Goal: Download file/media

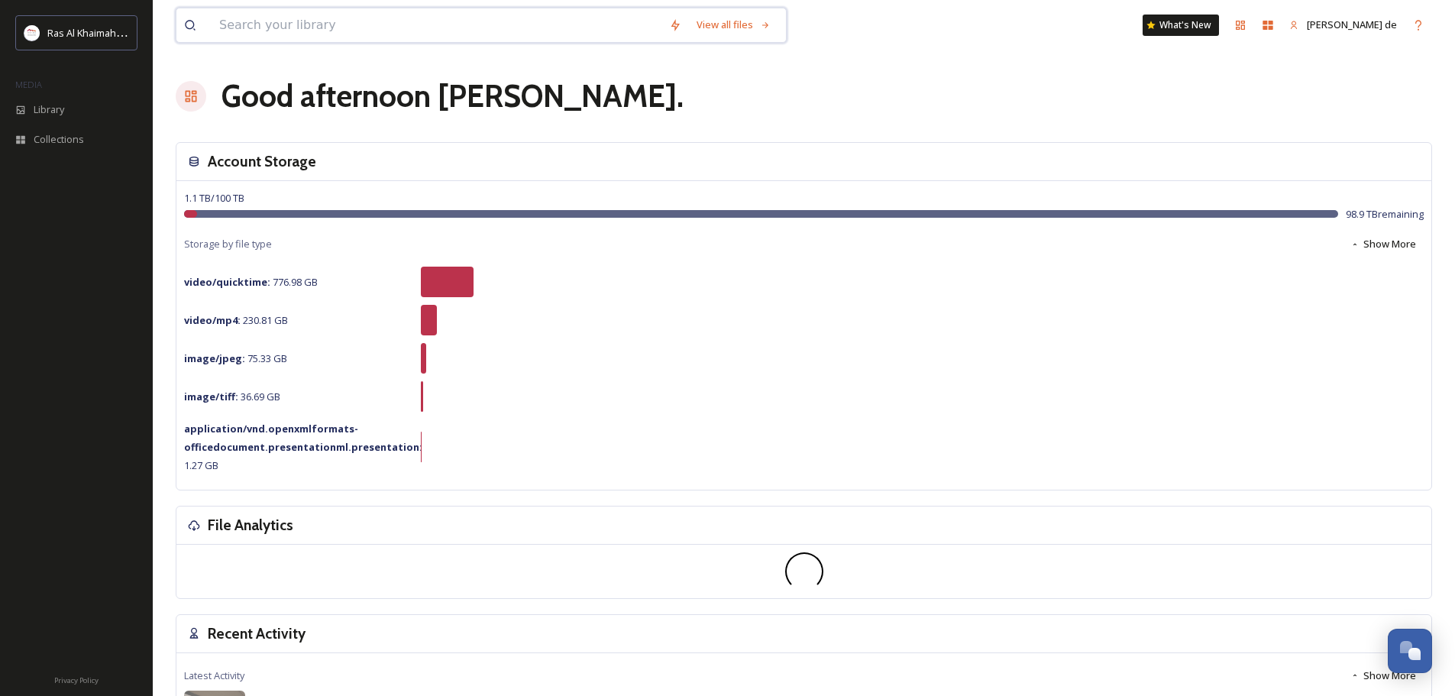
click at [311, 24] on input at bounding box center [437, 25] width 450 height 34
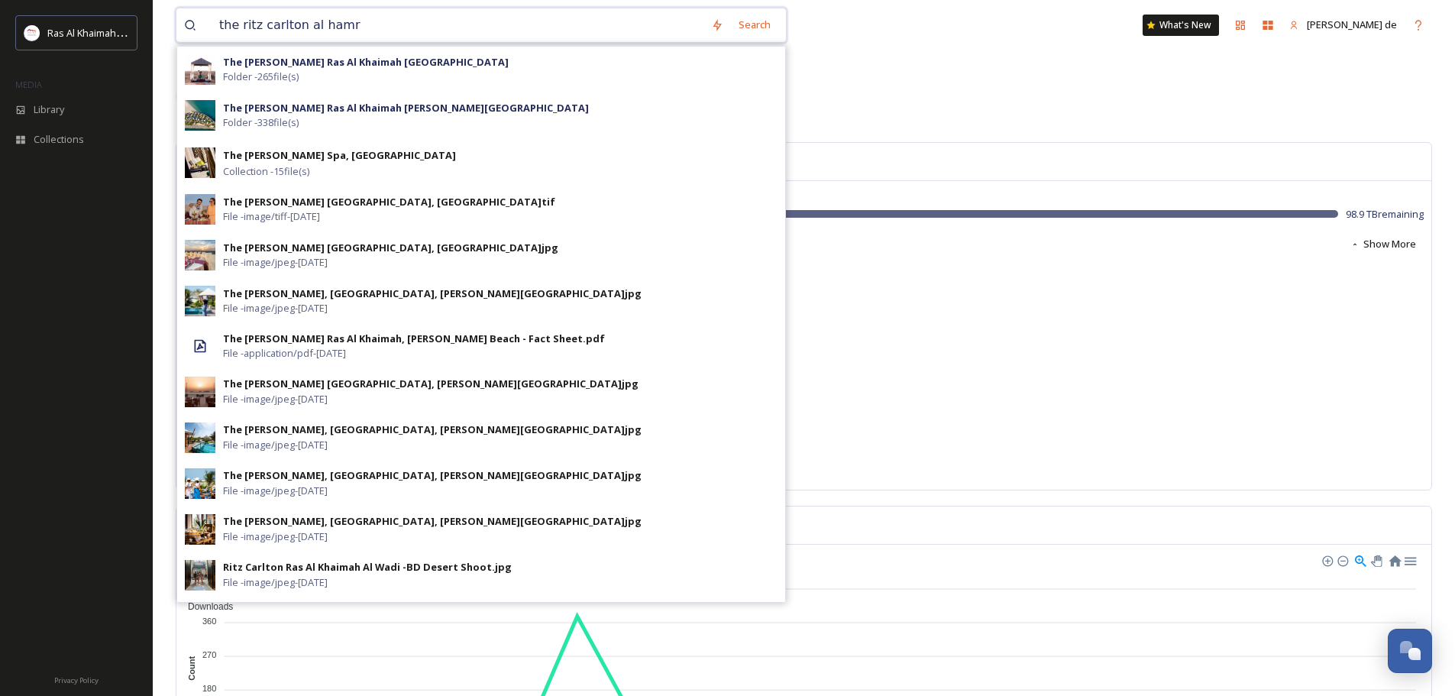
type input "the ritz [PERSON_NAME]"
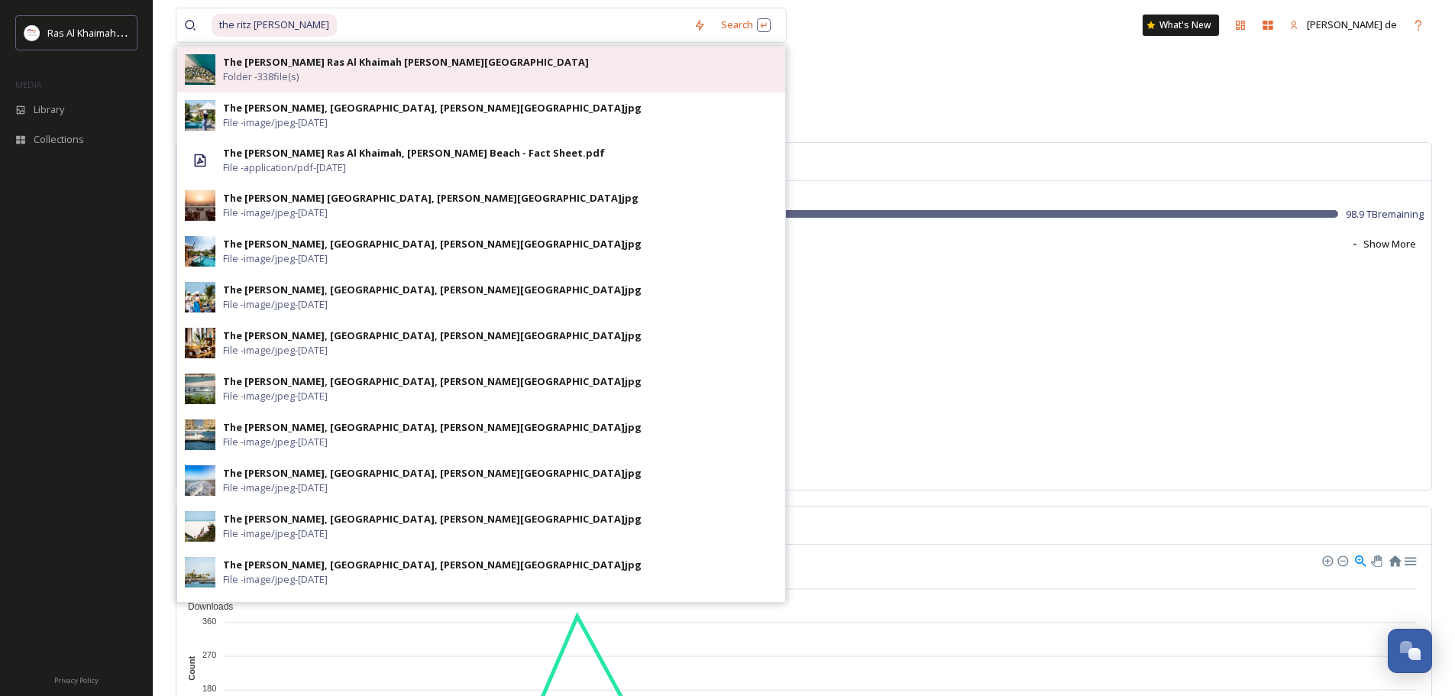
click at [477, 68] on div "The [PERSON_NAME] Ras Al Khaimah [PERSON_NAME][GEOGRAPHIC_DATA] Folder - 338 fi…" at bounding box center [500, 69] width 555 height 29
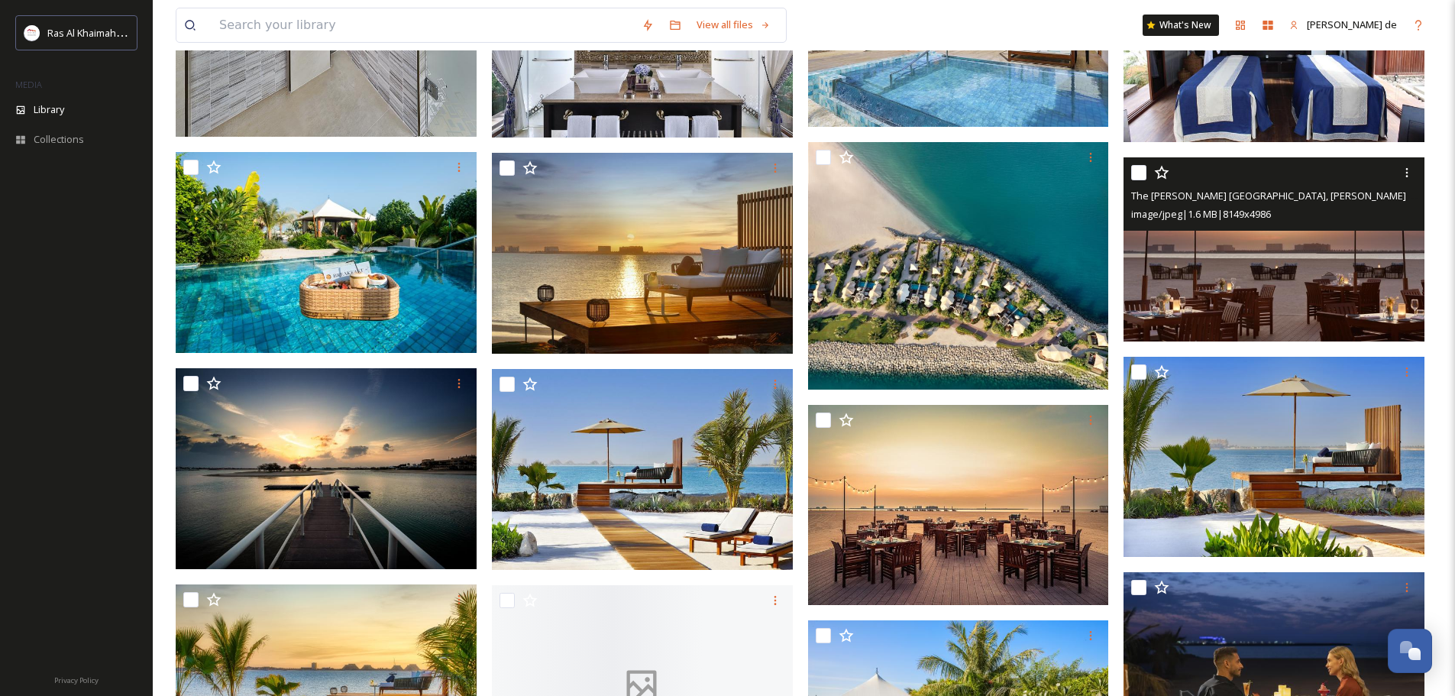
scroll to position [917, 0]
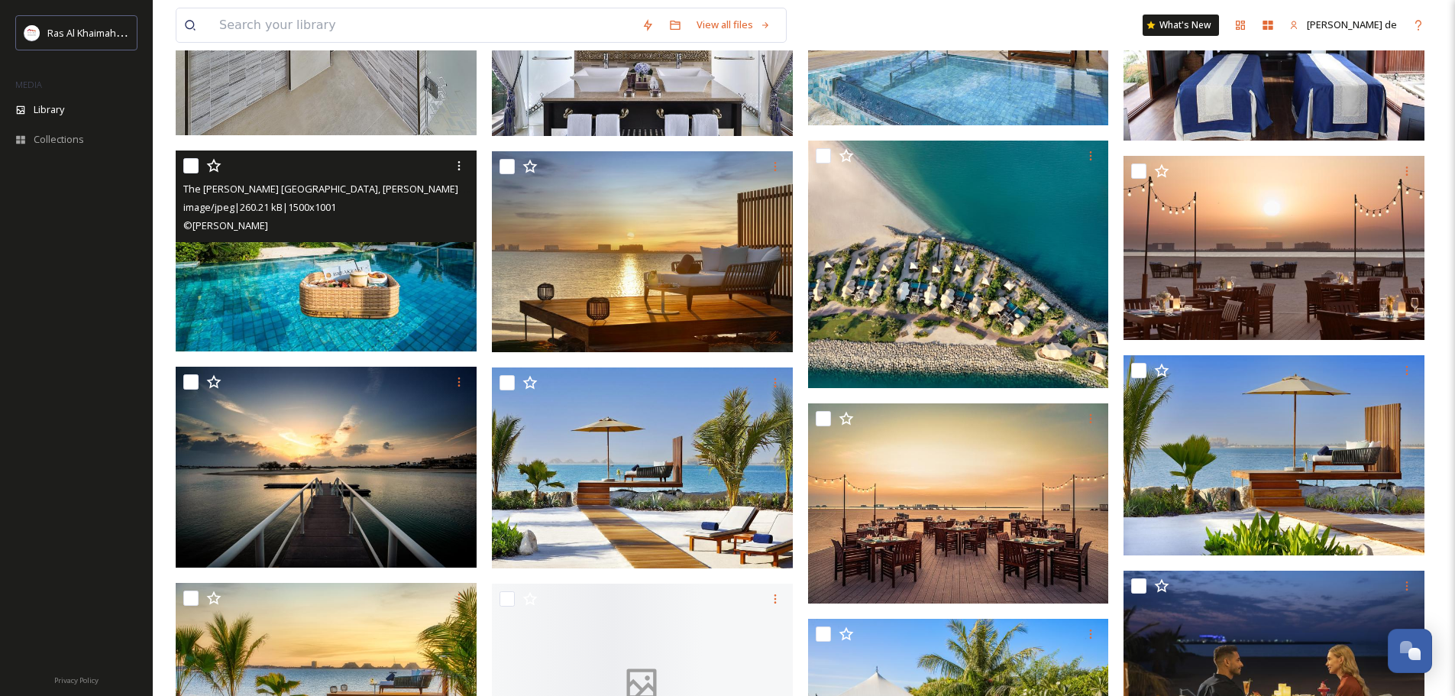
click at [354, 270] on img at bounding box center [326, 251] width 301 height 201
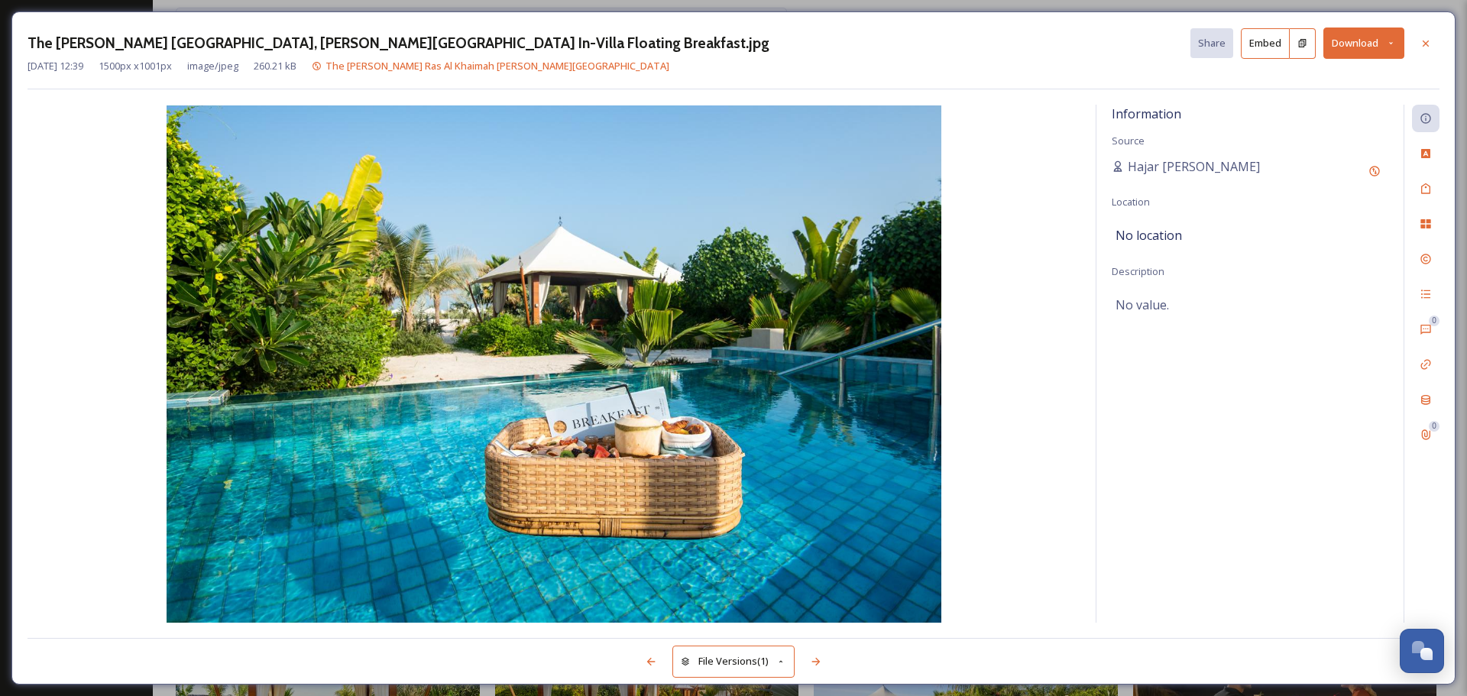
click at [1359, 41] on button "Download" at bounding box center [1363, 43] width 81 height 31
click at [1313, 79] on span "Download Original (1500 x 1001)" at bounding box center [1323, 78] width 144 height 15
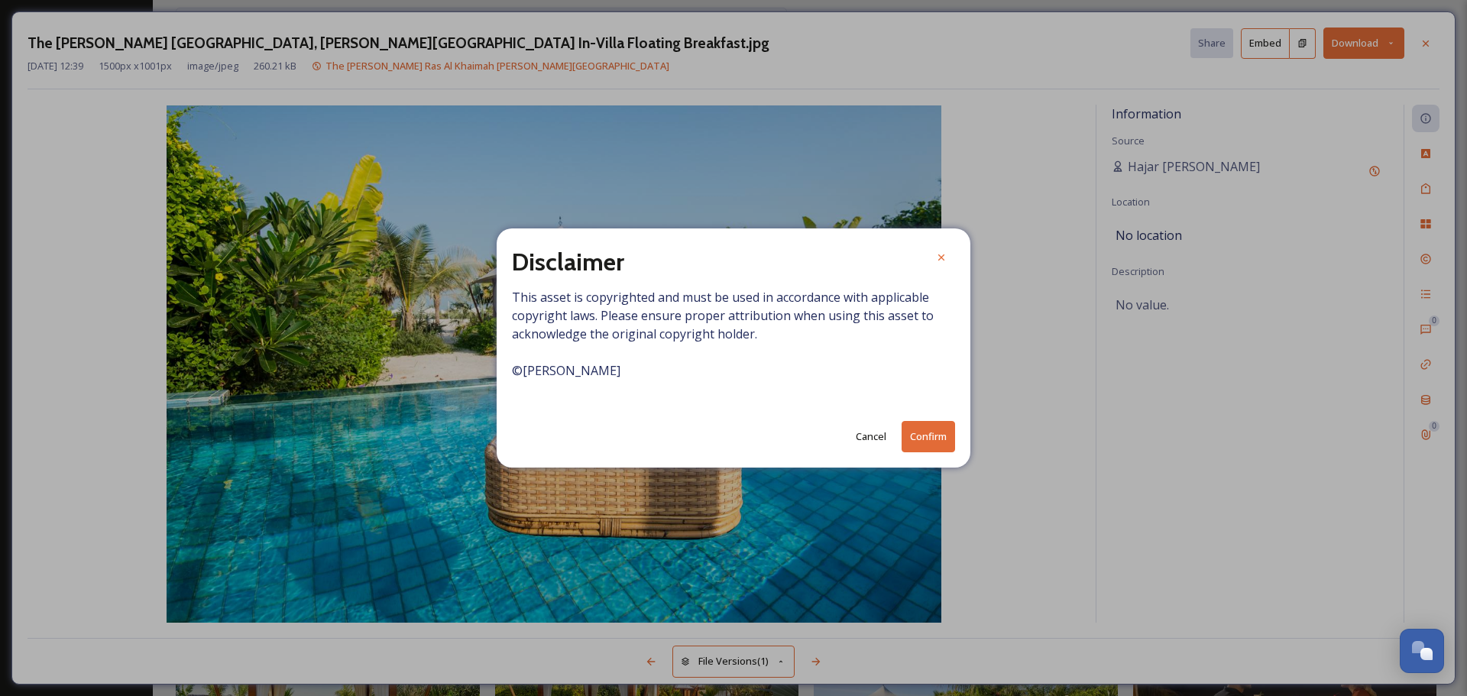
click at [922, 439] on button "Confirm" at bounding box center [928, 436] width 53 height 31
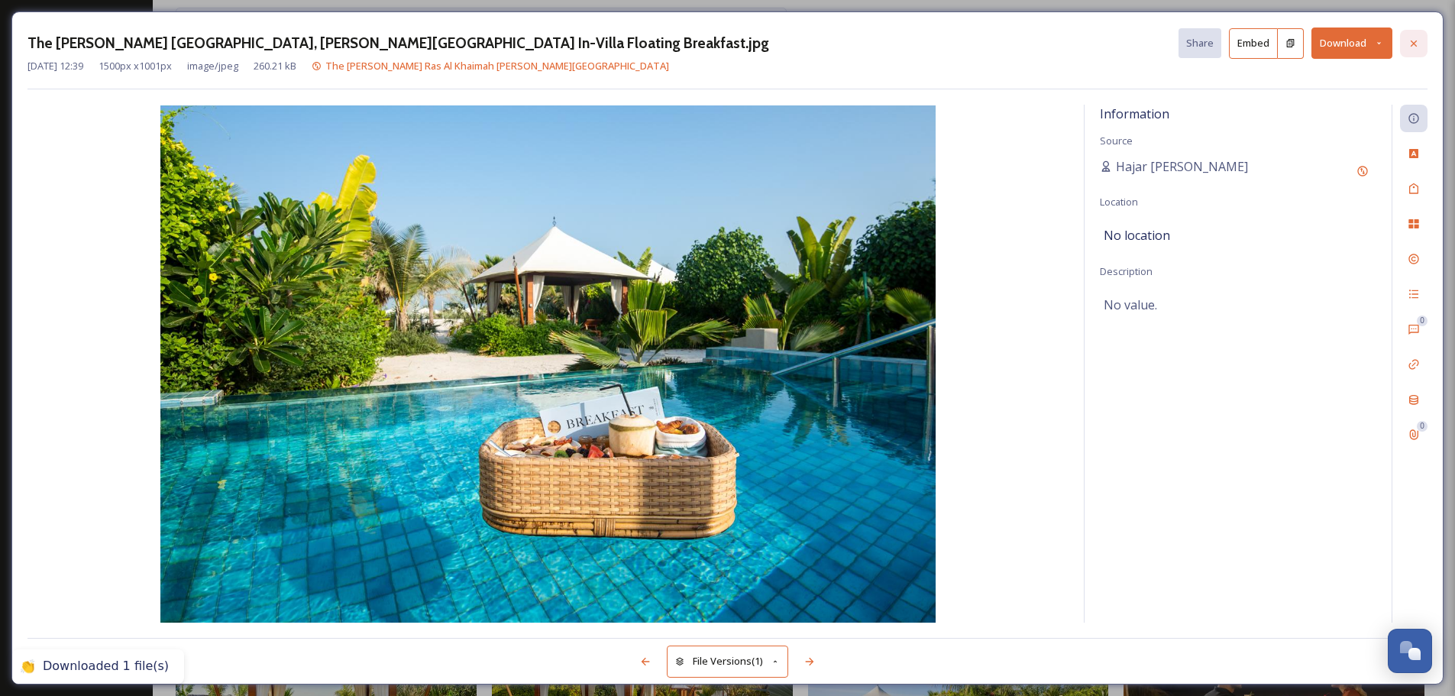
click at [1426, 43] on div at bounding box center [1414, 44] width 28 height 28
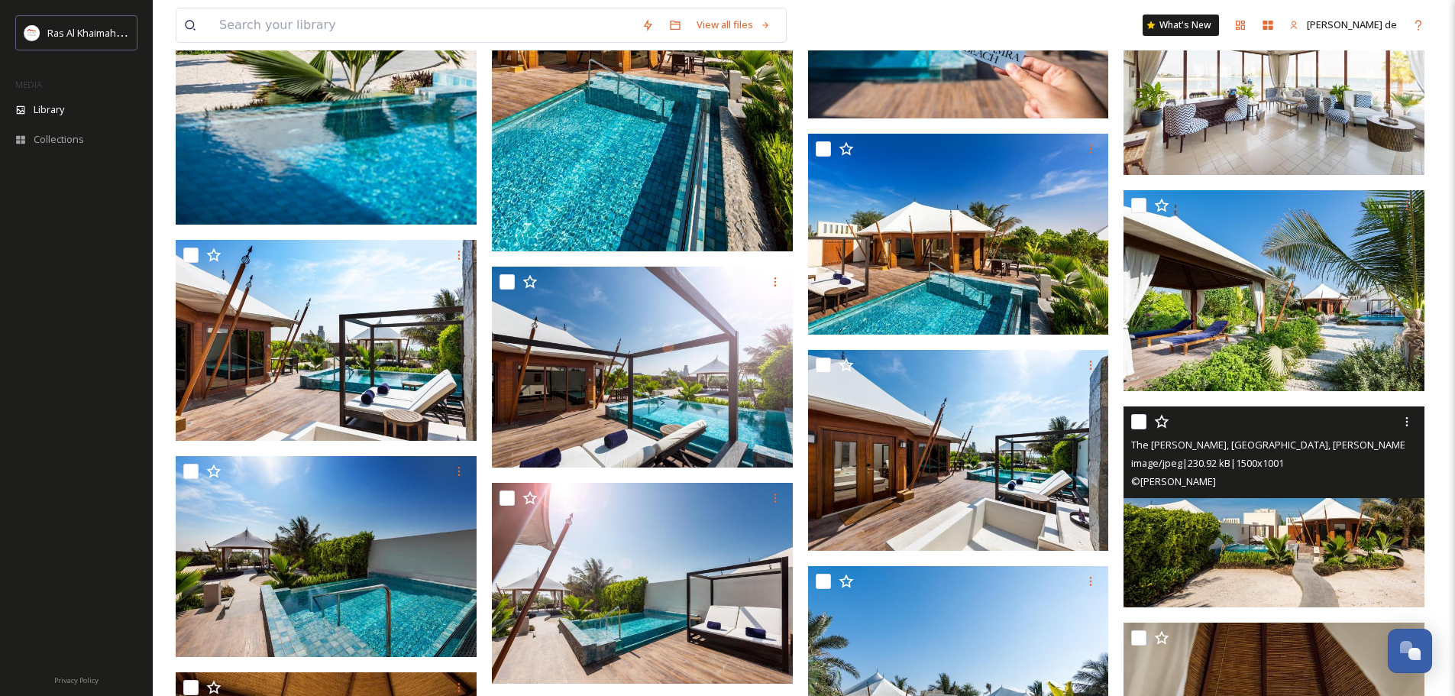
scroll to position [6944, 0]
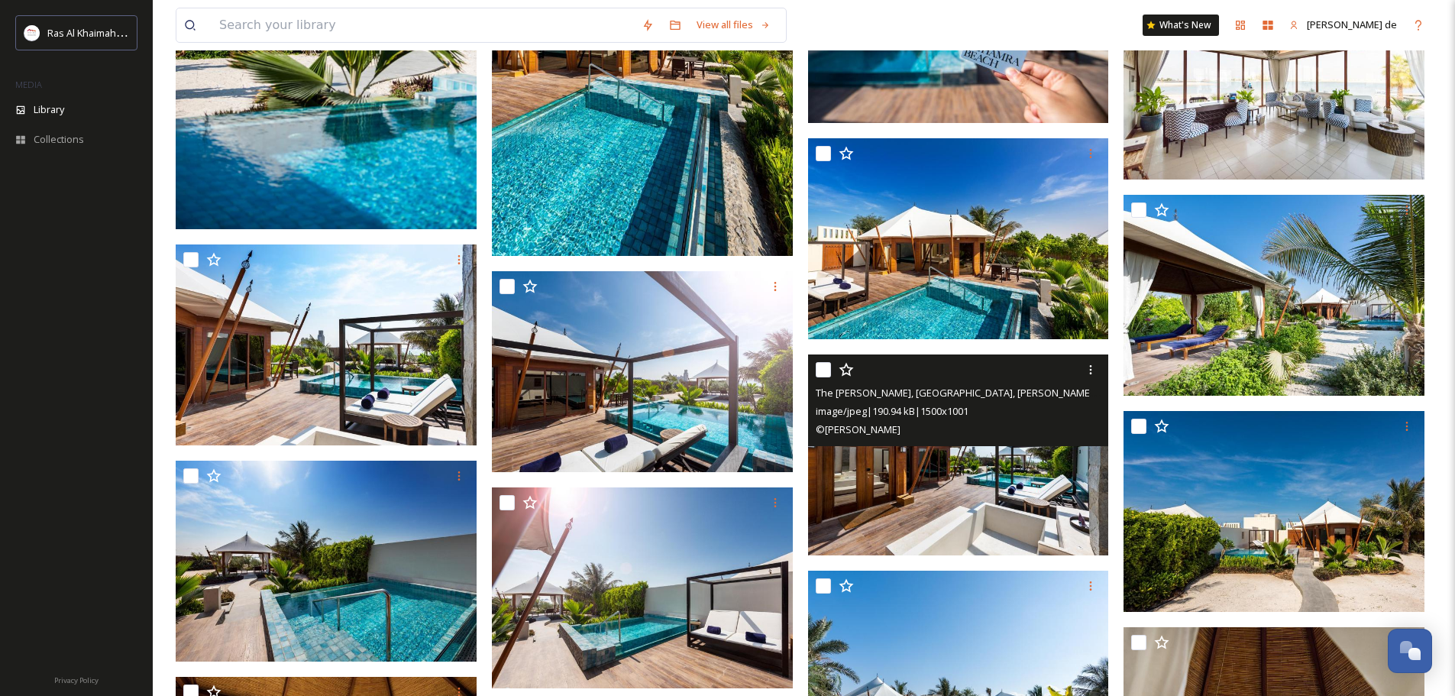
click at [1014, 485] on img at bounding box center [958, 455] width 301 height 201
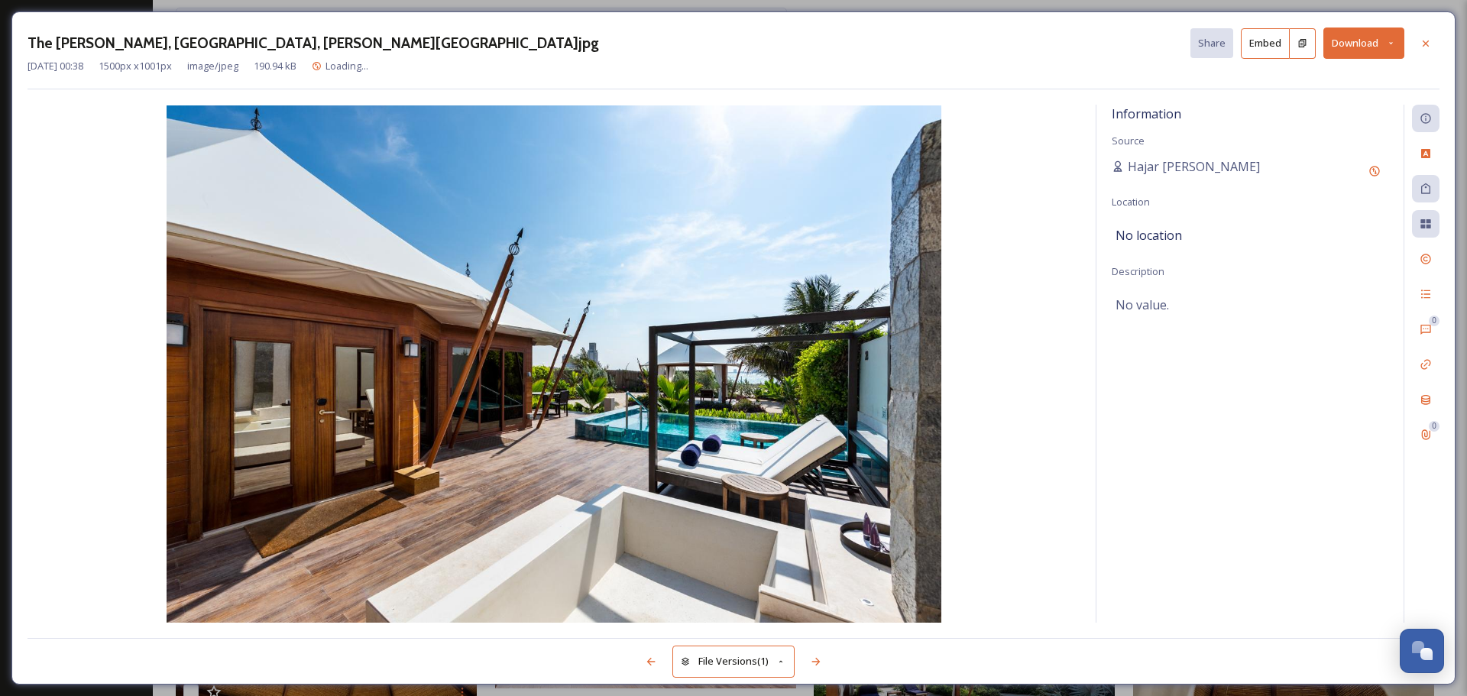
click at [1367, 42] on button "Download" at bounding box center [1363, 43] width 81 height 31
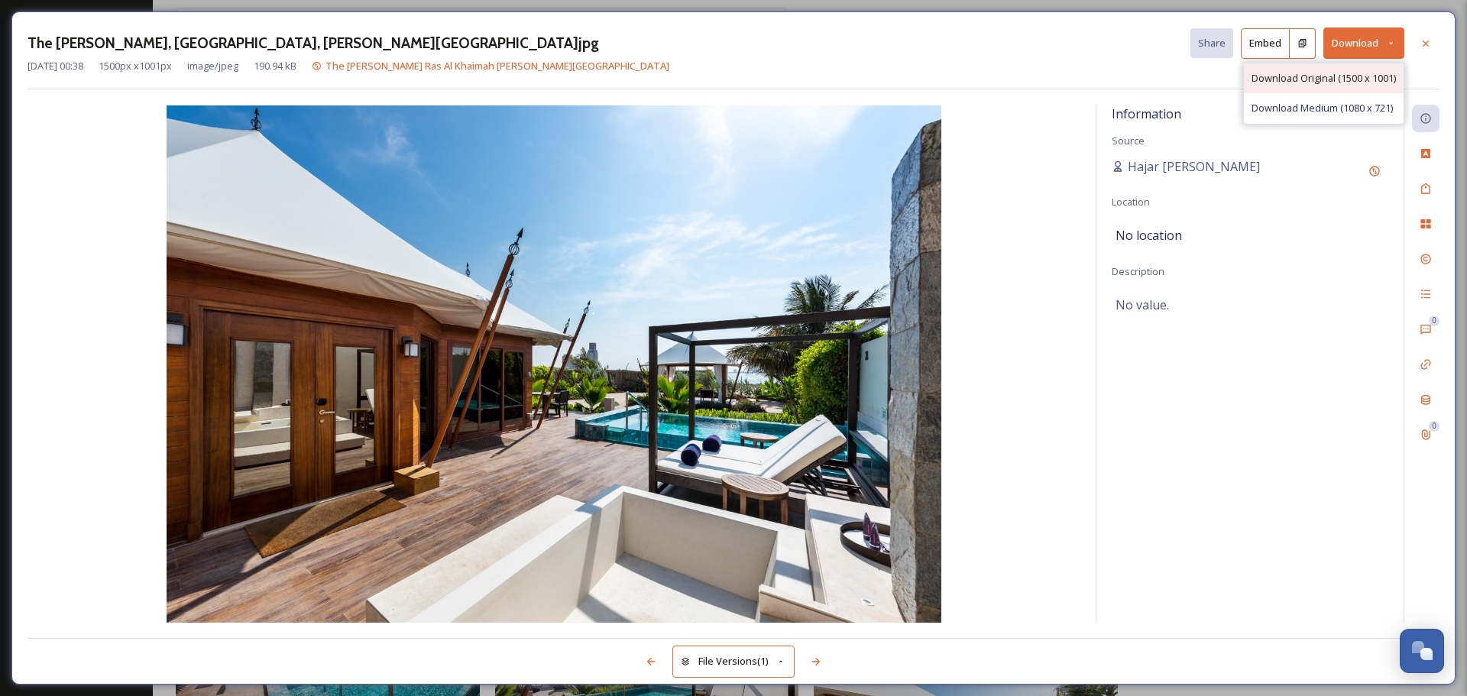
click at [1286, 78] on span "Download Original (1500 x 1001)" at bounding box center [1323, 78] width 144 height 15
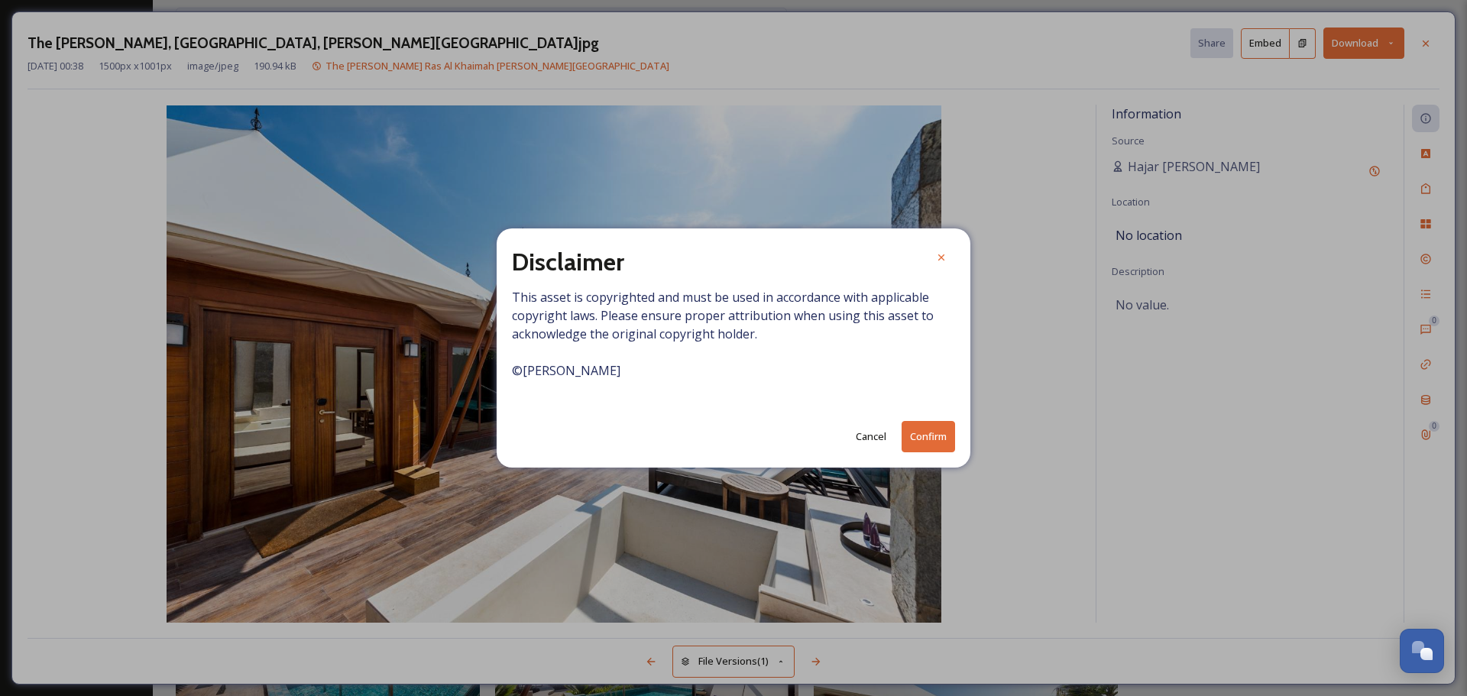
click at [937, 432] on button "Confirm" at bounding box center [928, 436] width 53 height 31
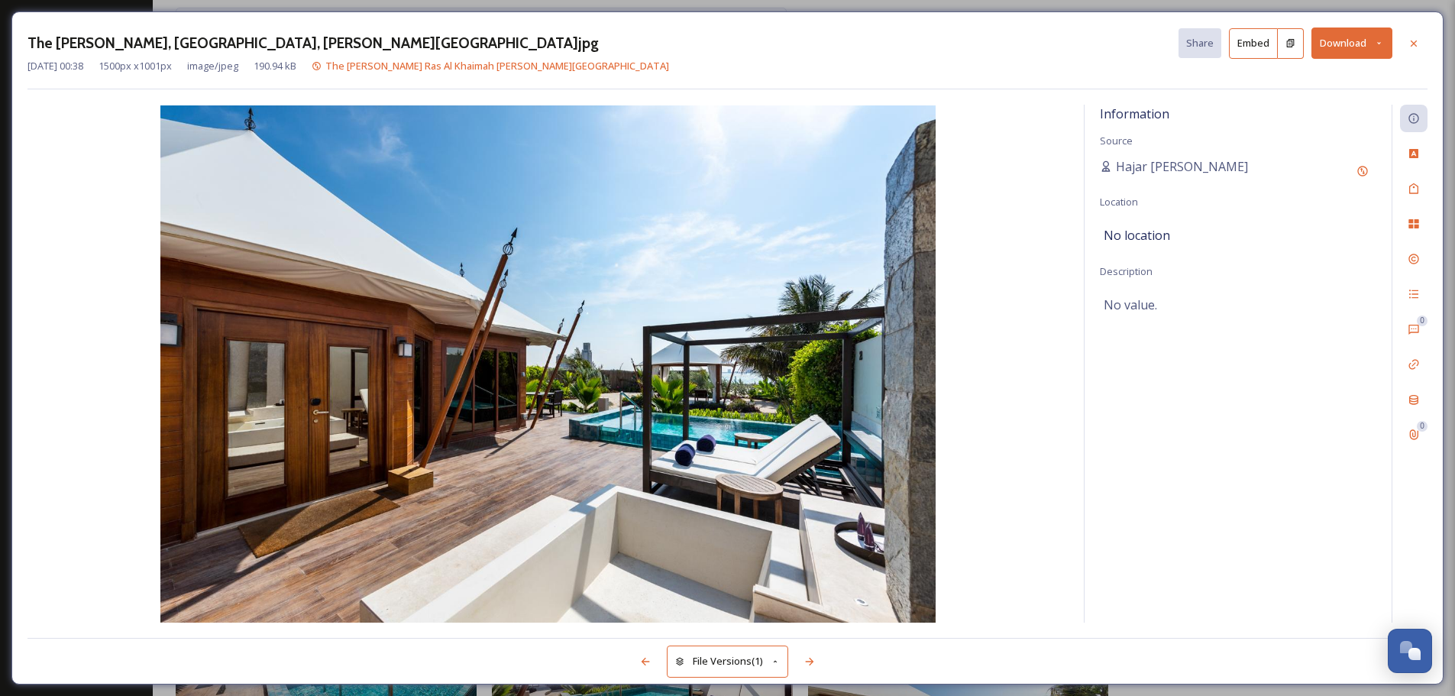
click at [1420, 57] on div "The [PERSON_NAME], [GEOGRAPHIC_DATA], [PERSON_NAME][GEOGRAPHIC_DATA]jpg Share E…" at bounding box center [728, 43] width 1400 height 31
click at [1409, 40] on icon at bounding box center [1414, 43] width 12 height 12
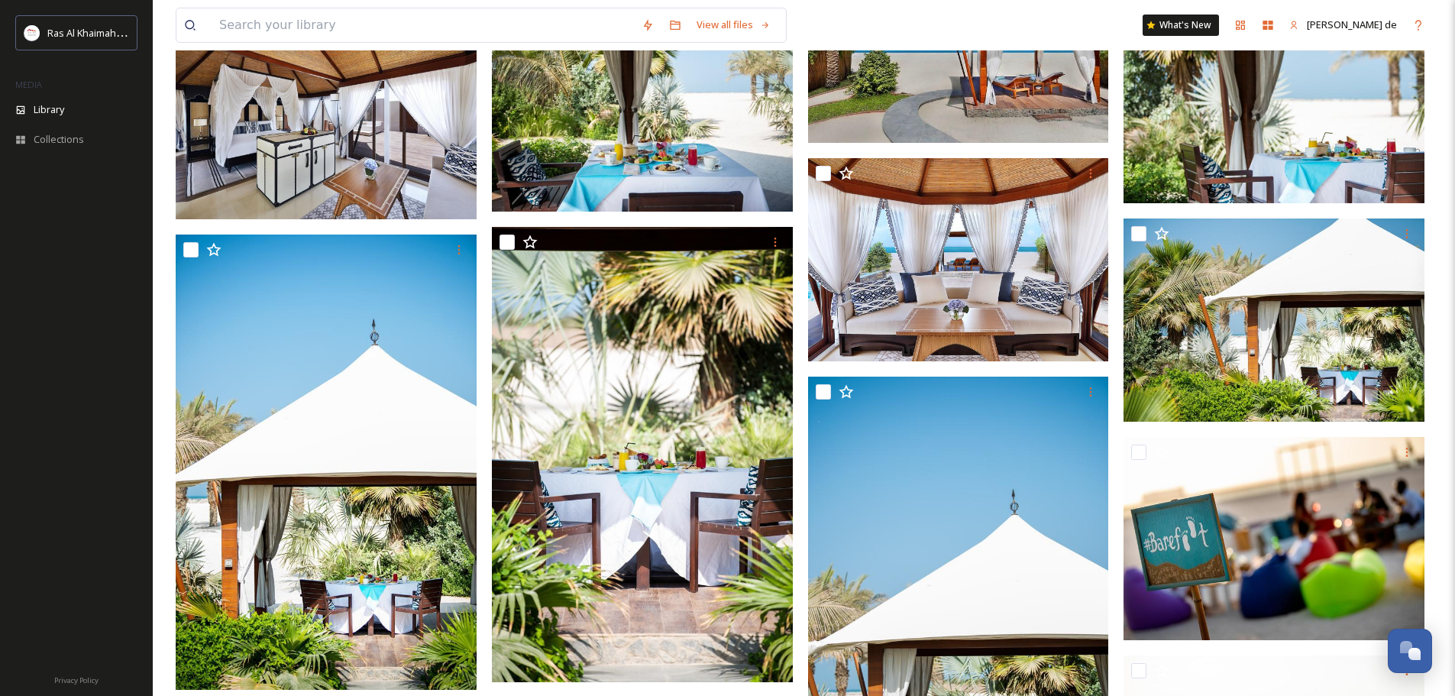
scroll to position [4046, 0]
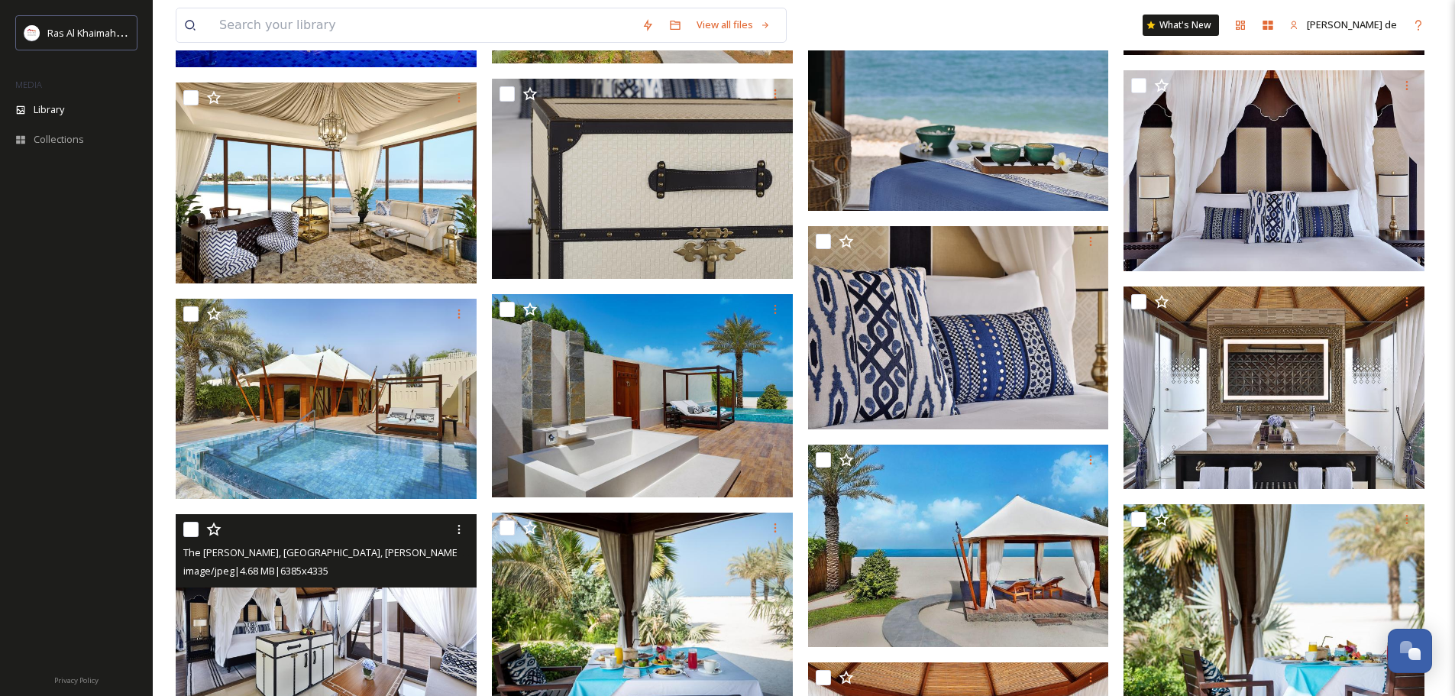
click at [353, 603] on img at bounding box center [326, 616] width 301 height 204
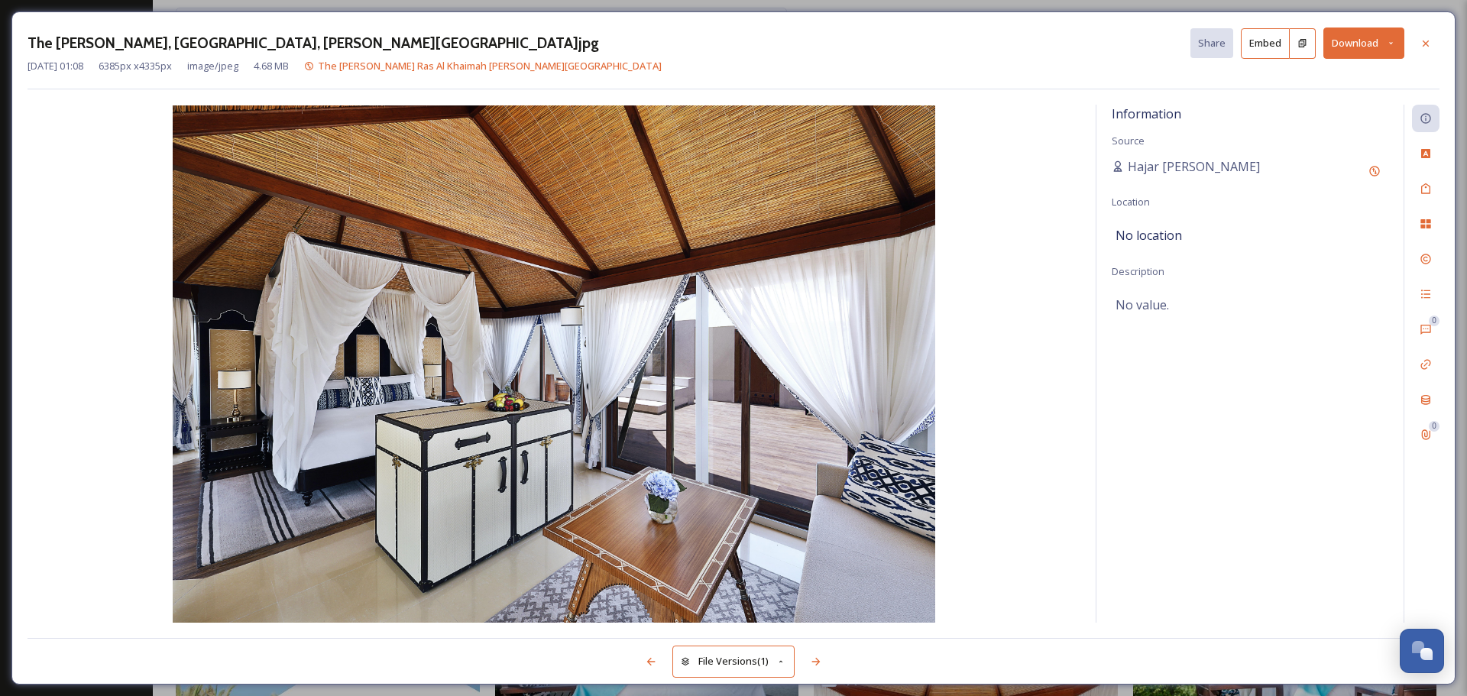
click at [1361, 36] on button "Download" at bounding box center [1363, 43] width 81 height 31
click at [1349, 81] on span "Download Original (6385 x 4335)" at bounding box center [1323, 78] width 144 height 15
click at [1434, 39] on div at bounding box center [1426, 44] width 28 height 28
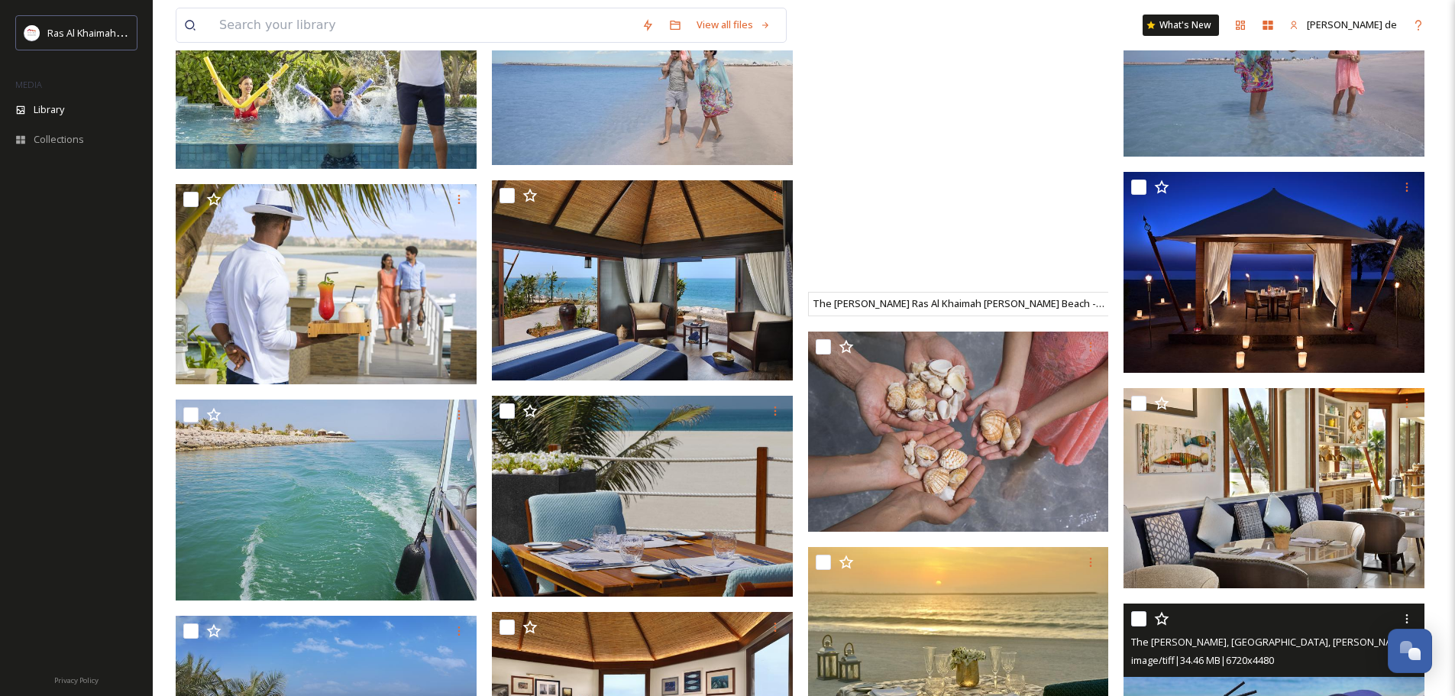
scroll to position [2827, 0]
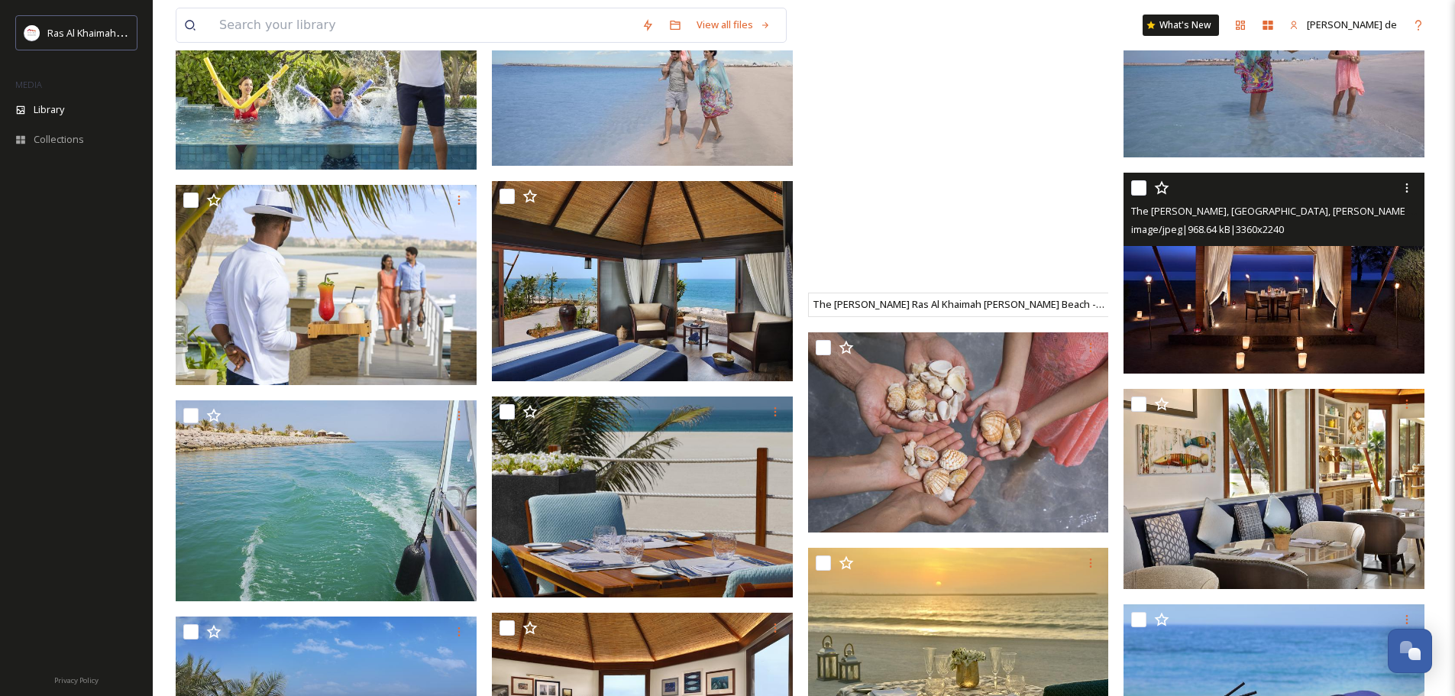
click at [1247, 329] on img at bounding box center [1274, 273] width 301 height 201
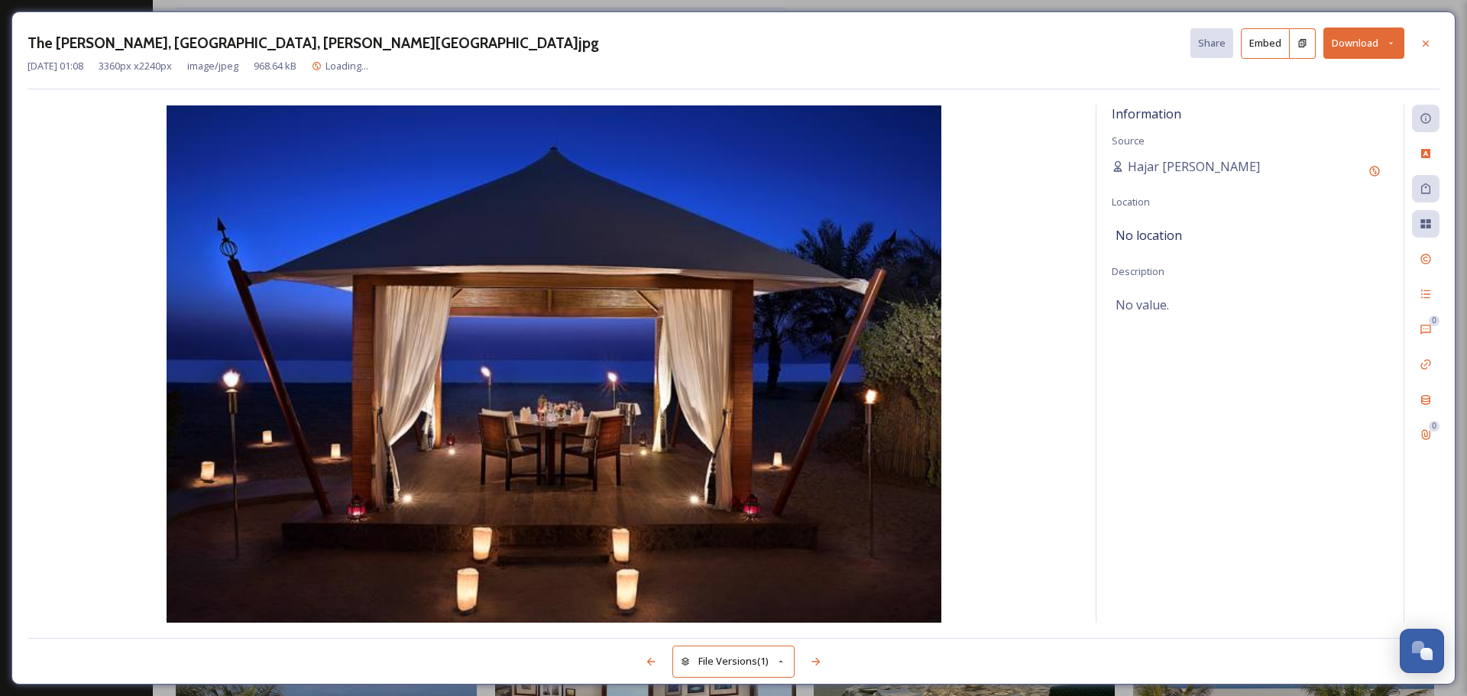
click at [1348, 44] on button "Download" at bounding box center [1363, 43] width 81 height 31
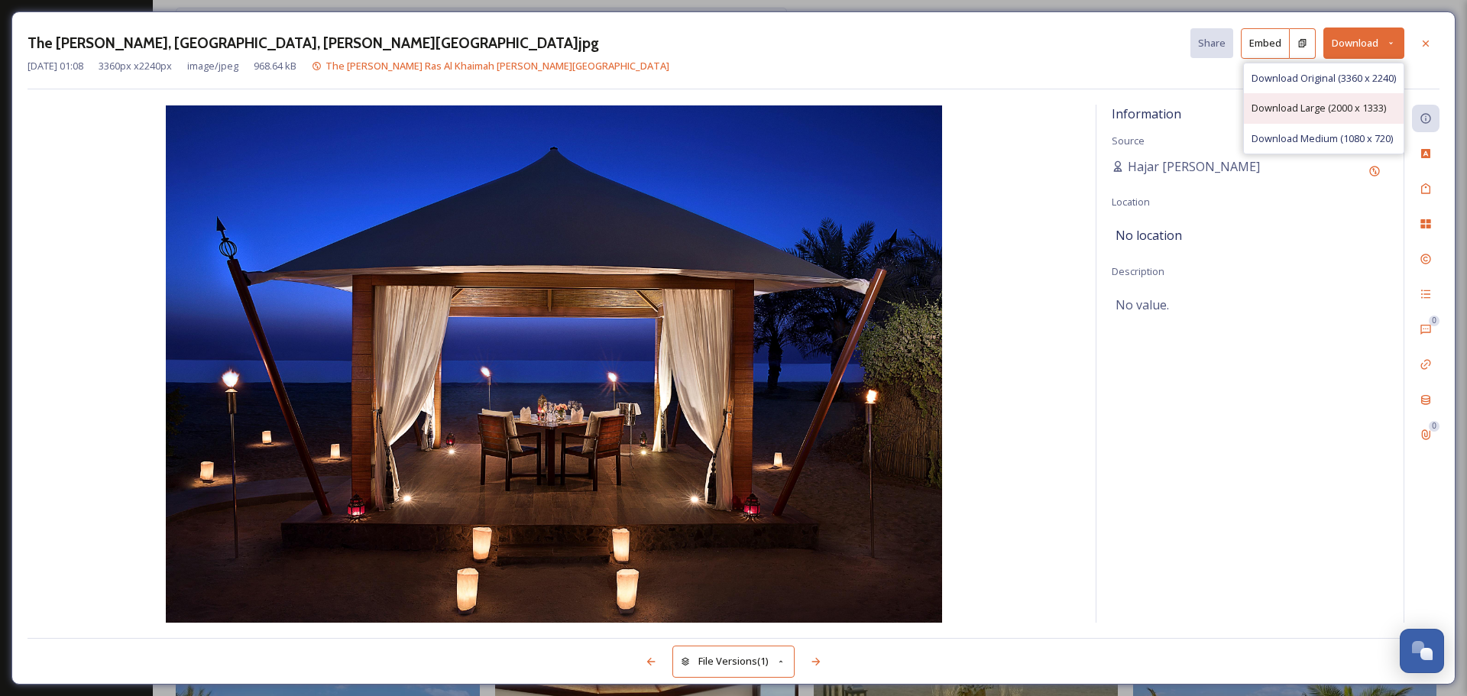
click at [1311, 106] on span "Download Large (2000 x 1333)" at bounding box center [1318, 108] width 134 height 15
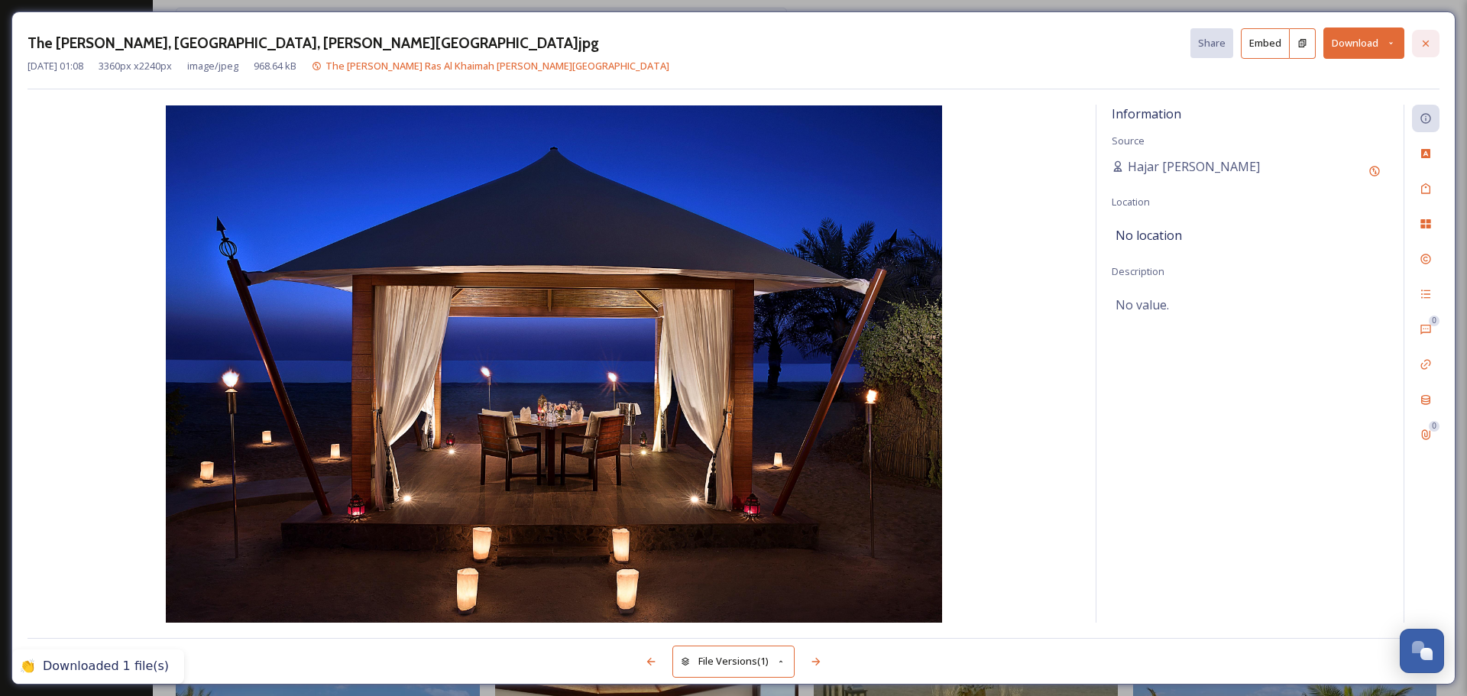
click at [1417, 44] on div at bounding box center [1426, 44] width 28 height 28
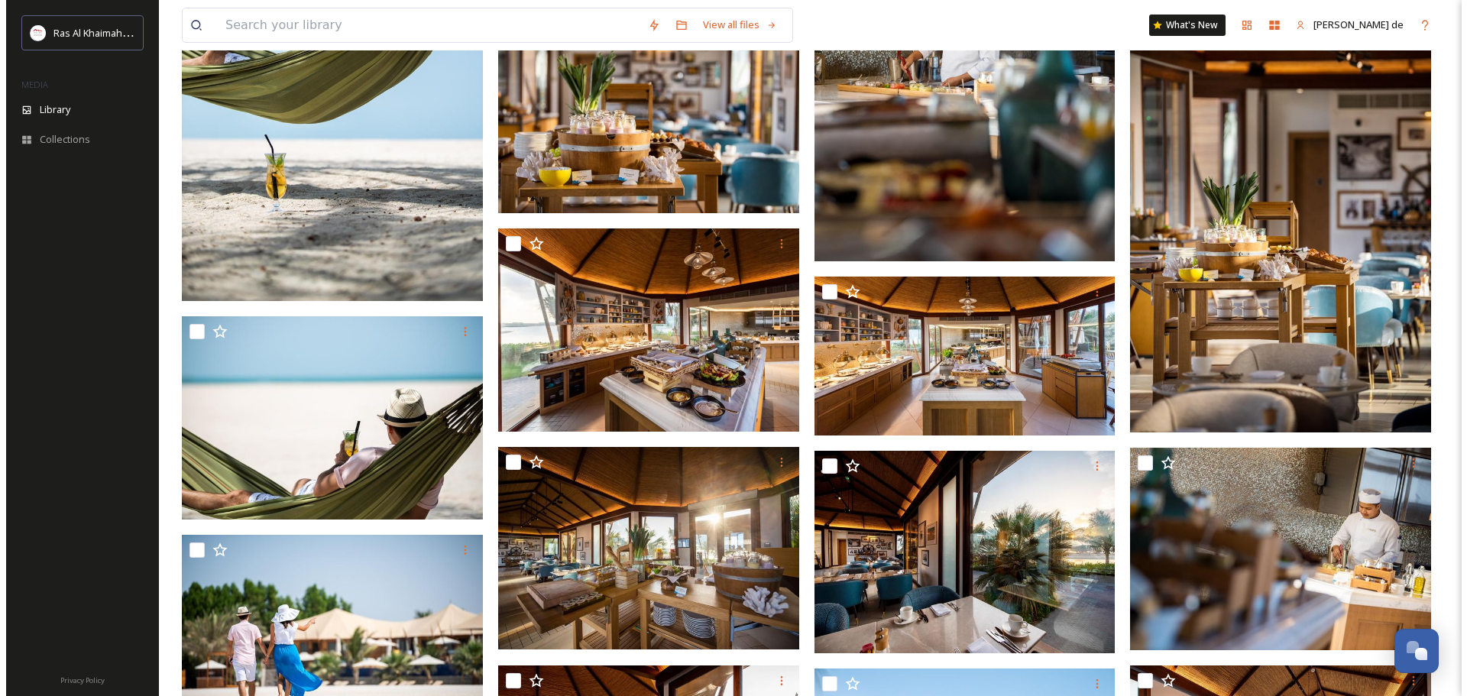
scroll to position [14058, 0]
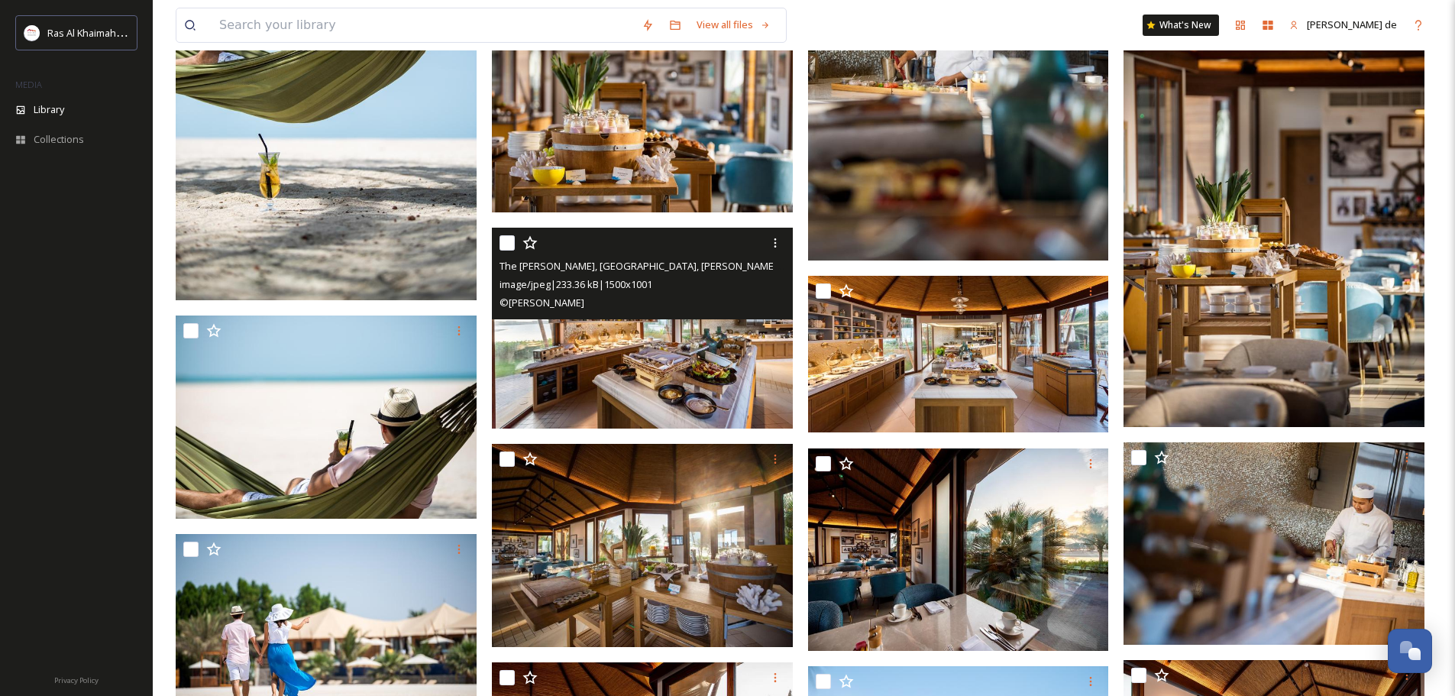
click at [683, 331] on img at bounding box center [642, 328] width 301 height 201
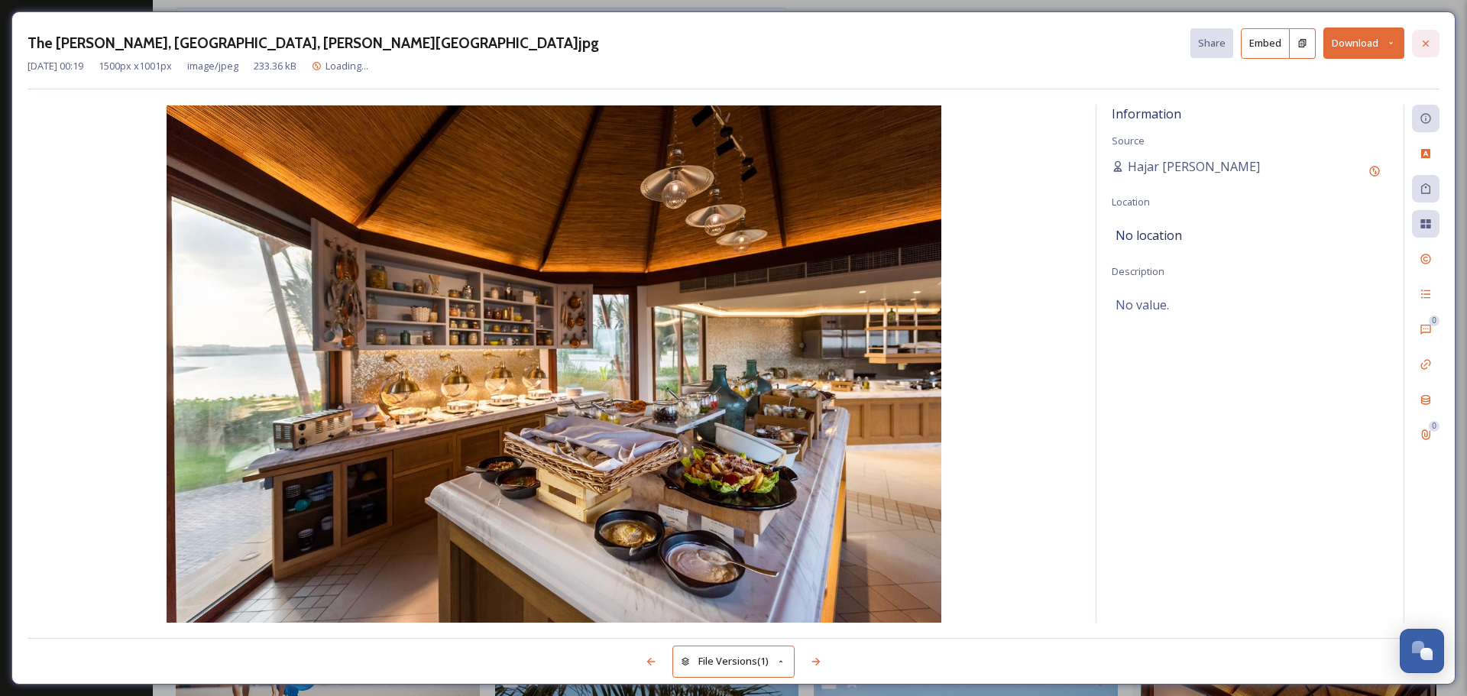
click at [1420, 39] on icon at bounding box center [1426, 43] width 12 height 12
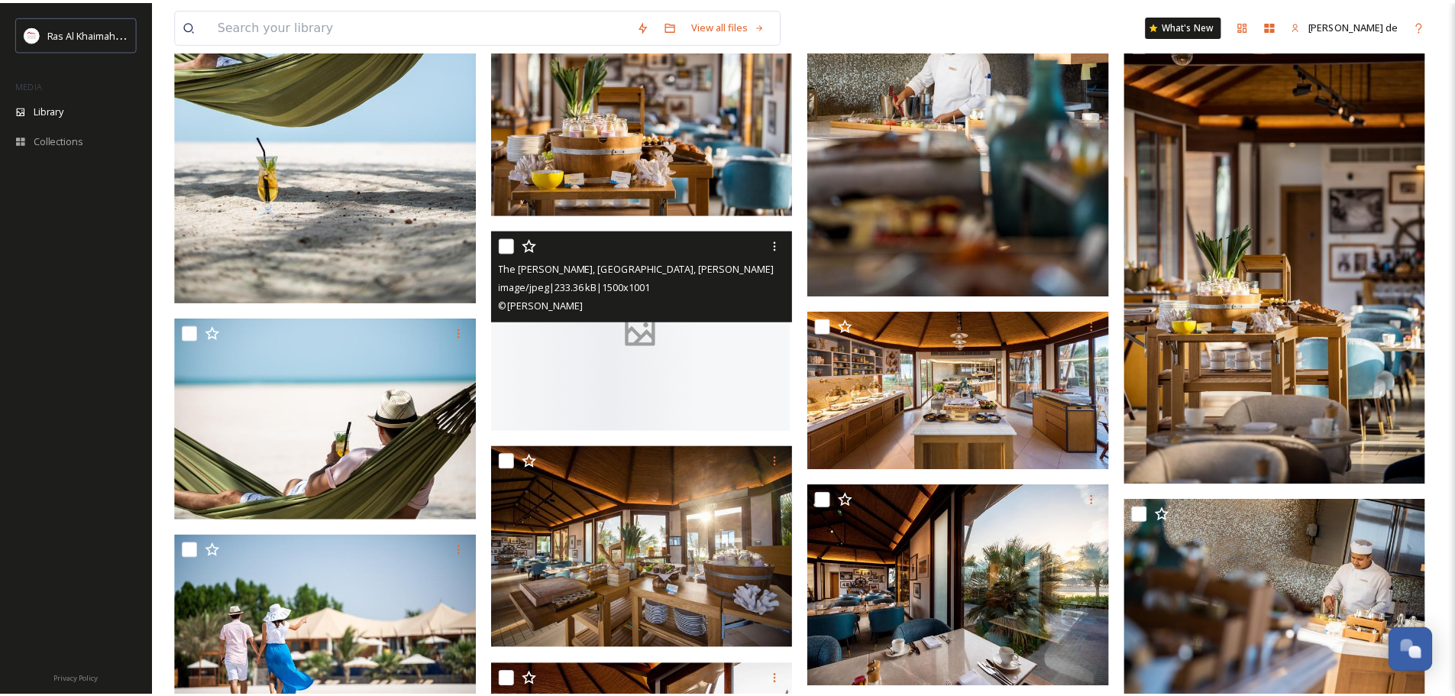
scroll to position [14060, 0]
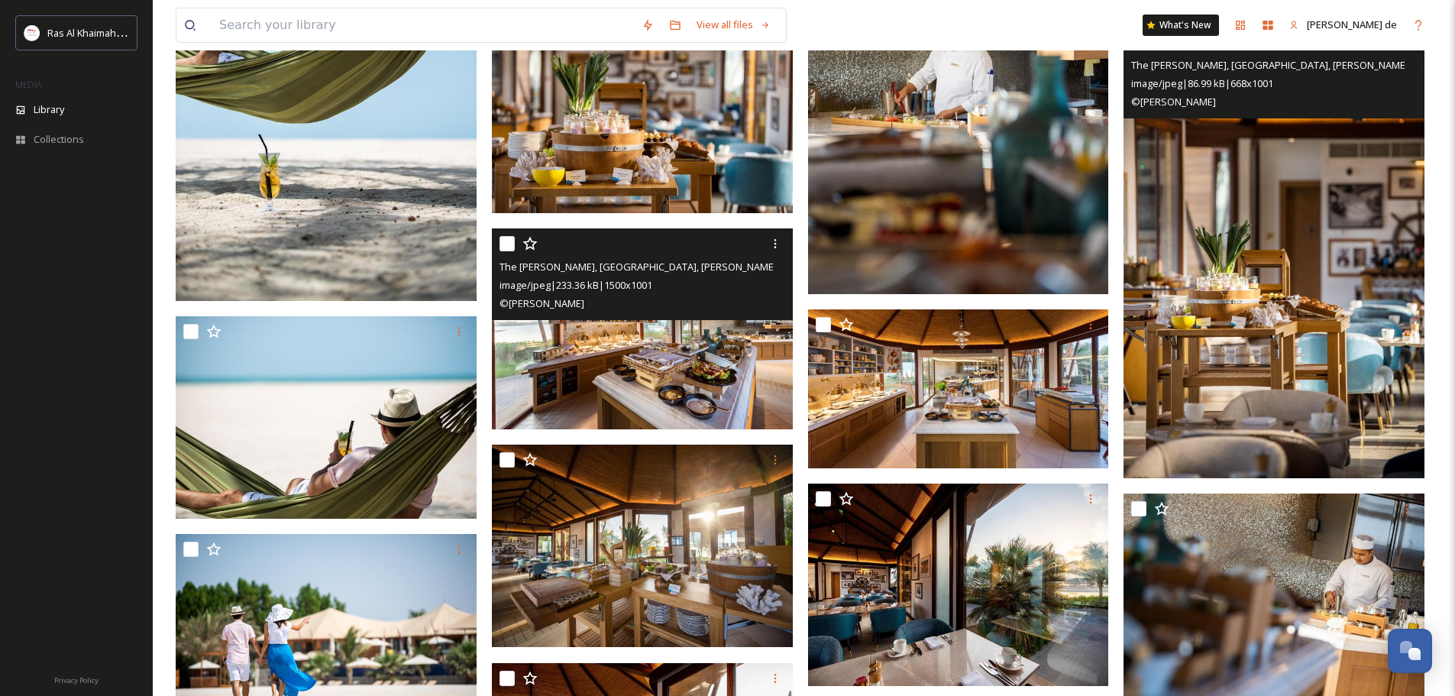
click at [1295, 393] on img at bounding box center [1274, 252] width 301 height 451
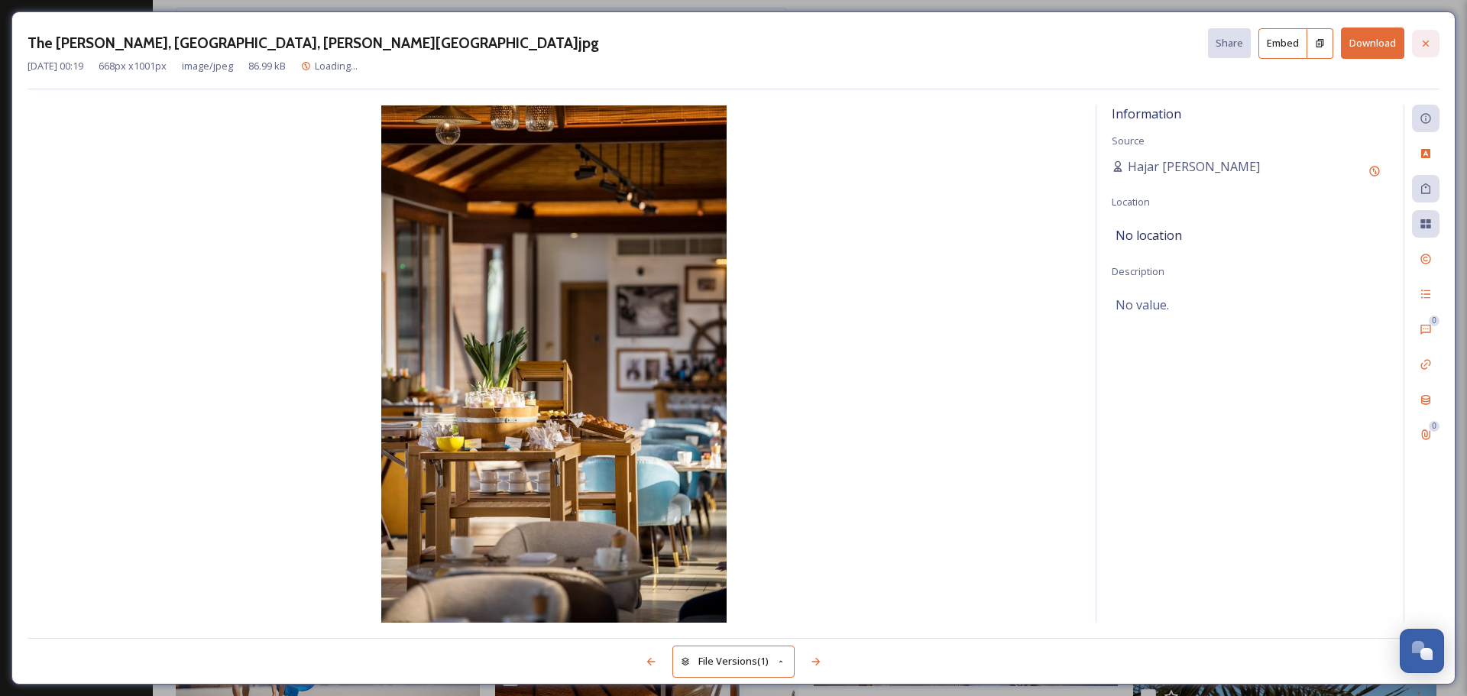
click at [1424, 33] on div at bounding box center [1426, 44] width 28 height 28
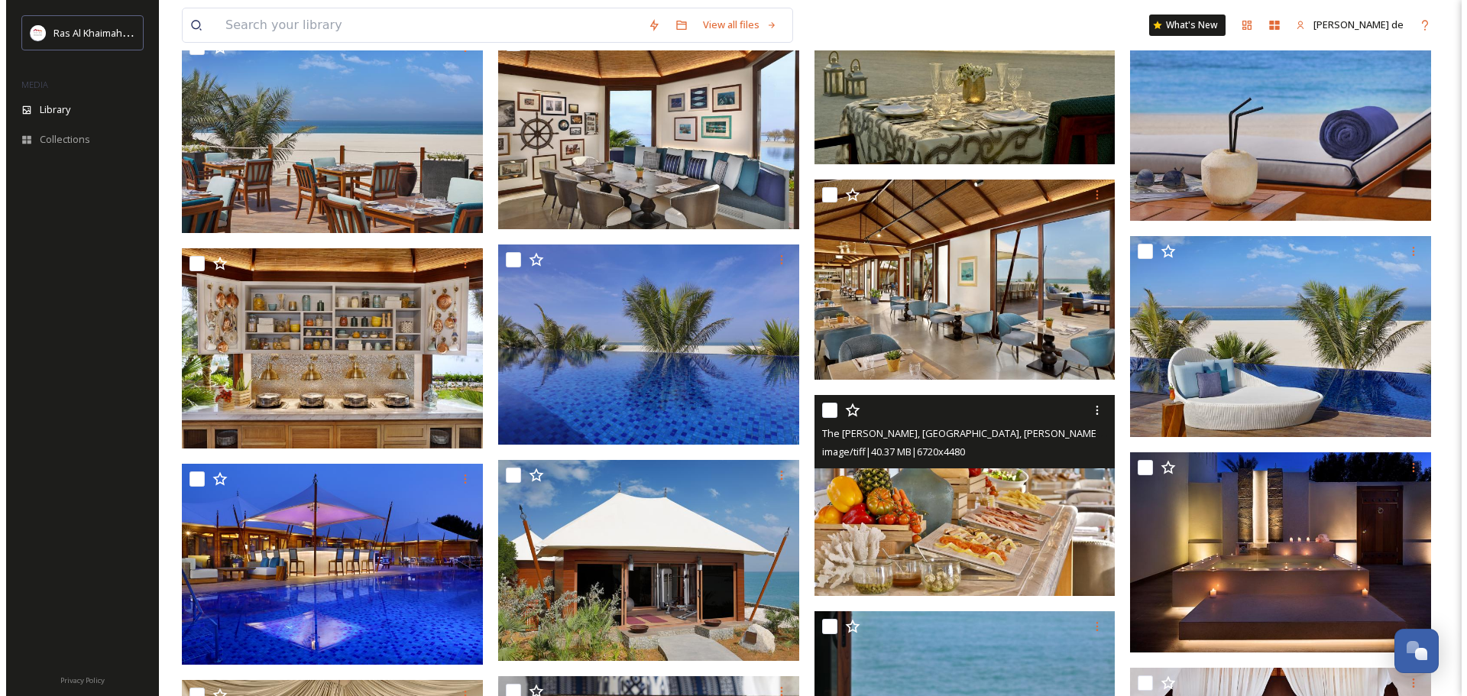
scroll to position [3438, 0]
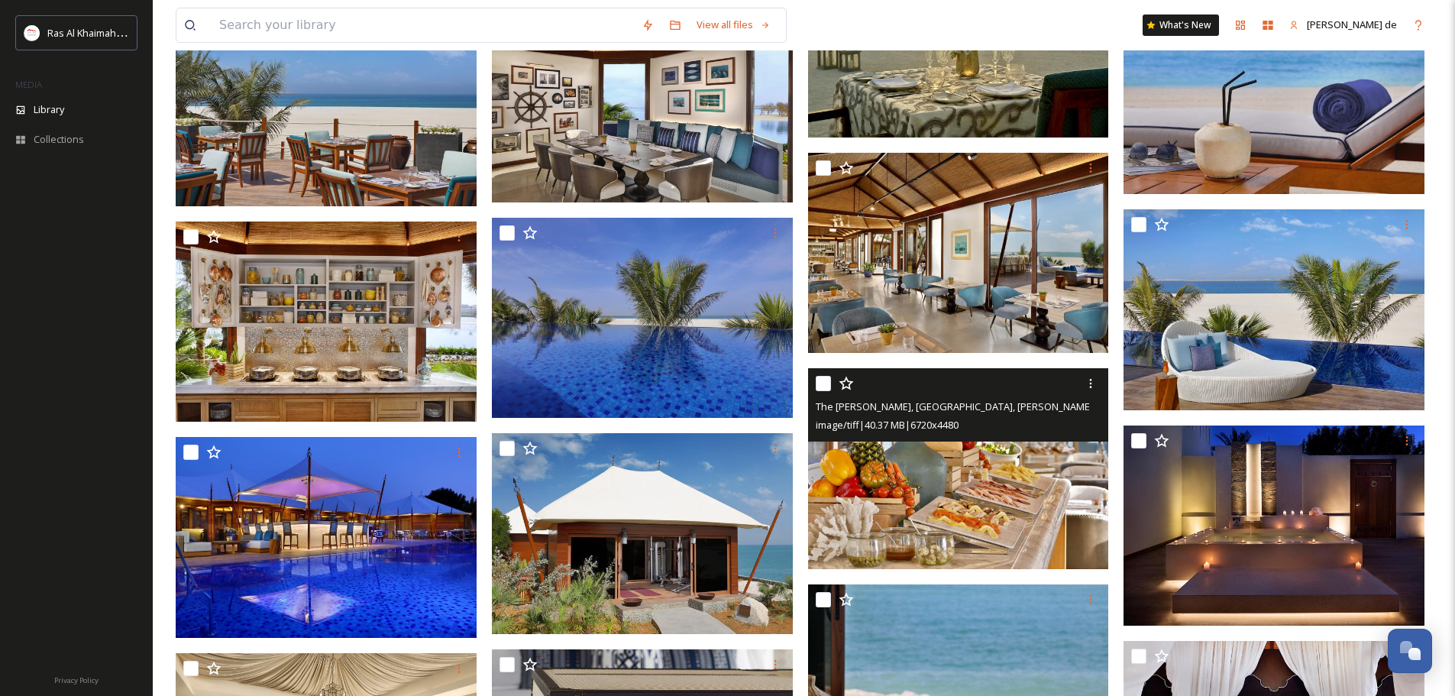
click at [1037, 517] on img at bounding box center [958, 468] width 301 height 201
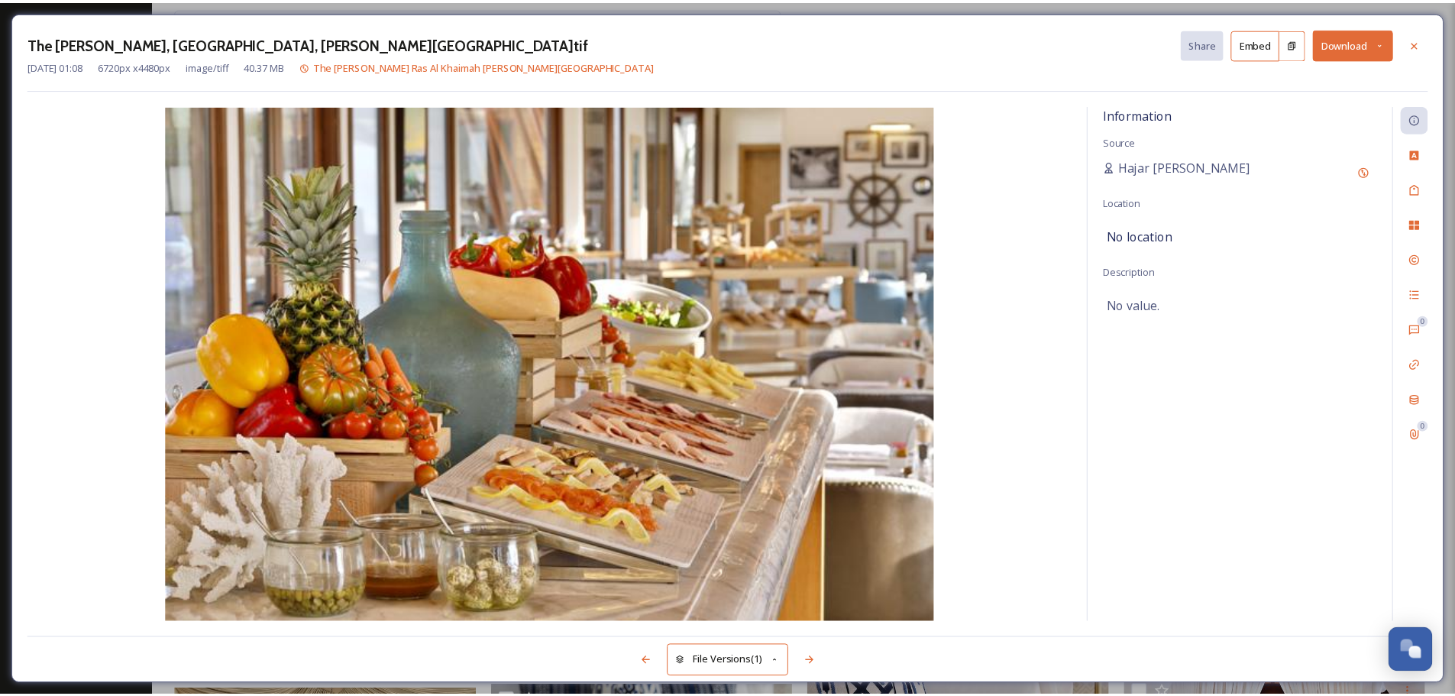
scroll to position [3469, 0]
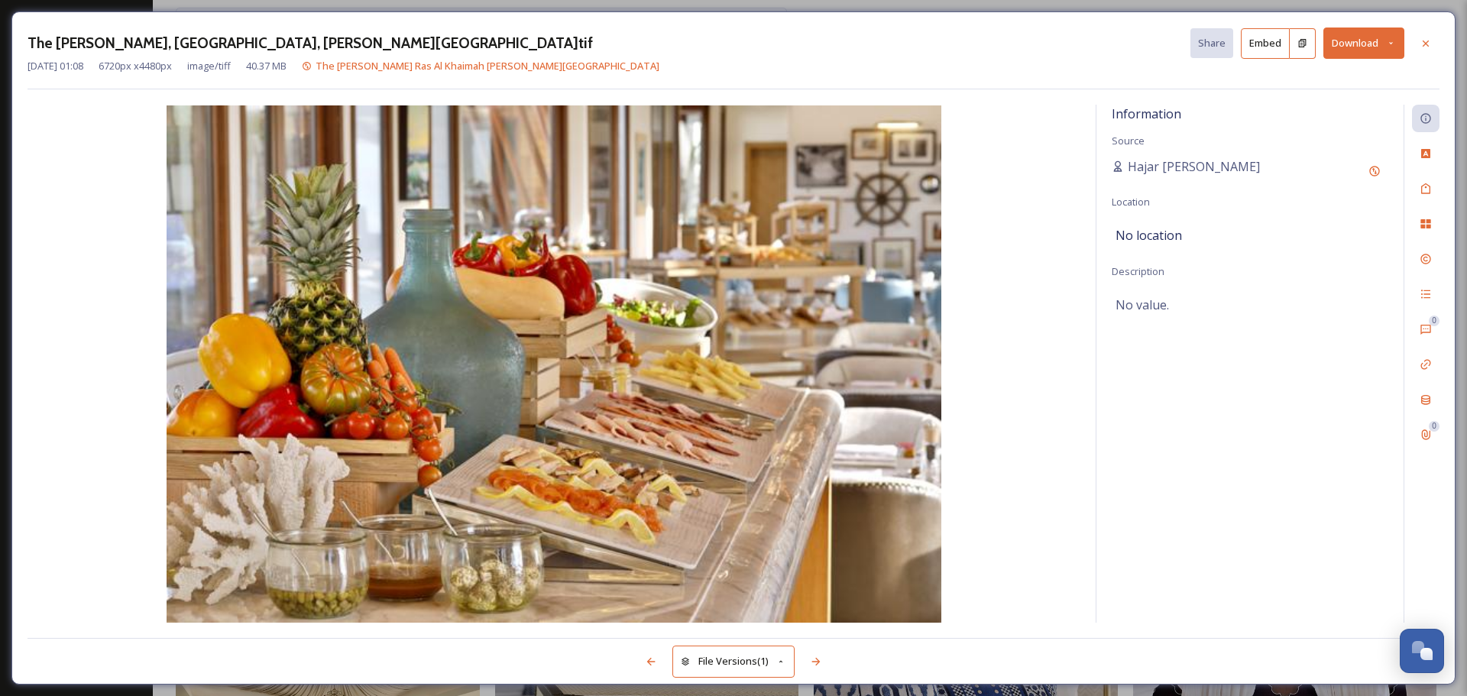
click at [1381, 46] on button "Download" at bounding box center [1363, 43] width 81 height 31
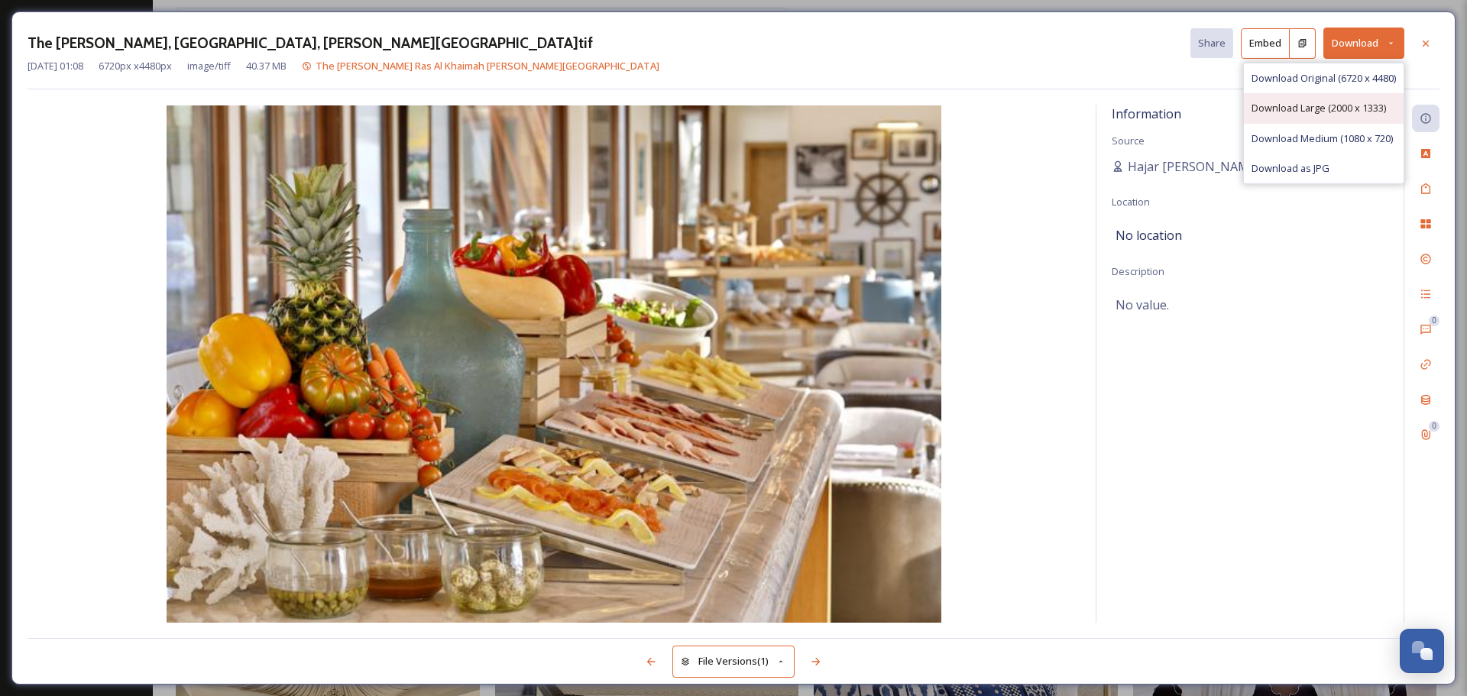
click at [1349, 105] on span "Download Large (2000 x 1333)" at bounding box center [1318, 108] width 134 height 15
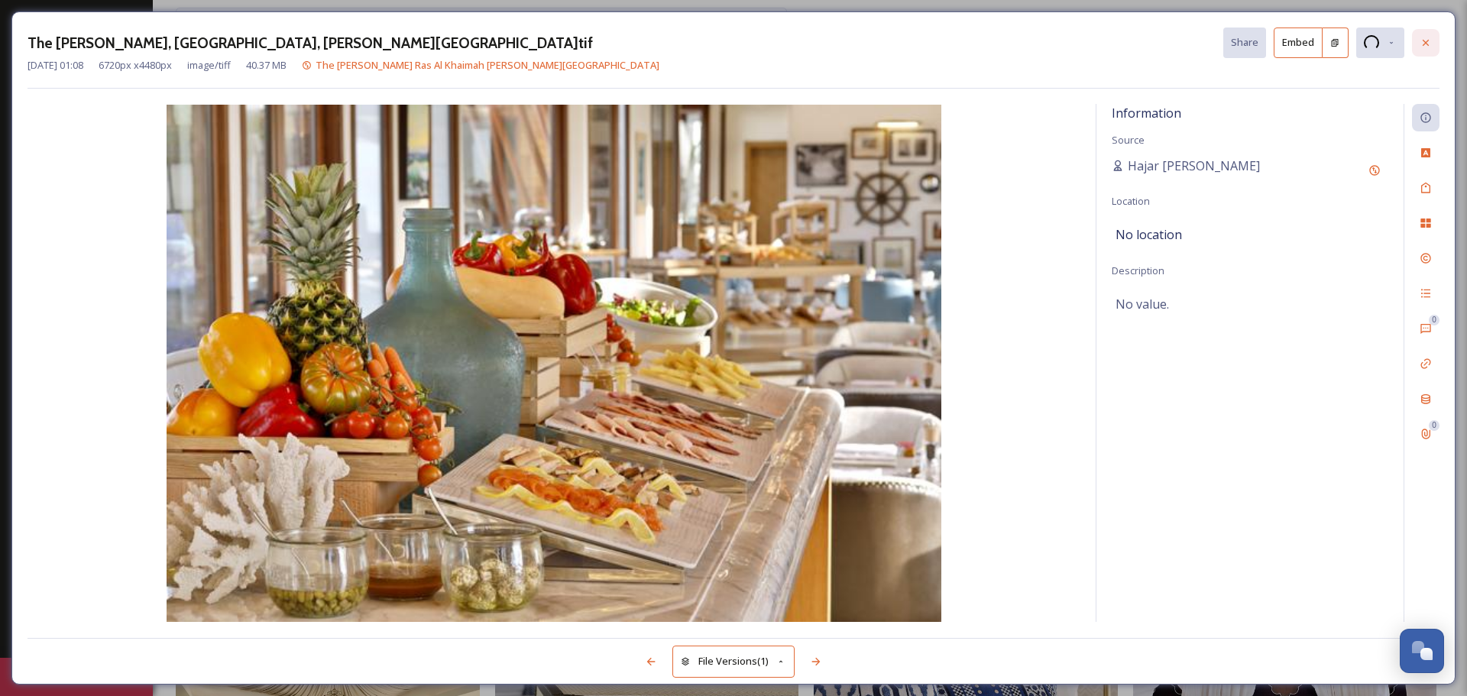
click at [1420, 38] on icon at bounding box center [1426, 43] width 12 height 12
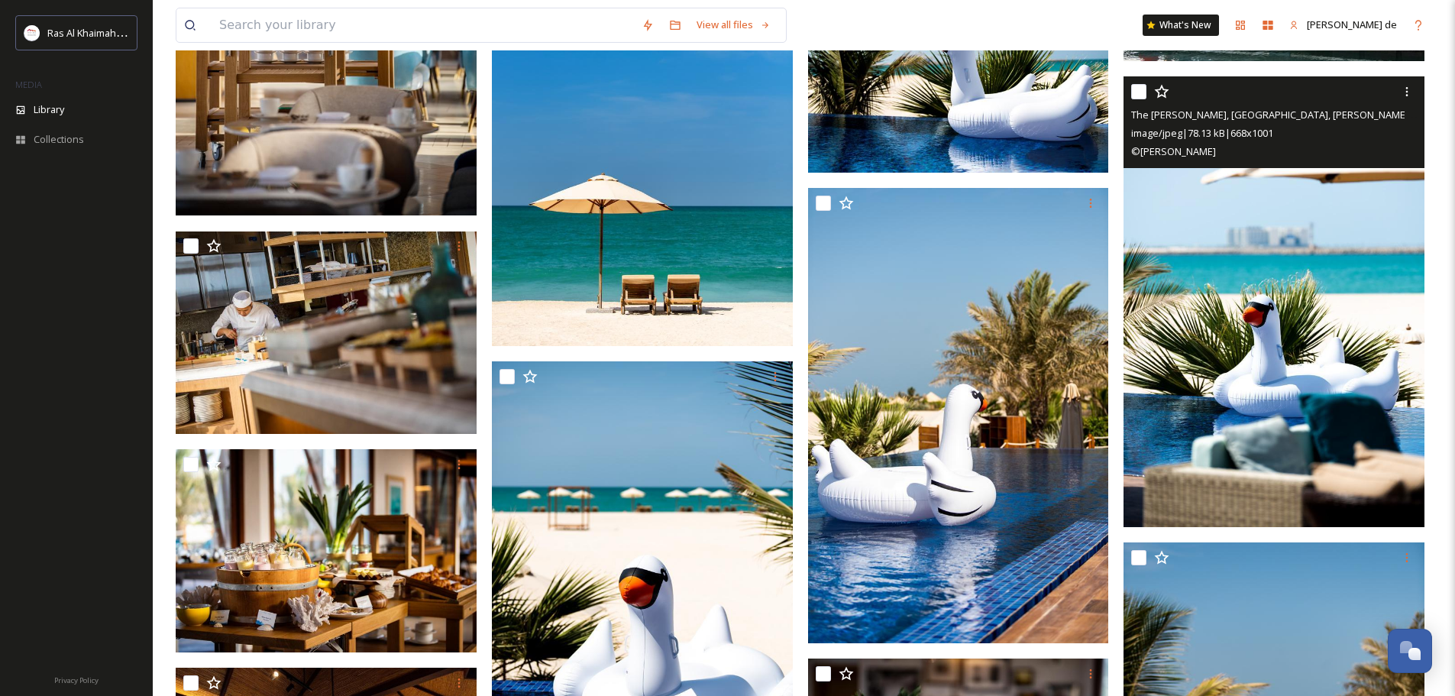
scroll to position [13401, 0]
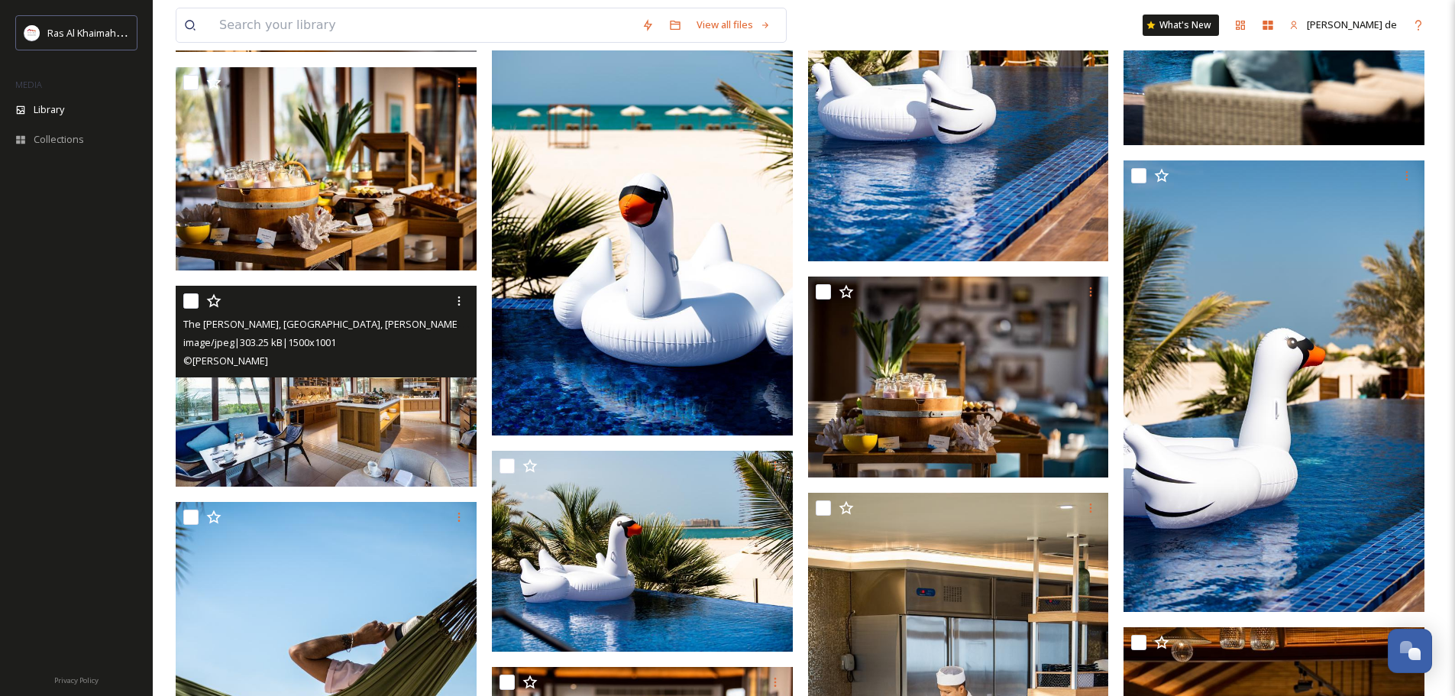
click at [371, 463] on img at bounding box center [326, 386] width 301 height 201
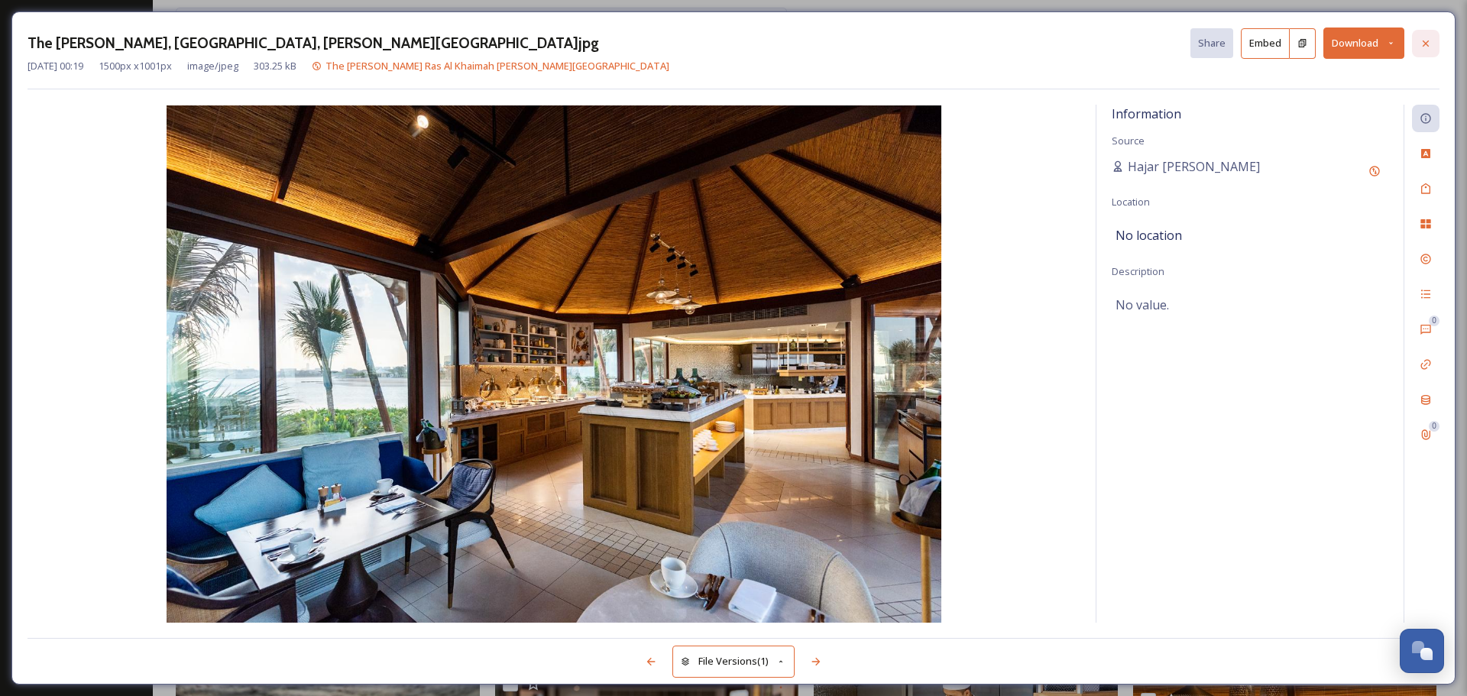
click at [1433, 37] on div at bounding box center [1426, 44] width 28 height 28
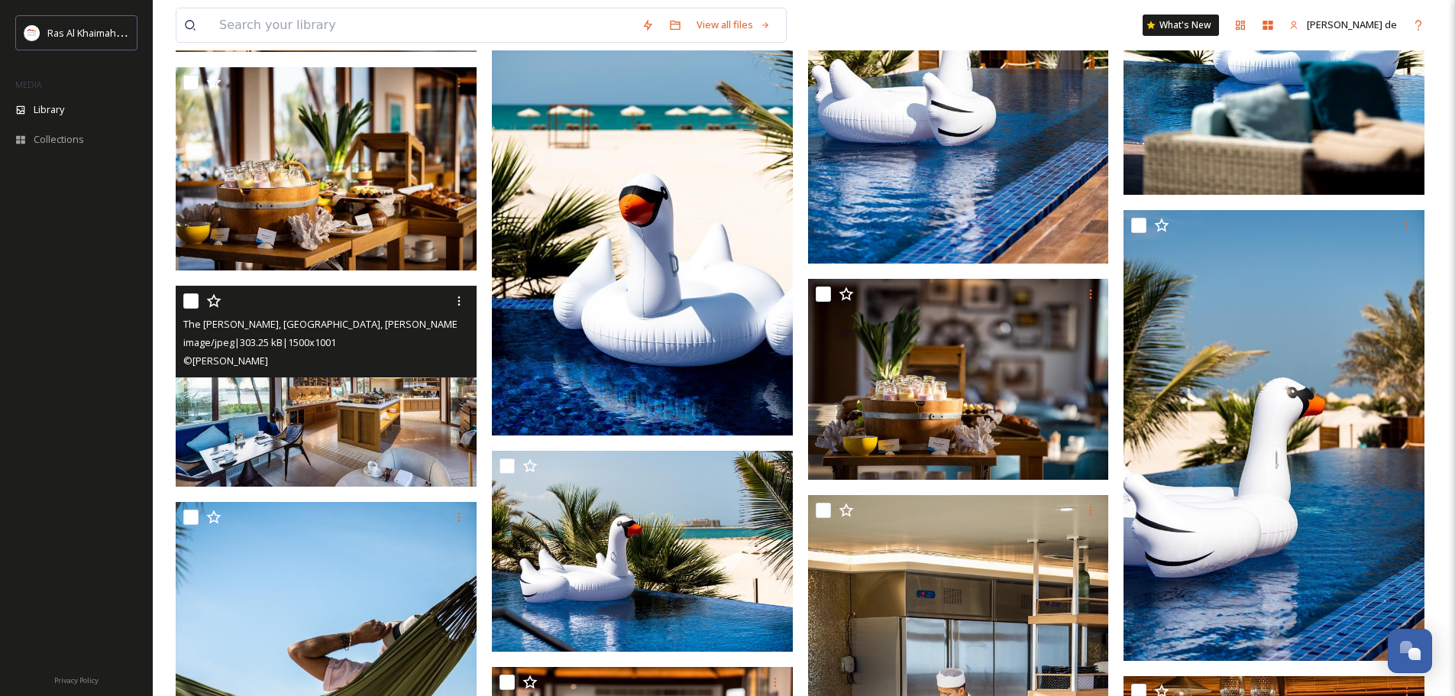
click at [333, 424] on img at bounding box center [326, 386] width 301 height 201
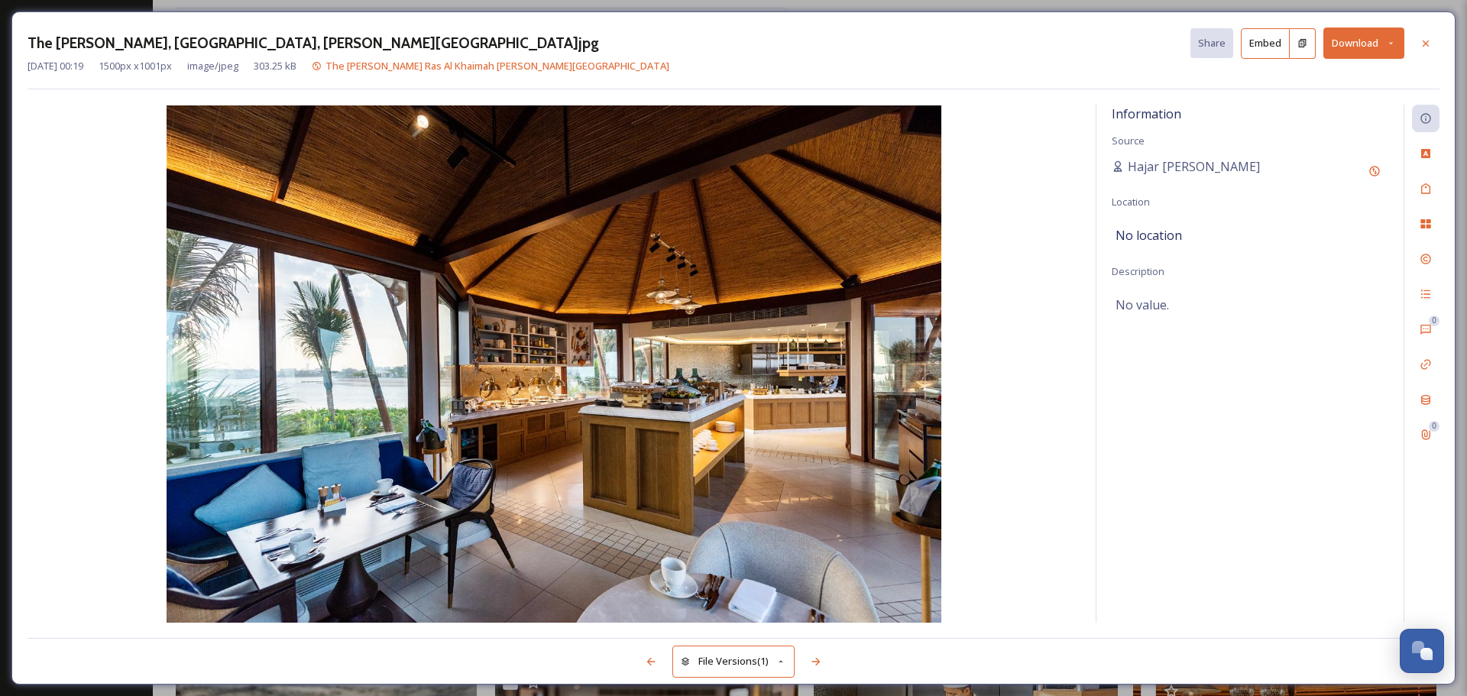
click at [1364, 42] on button "Download" at bounding box center [1363, 43] width 81 height 31
click at [1318, 79] on span "Download Original (1500 x 1001)" at bounding box center [1323, 78] width 144 height 15
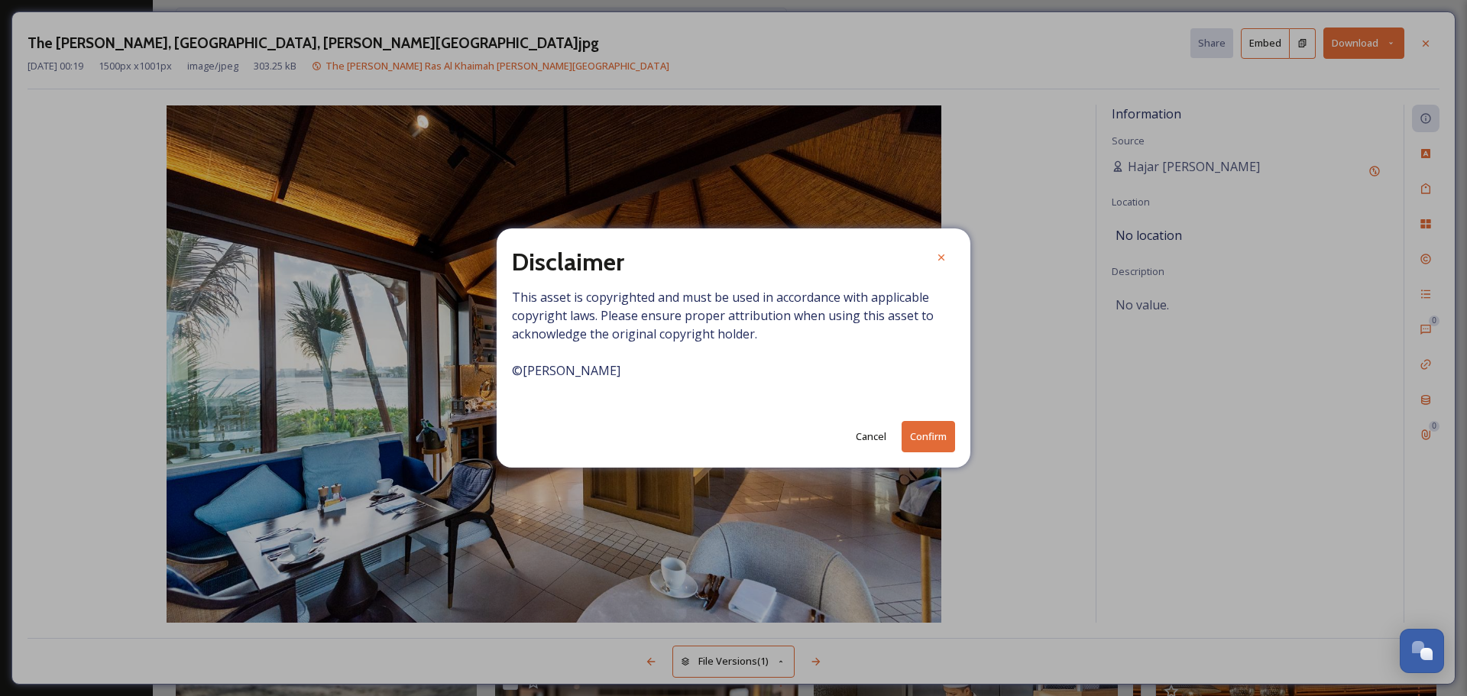
click at [937, 445] on button "Confirm" at bounding box center [928, 436] width 53 height 31
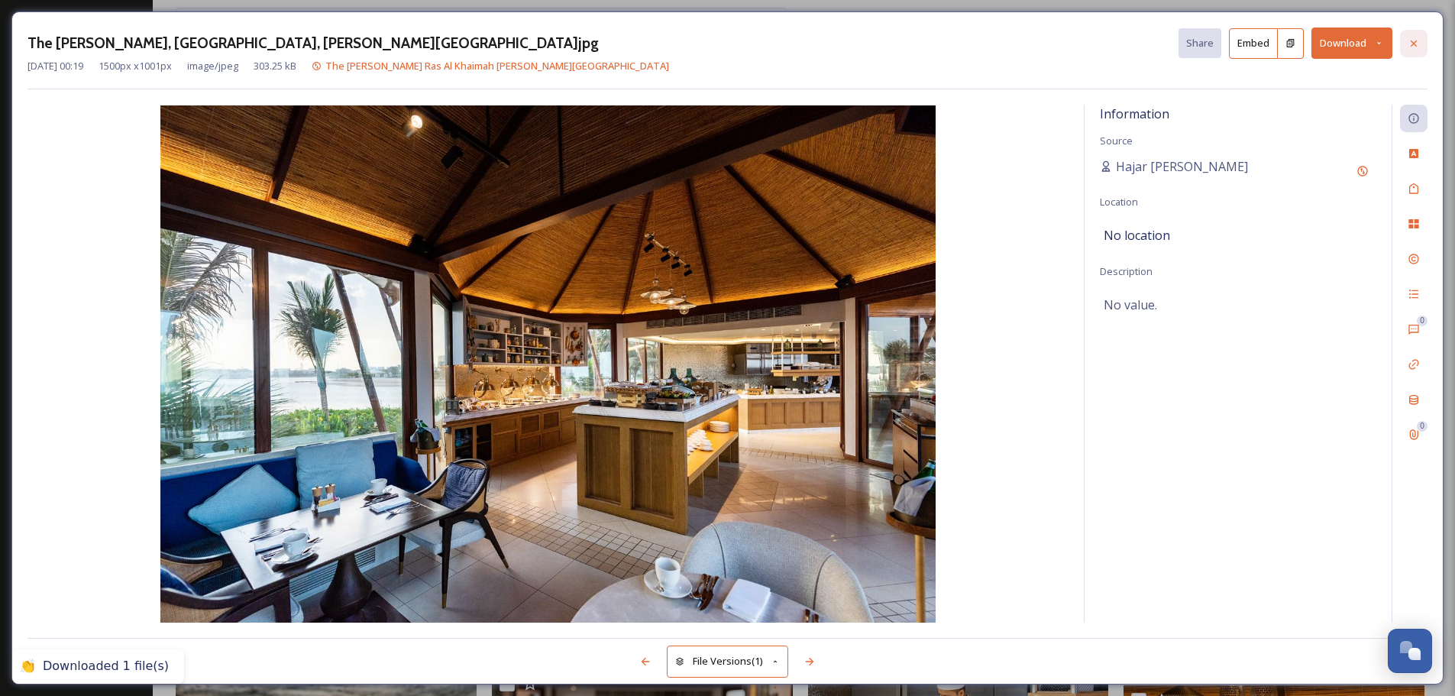
click at [1413, 42] on icon at bounding box center [1414, 43] width 6 height 6
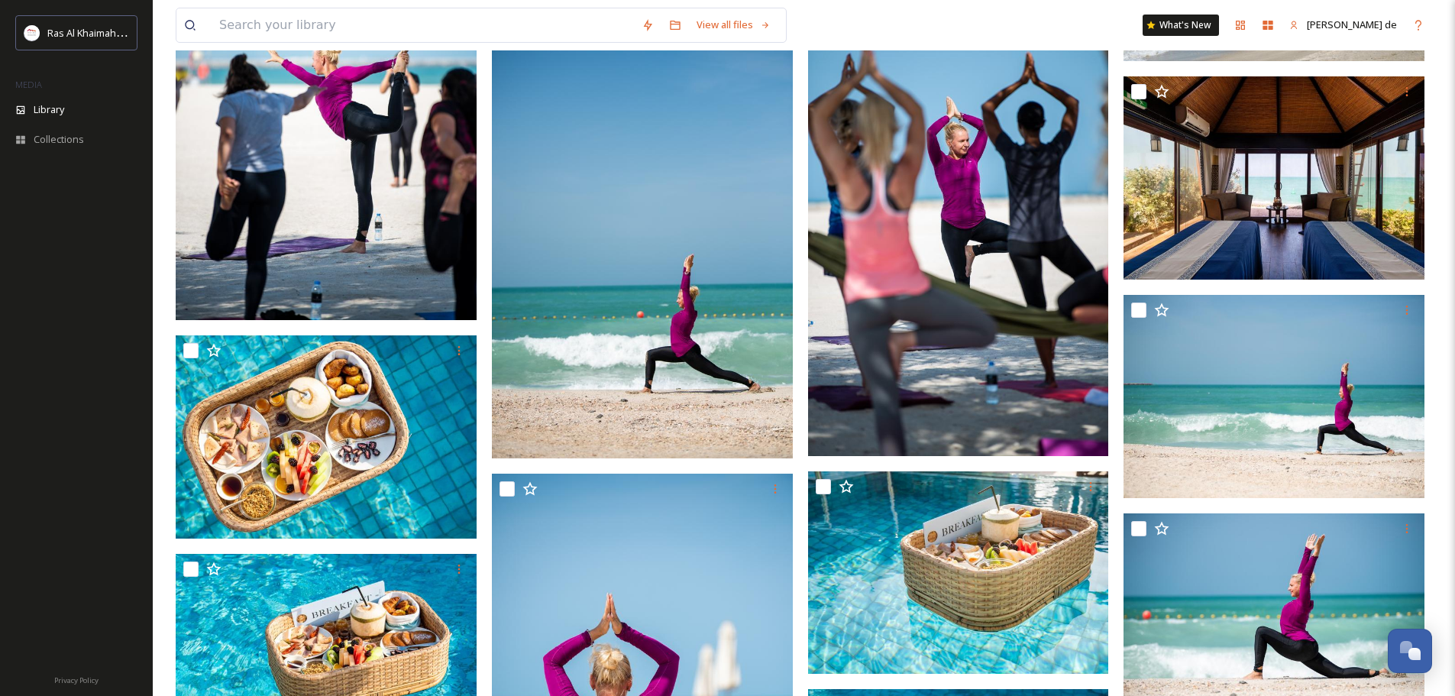
scroll to position [16992, 0]
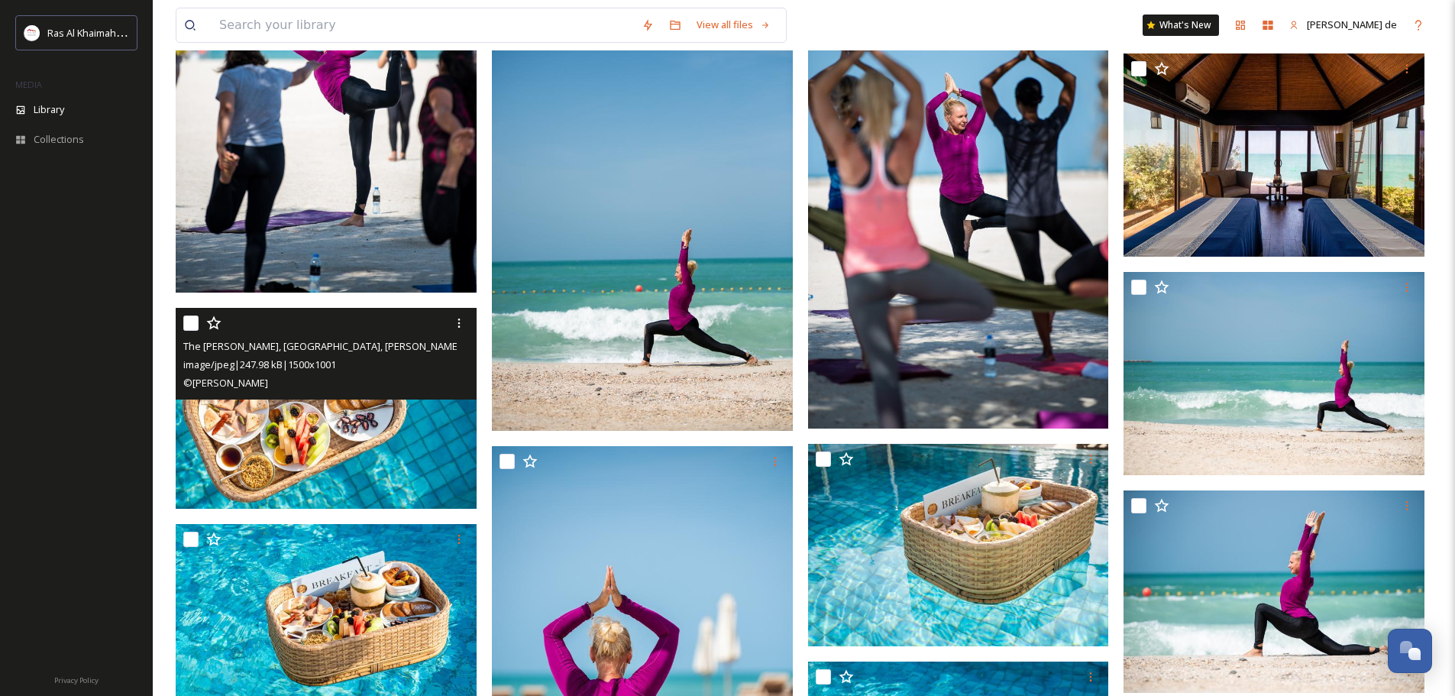
click at [423, 451] on img at bounding box center [326, 408] width 301 height 201
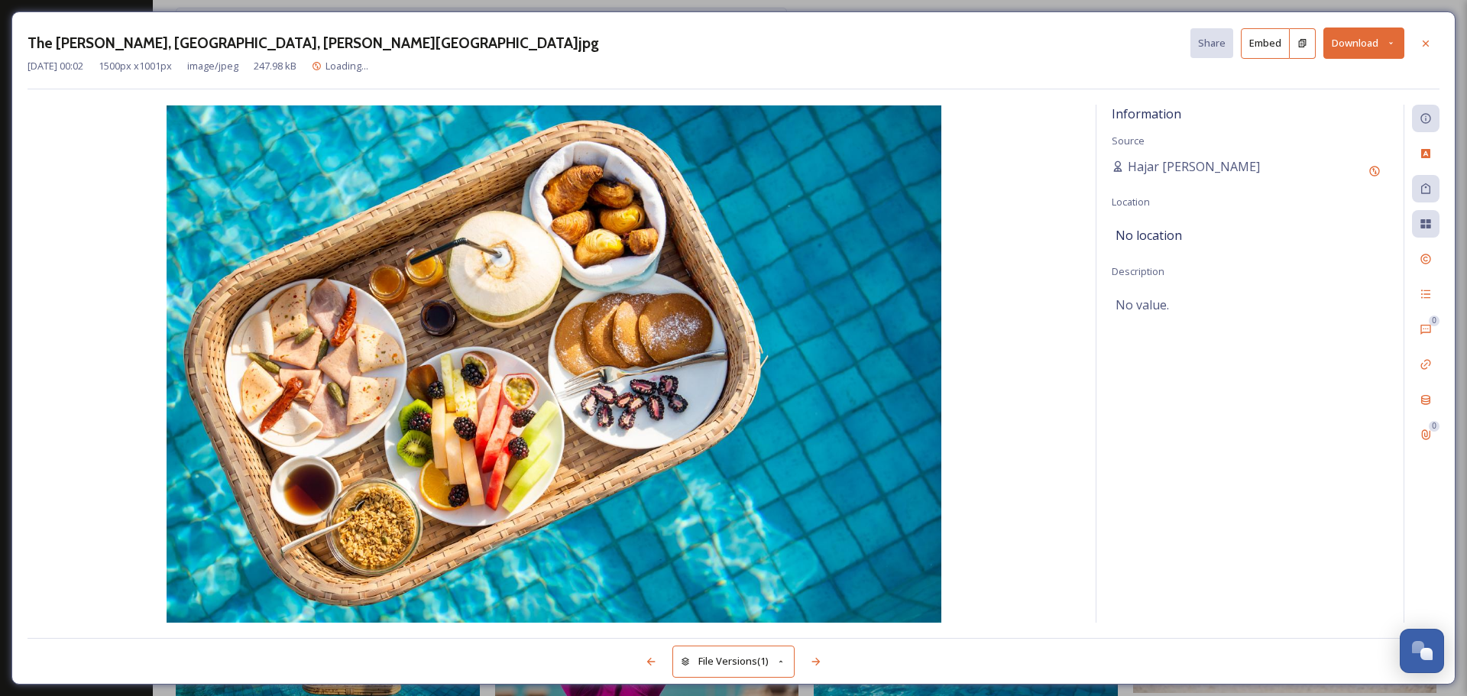
click at [1362, 47] on button "Download" at bounding box center [1363, 43] width 81 height 31
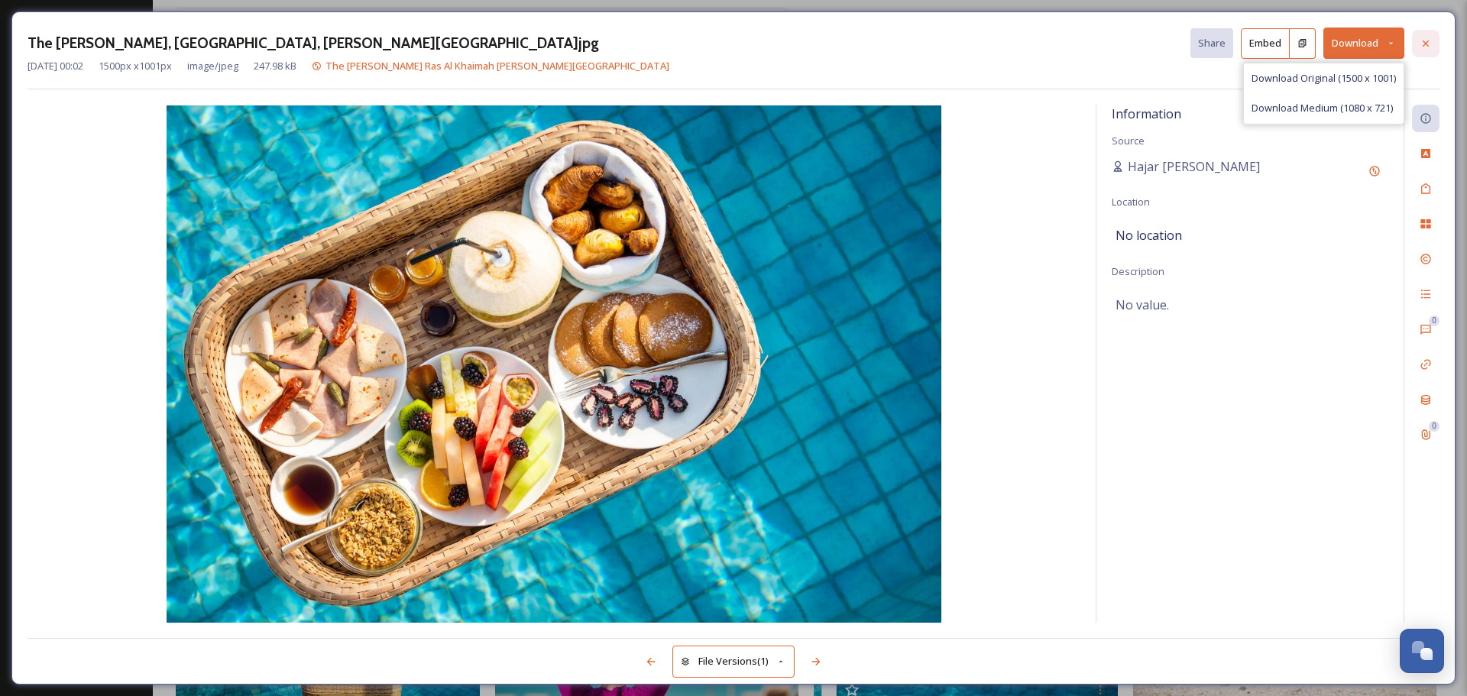
click at [1425, 40] on icon at bounding box center [1426, 43] width 12 height 12
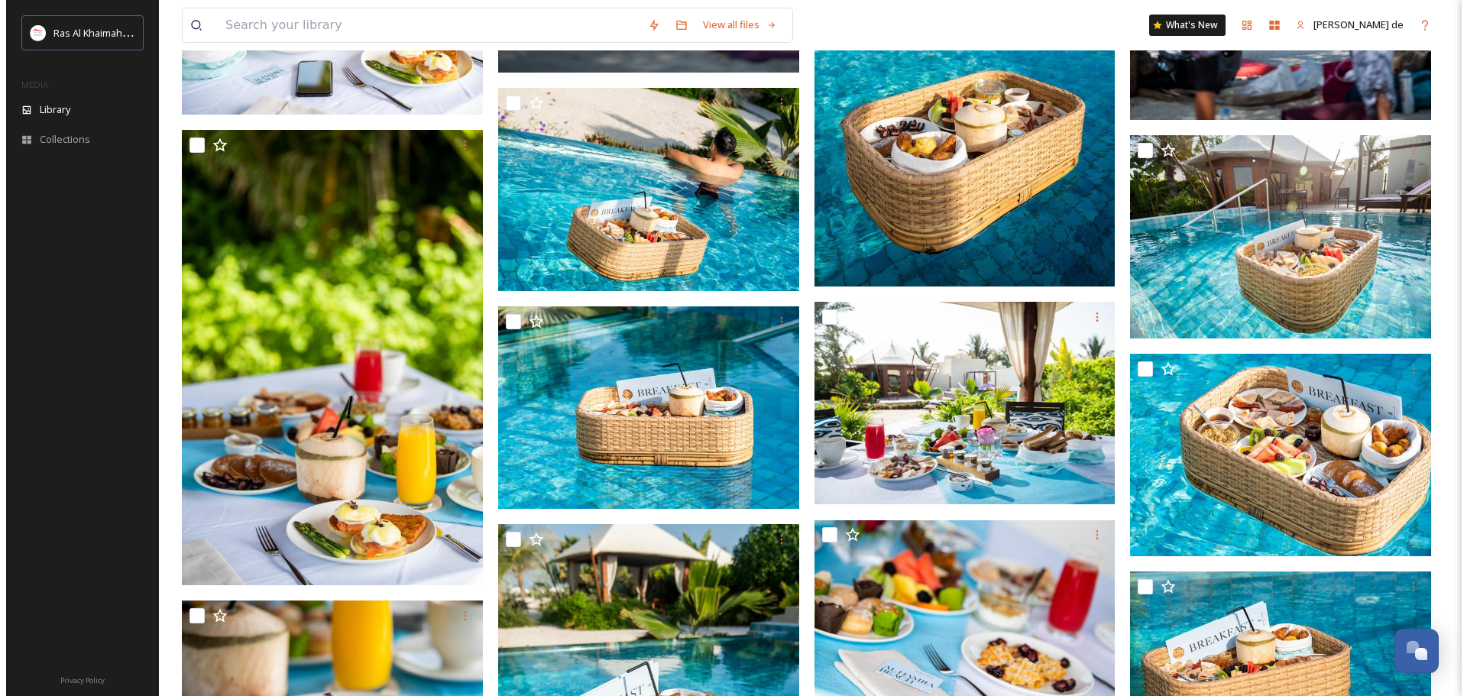
scroll to position [18520, 0]
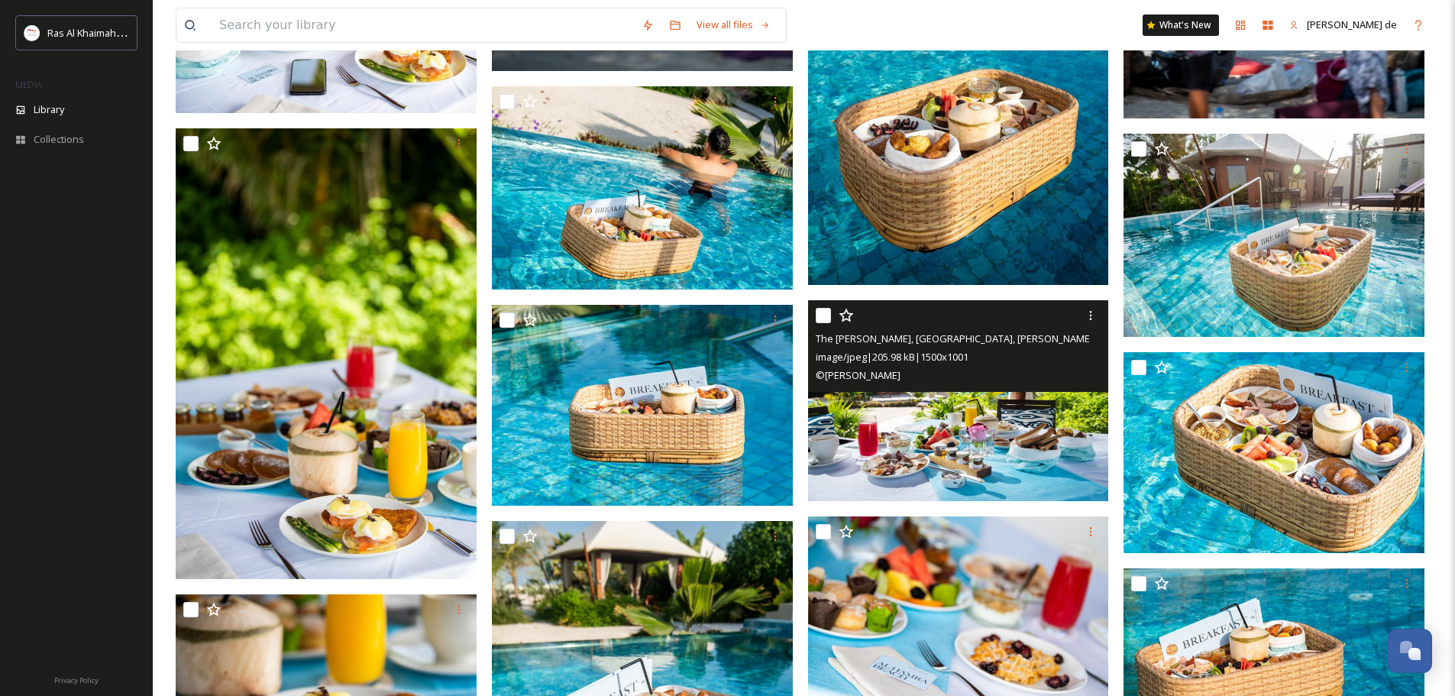
click at [1002, 412] on img at bounding box center [958, 400] width 301 height 201
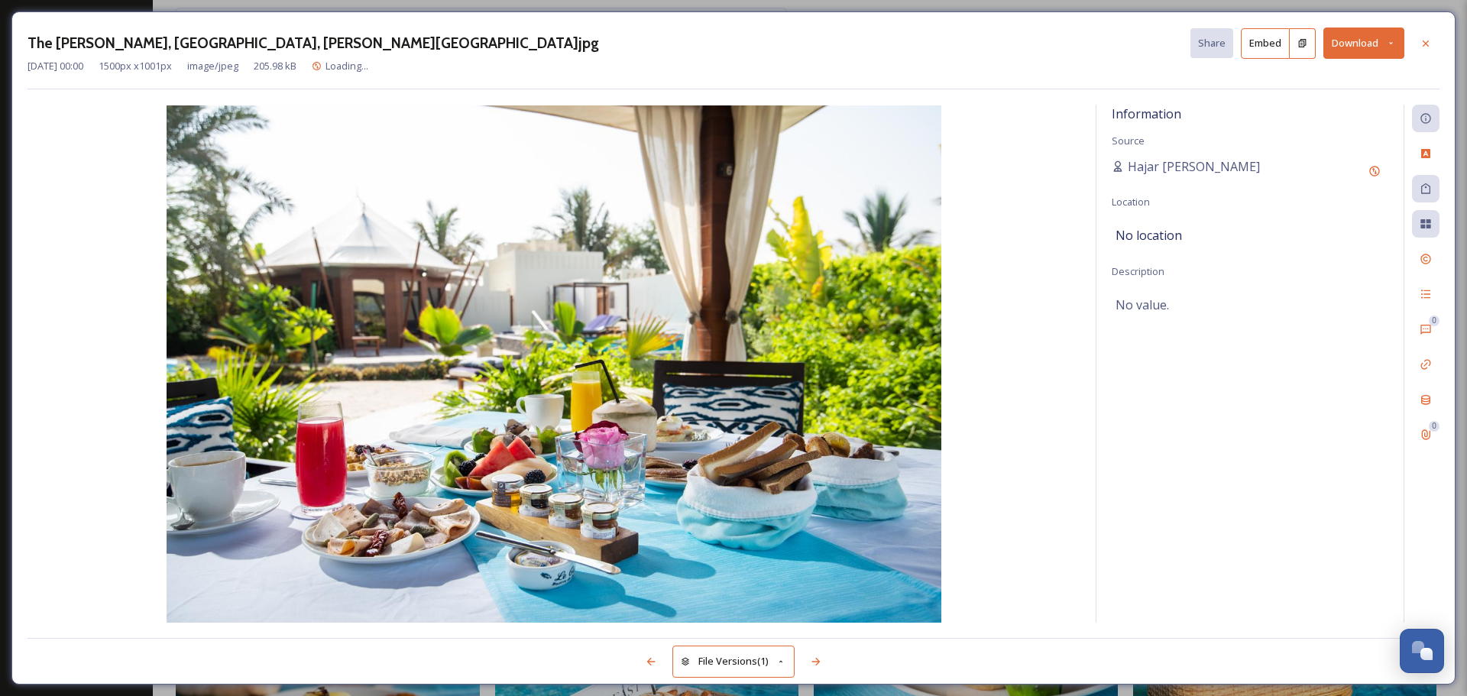
click at [1355, 42] on button "Download" at bounding box center [1363, 43] width 81 height 31
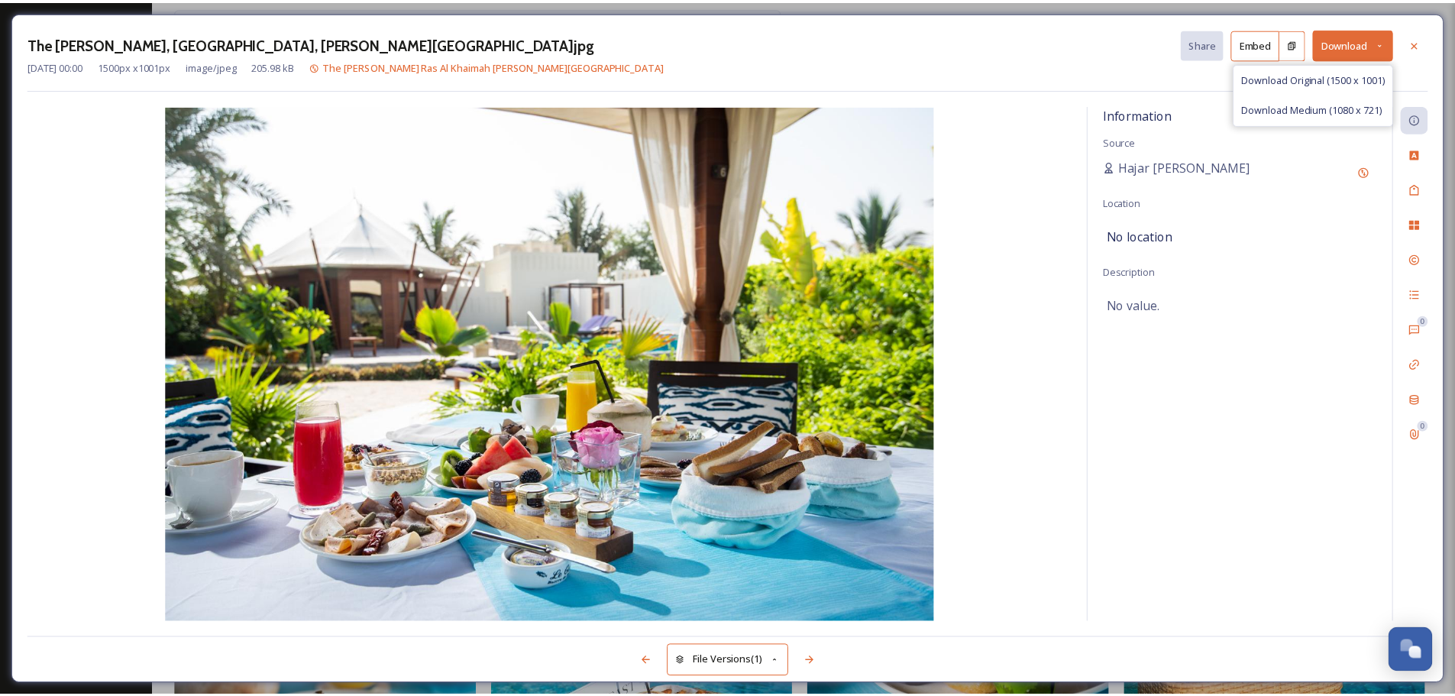
scroll to position [18522, 0]
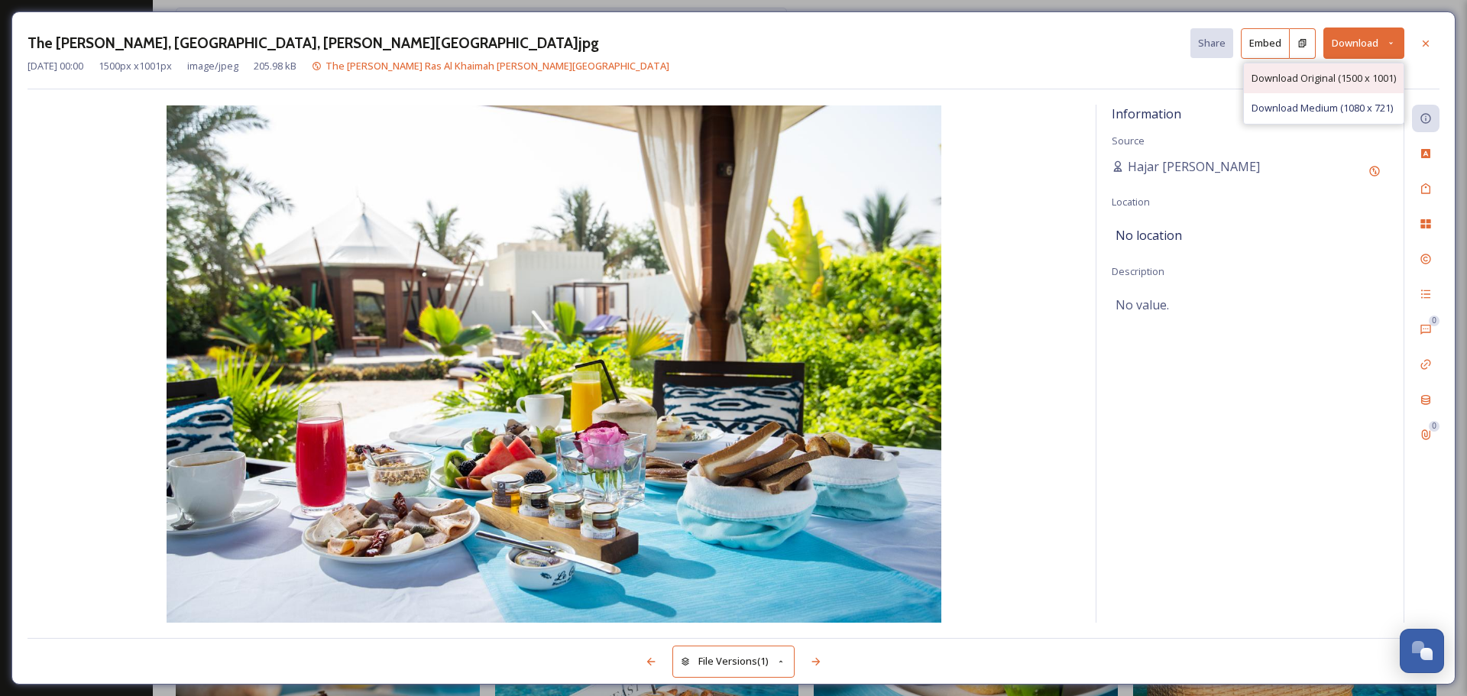
click at [1342, 73] on span "Download Original (1500 x 1001)" at bounding box center [1323, 78] width 144 height 15
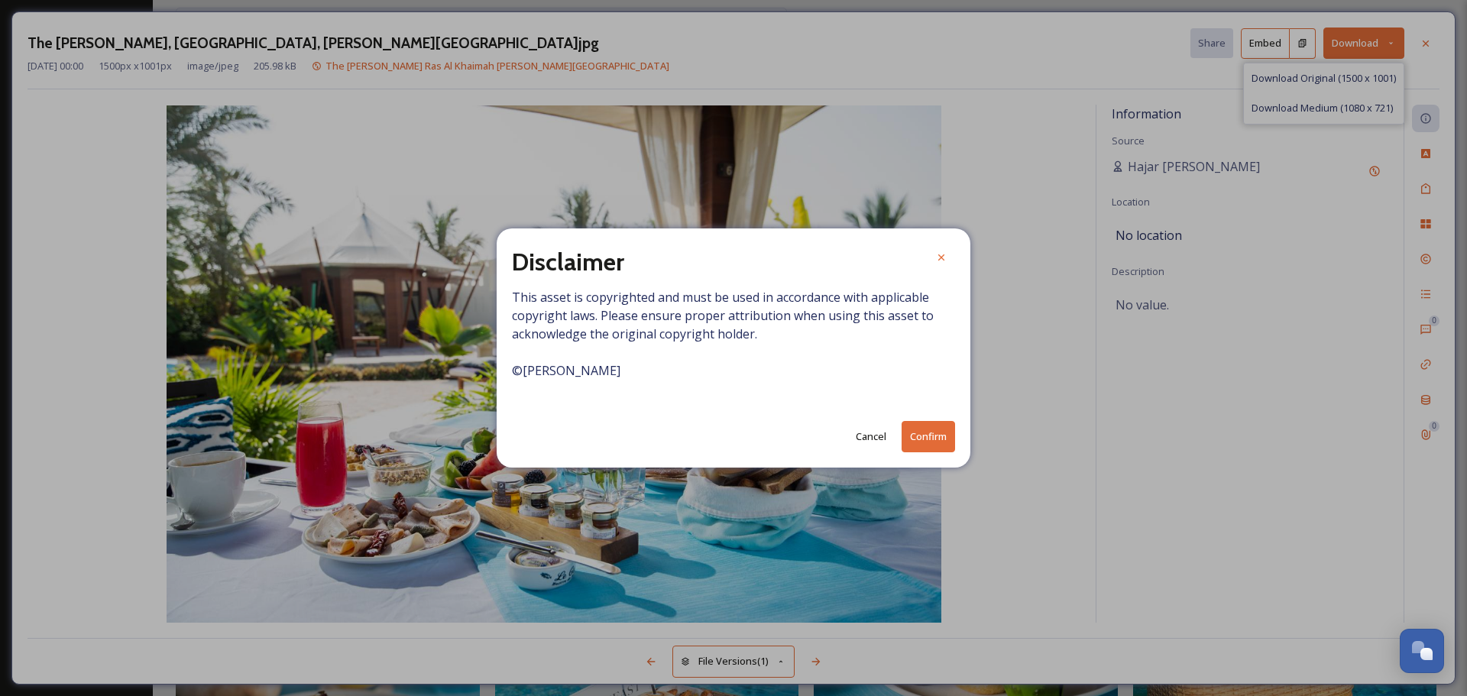
click at [915, 443] on button "Confirm" at bounding box center [928, 436] width 53 height 31
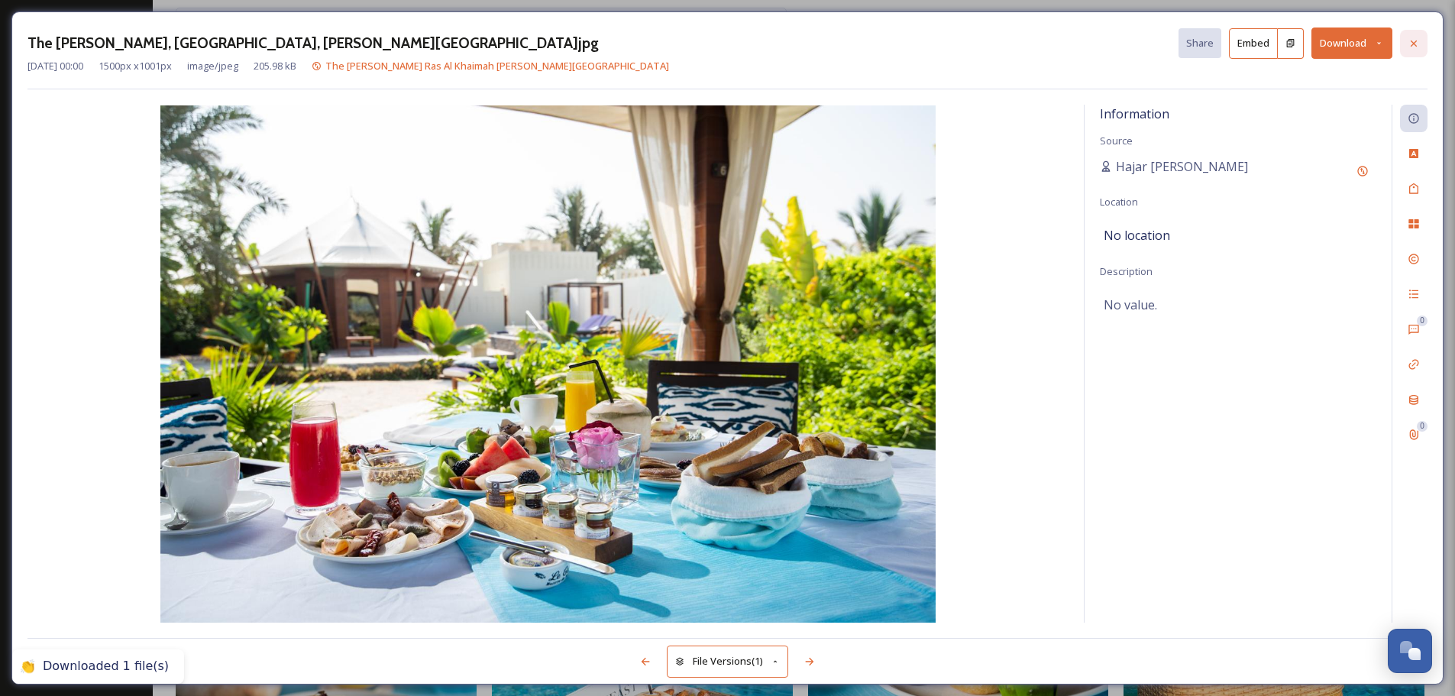
click at [1420, 47] on icon at bounding box center [1414, 43] width 12 height 12
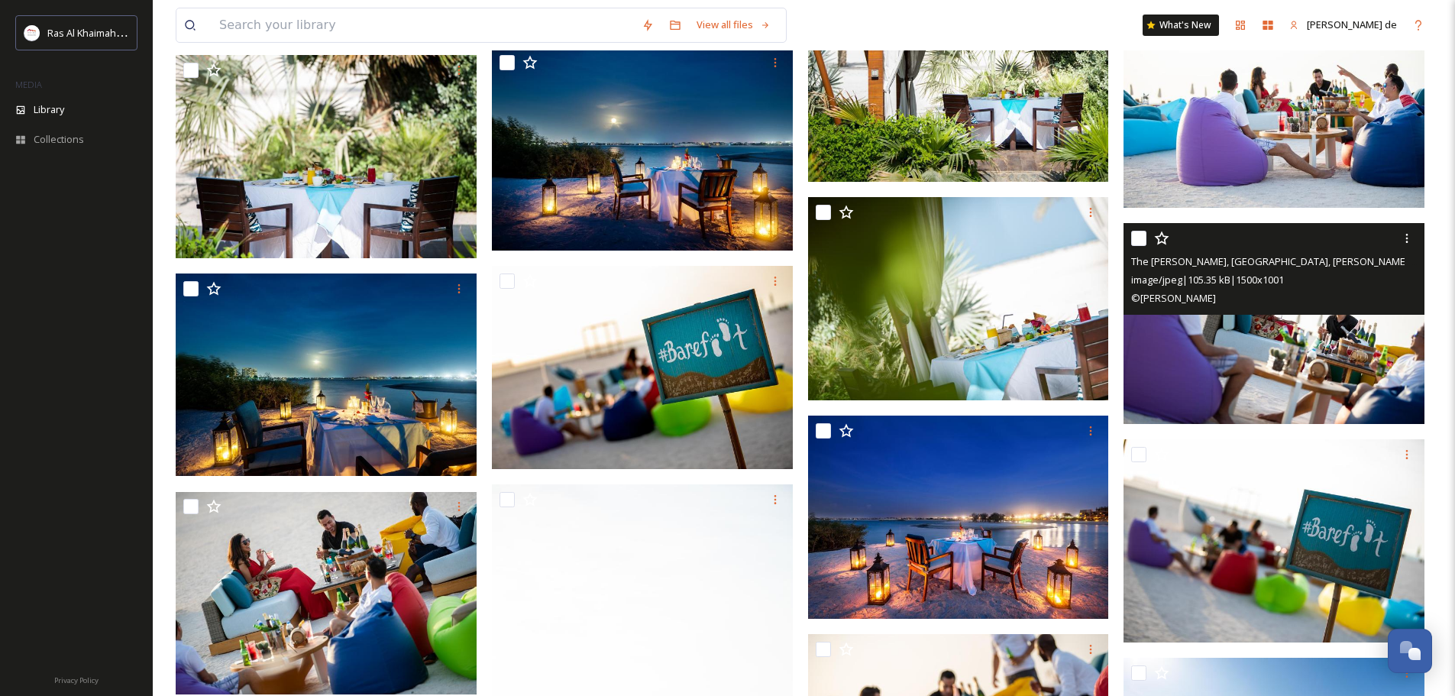
scroll to position [5229, 0]
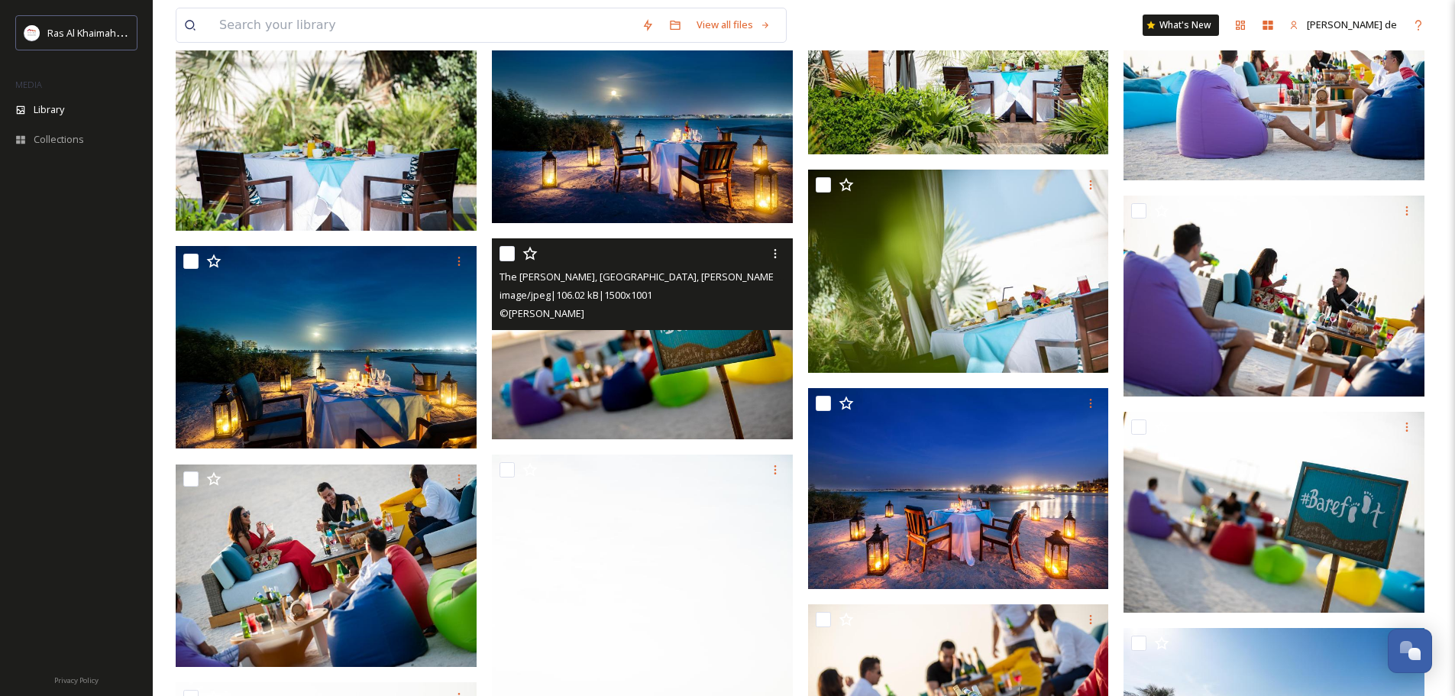
click at [711, 390] on img at bounding box center [642, 338] width 301 height 201
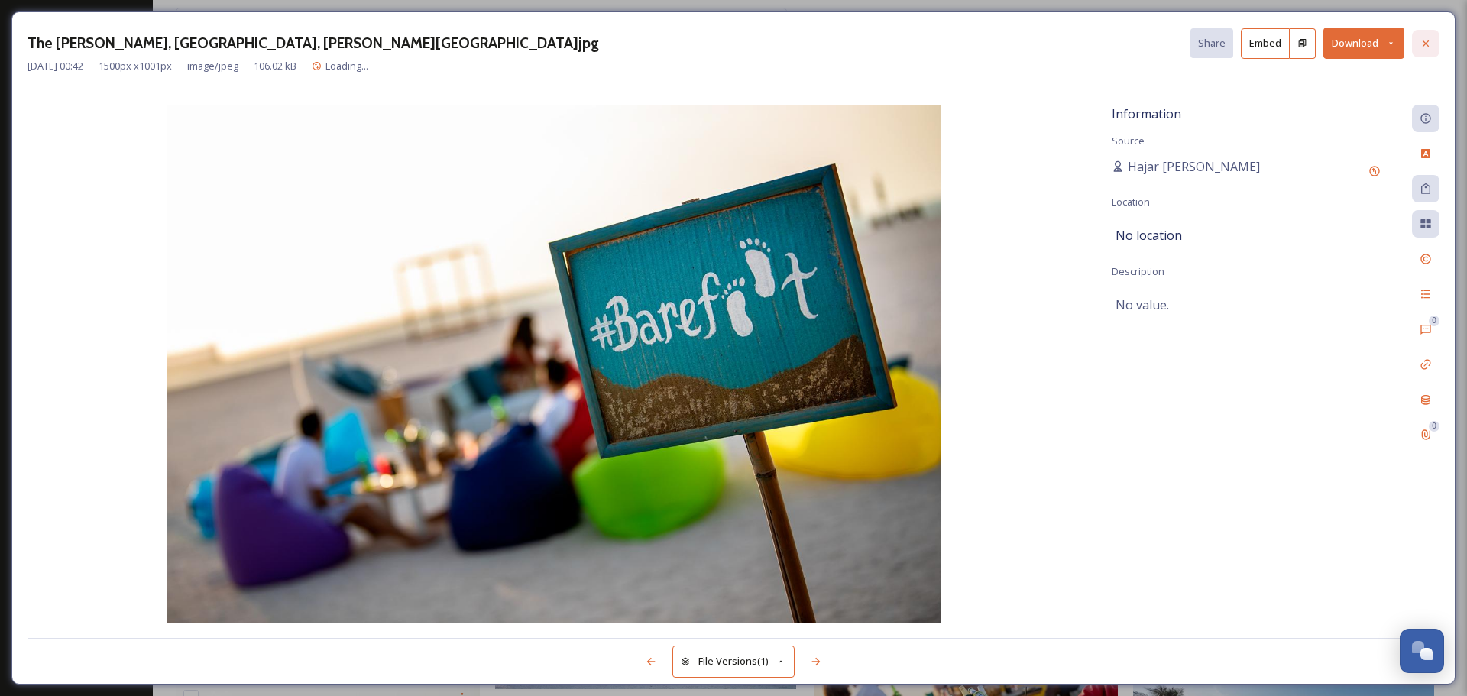
click at [1436, 36] on div at bounding box center [1426, 44] width 28 height 28
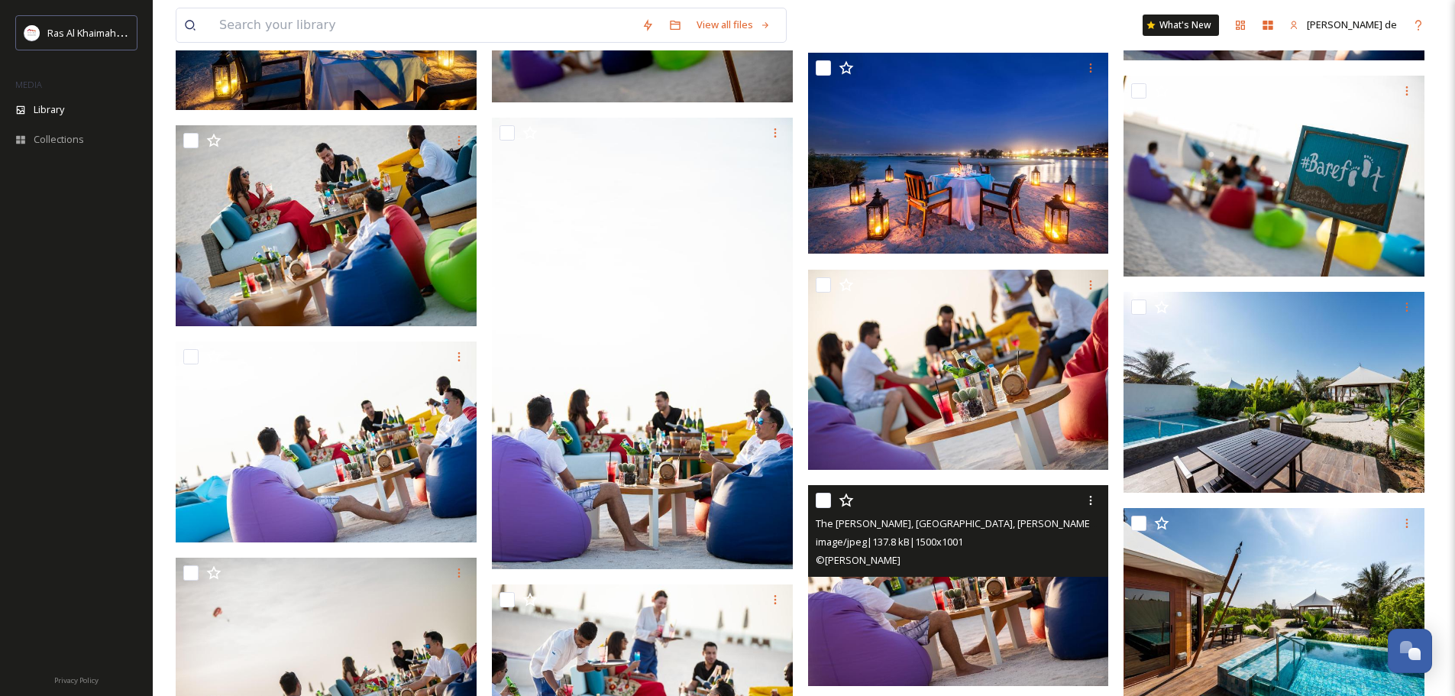
scroll to position [5382, 0]
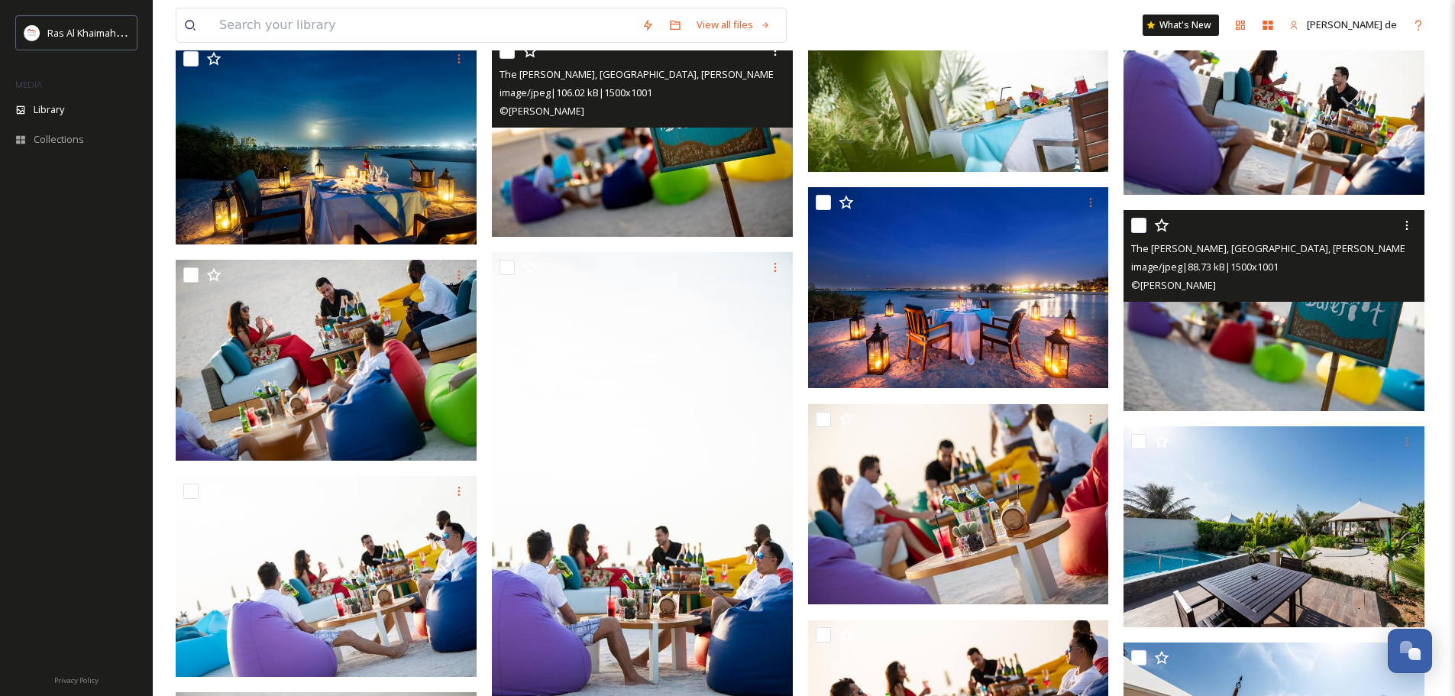
click at [1314, 358] on img at bounding box center [1274, 310] width 301 height 201
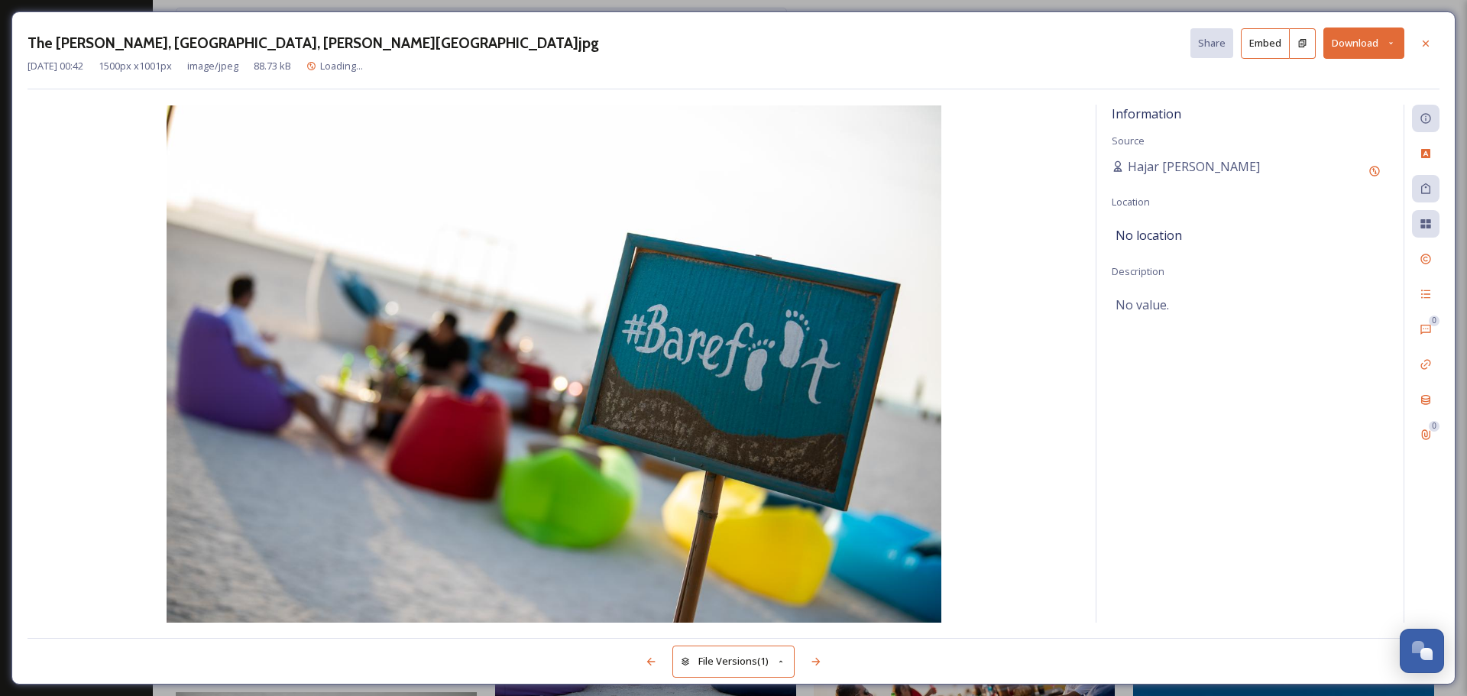
click at [1381, 30] on button "Download" at bounding box center [1363, 43] width 81 height 31
click at [1317, 71] on span "Download Original (1500 x 1001)" at bounding box center [1323, 78] width 144 height 15
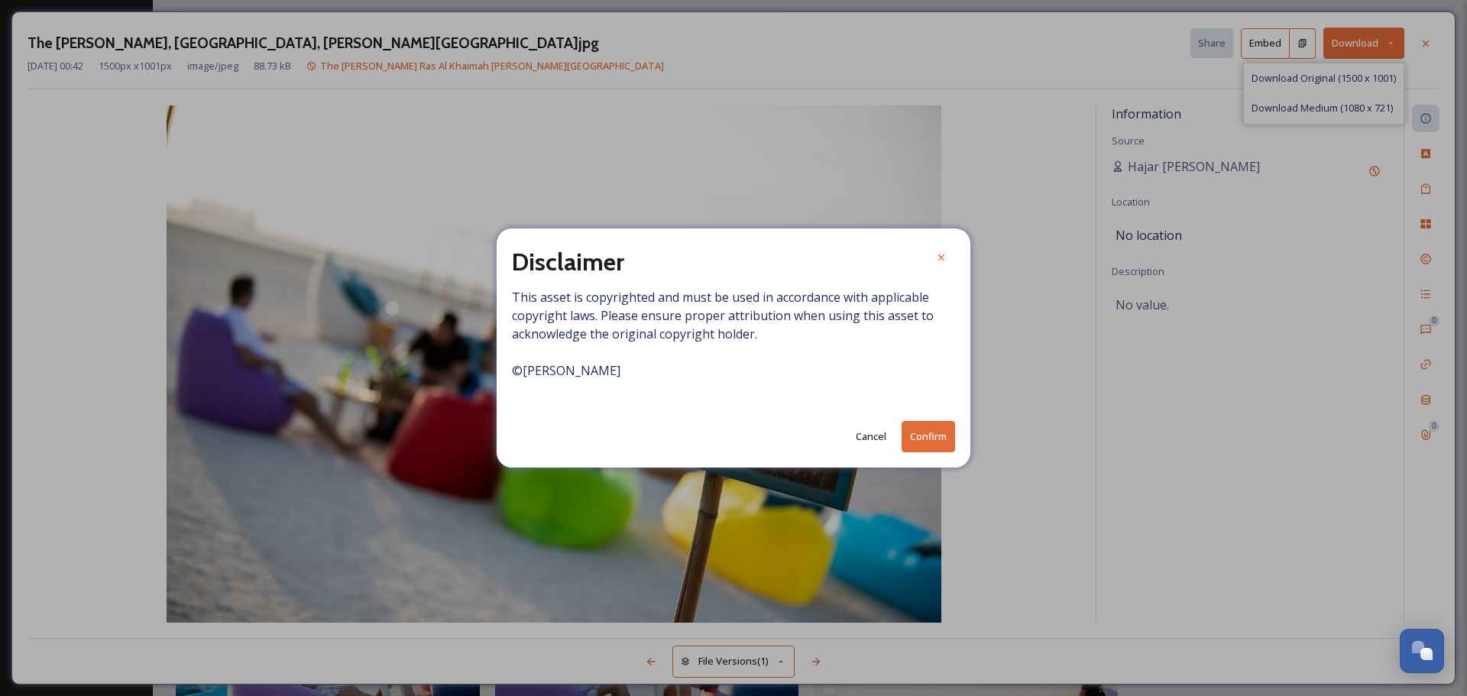
click at [940, 443] on button "Confirm" at bounding box center [928, 436] width 53 height 31
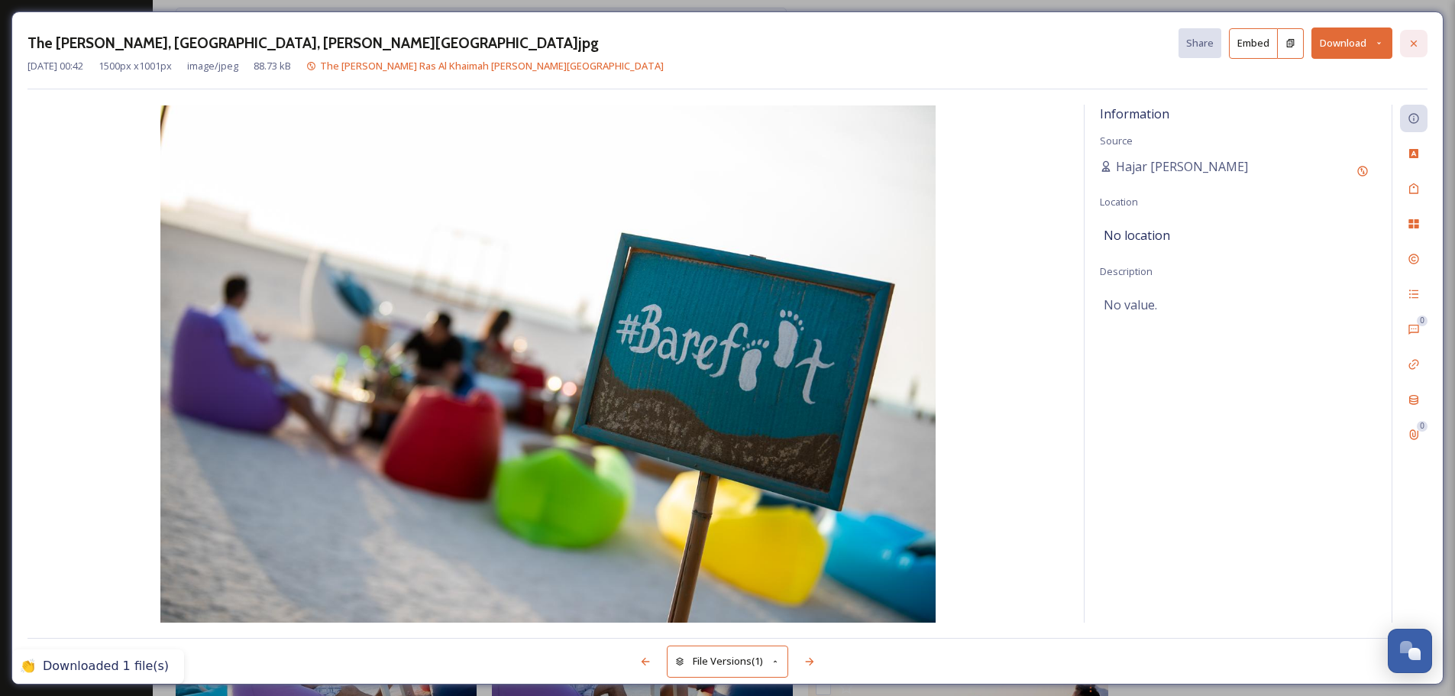
click at [1426, 42] on div at bounding box center [1414, 44] width 28 height 28
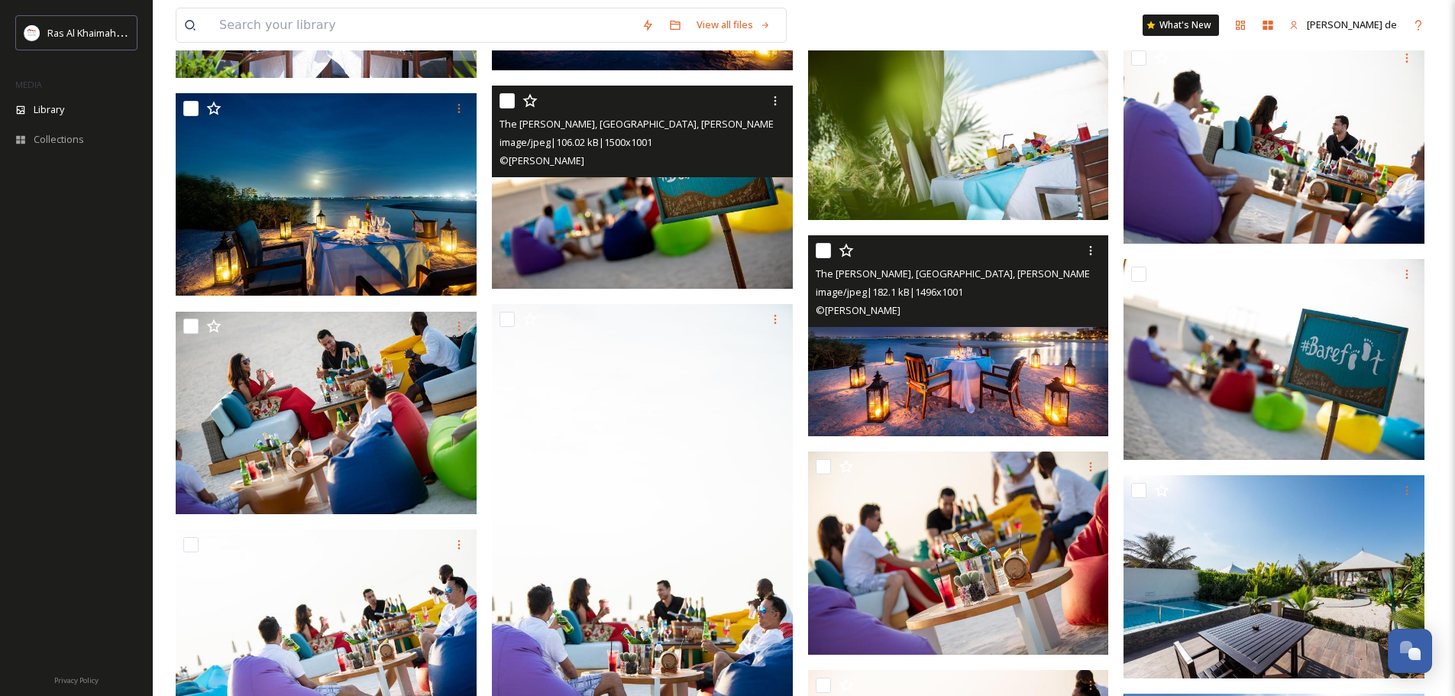
click at [1033, 380] on img at bounding box center [958, 335] width 301 height 201
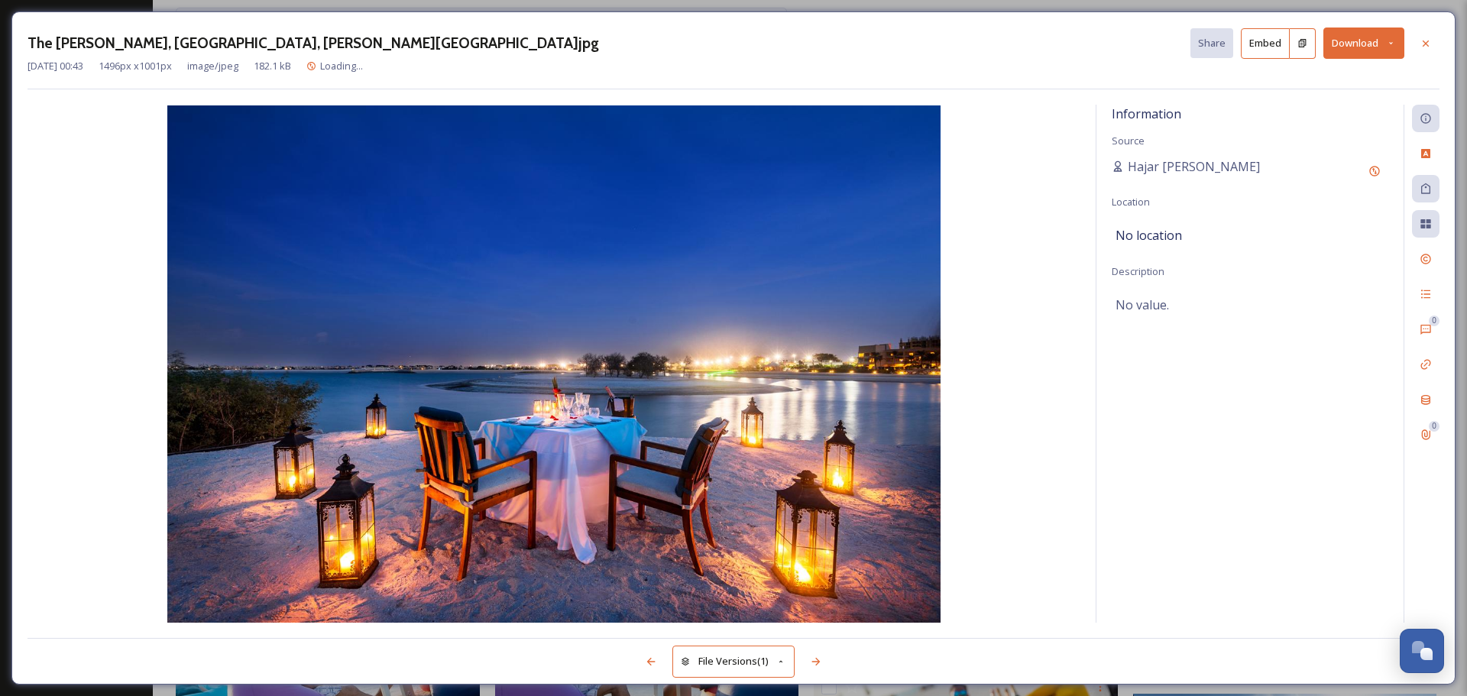
click at [1343, 42] on button "Download" at bounding box center [1363, 43] width 81 height 31
click at [1304, 79] on span "Download Original (1496 x 1001)" at bounding box center [1323, 78] width 144 height 15
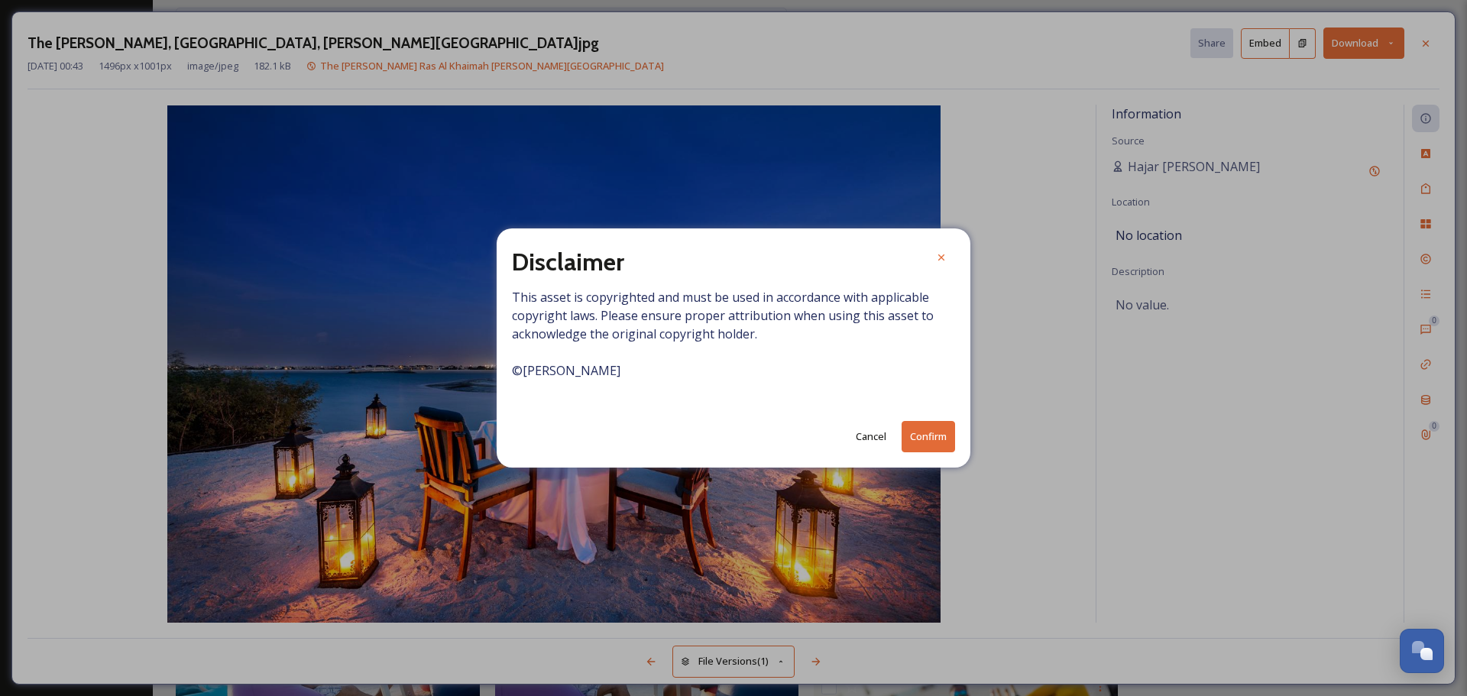
click at [933, 430] on button "Confirm" at bounding box center [928, 436] width 53 height 31
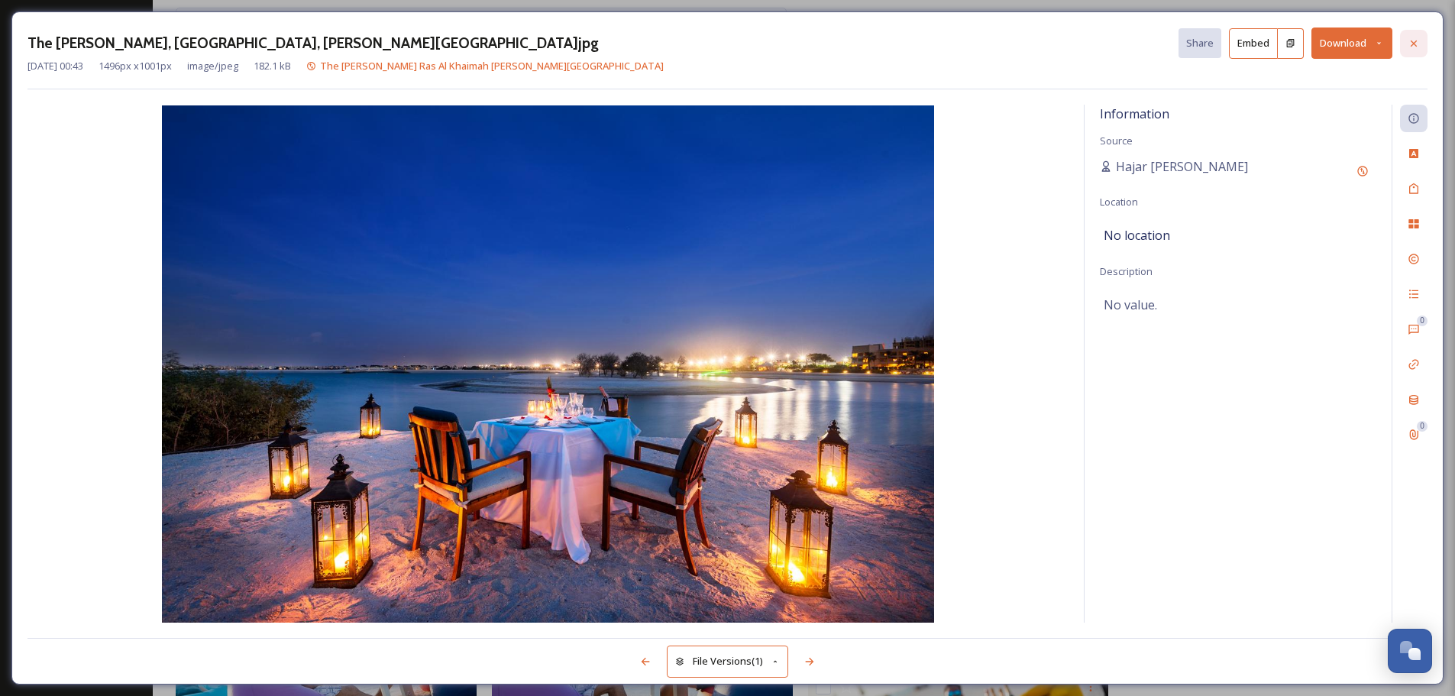
click at [1418, 40] on icon at bounding box center [1414, 43] width 12 height 12
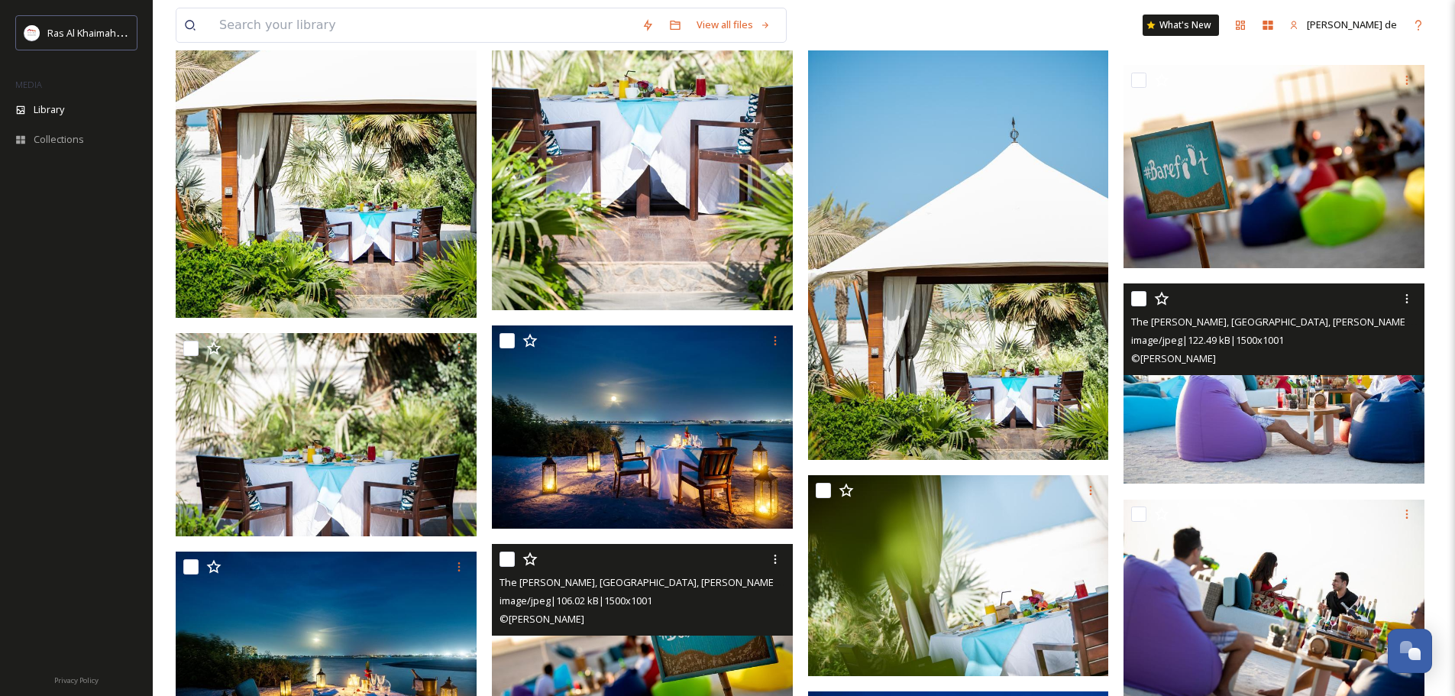
scroll to position [4465, 0]
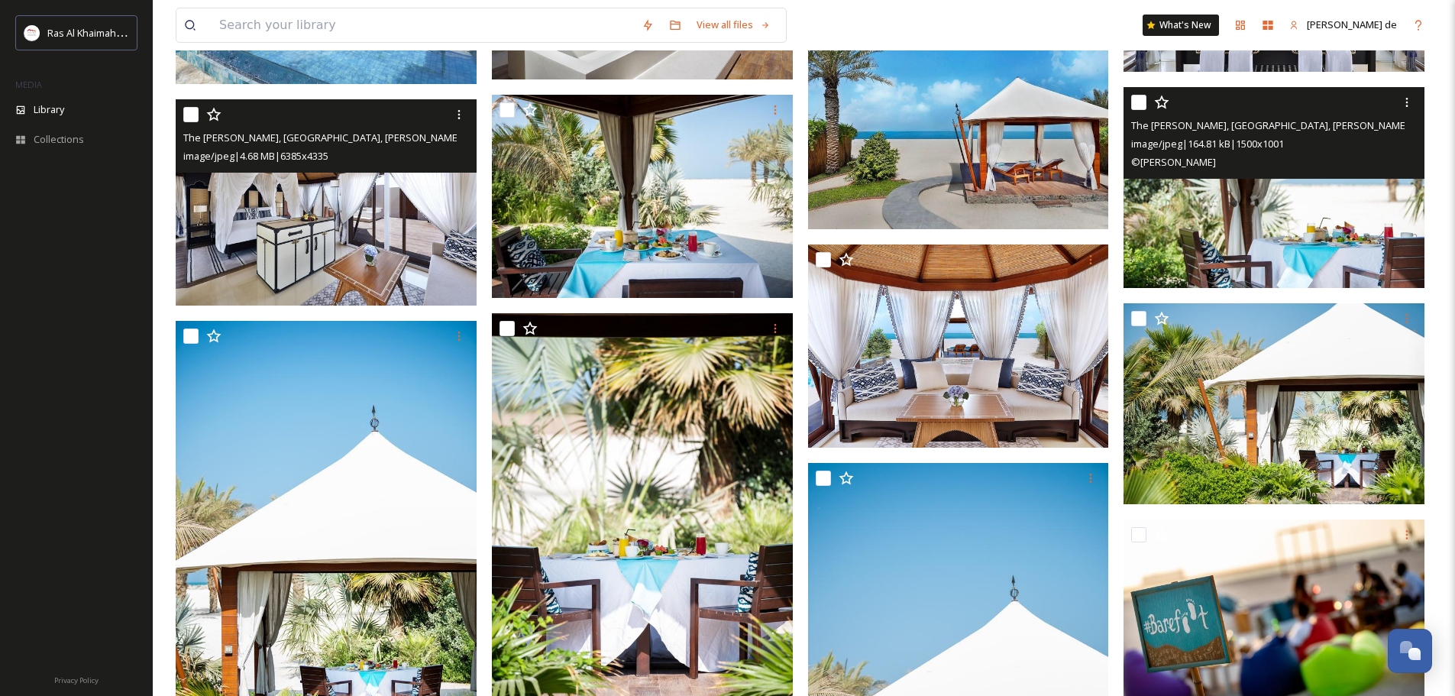
click at [1335, 251] on img at bounding box center [1274, 187] width 301 height 201
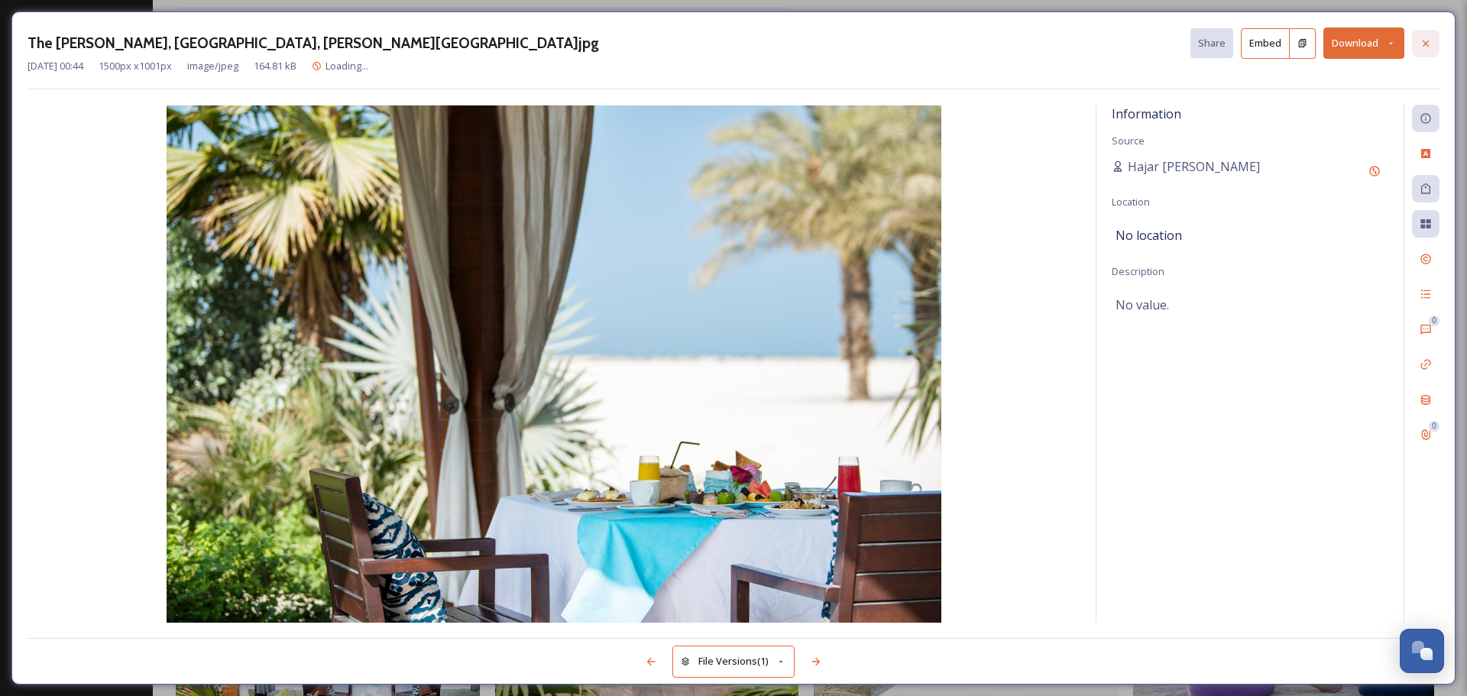
click at [1424, 41] on icon at bounding box center [1426, 43] width 6 height 6
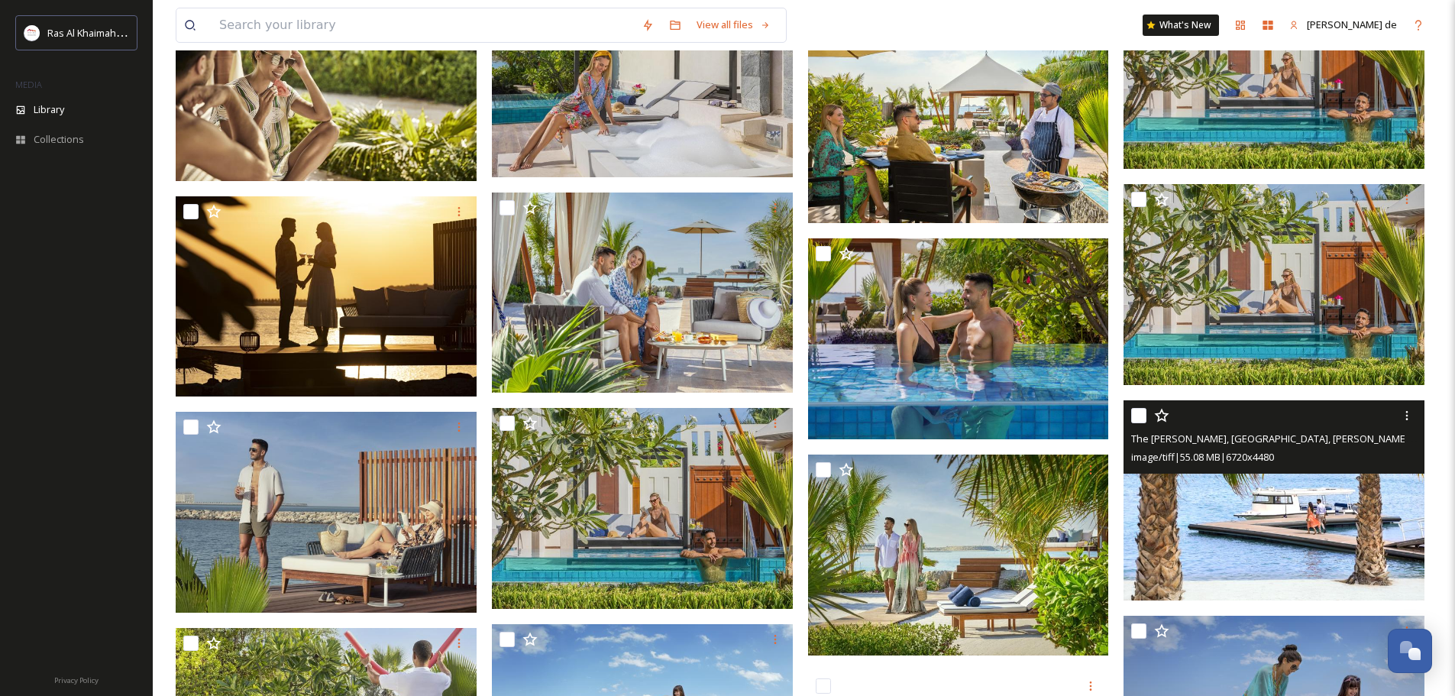
scroll to position [2096, 0]
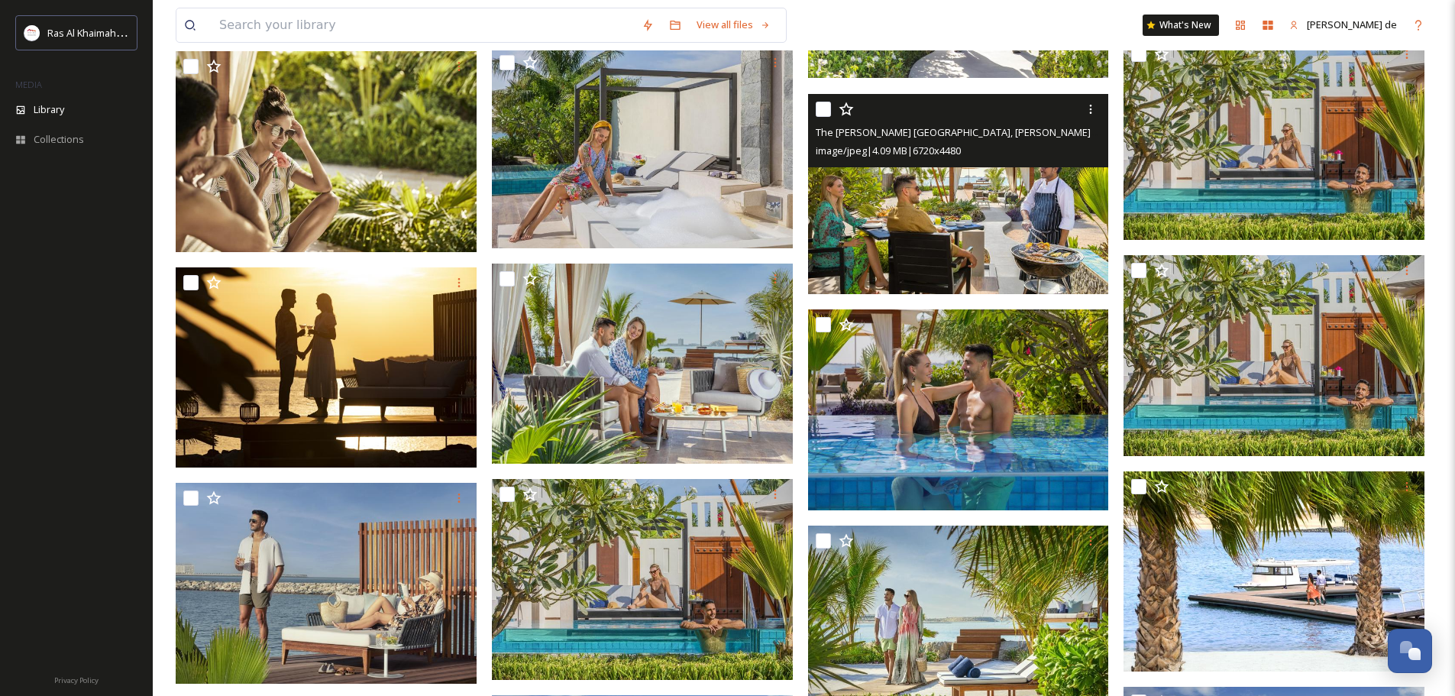
click at [999, 209] on img at bounding box center [958, 193] width 301 height 201
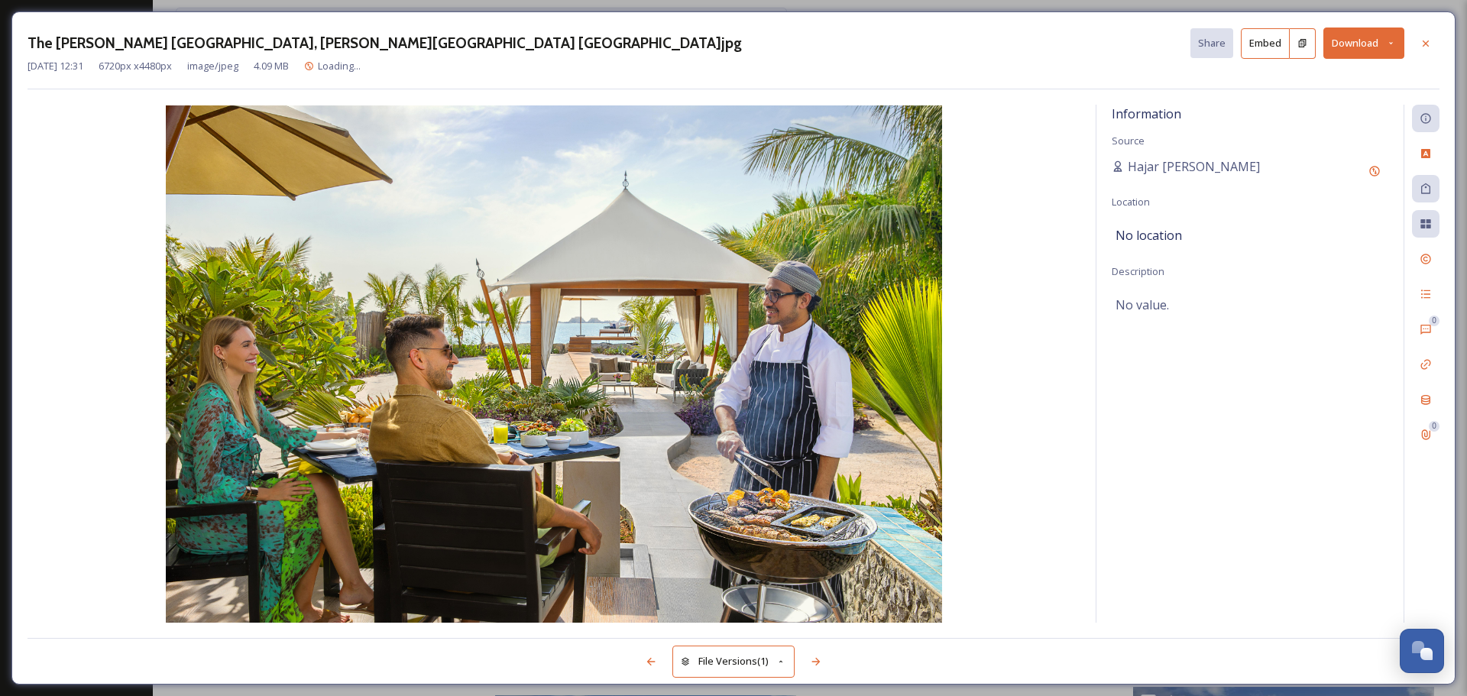
click at [1373, 48] on button "Download" at bounding box center [1363, 43] width 81 height 31
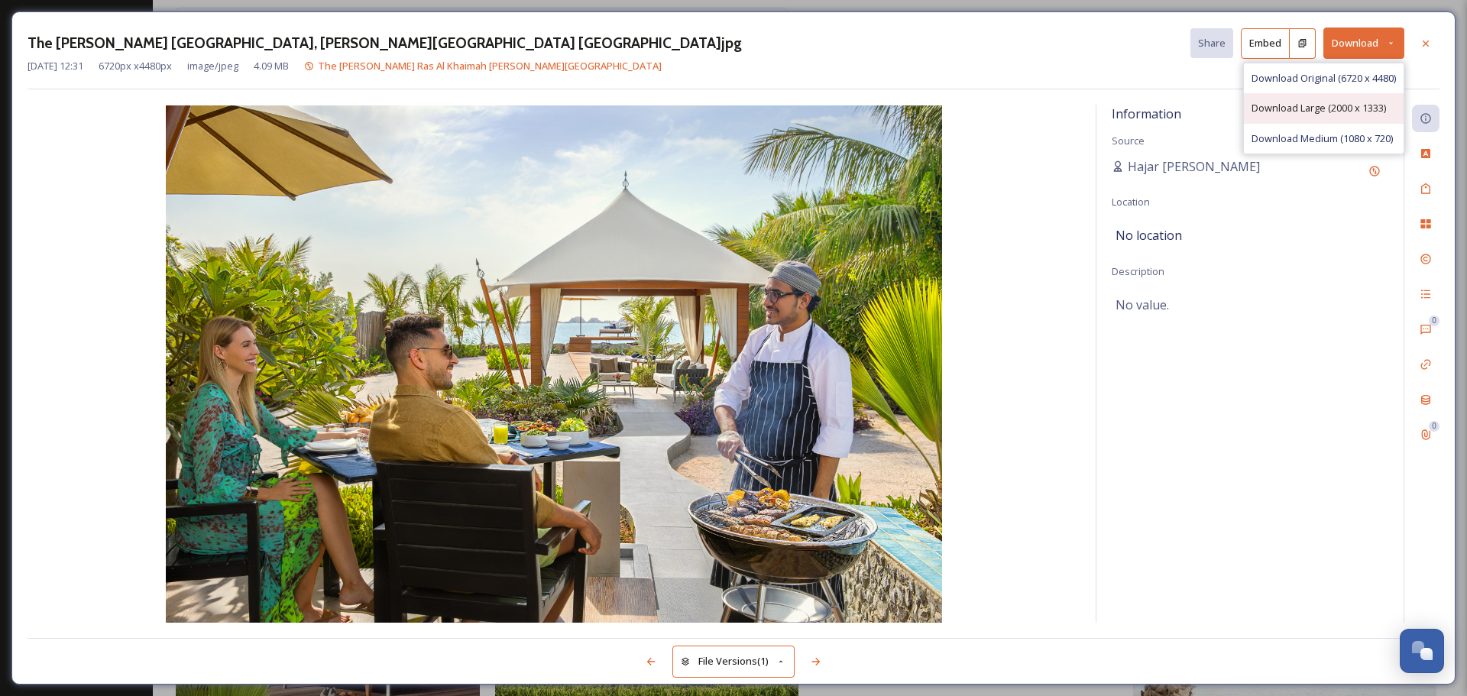
click at [1316, 112] on span "Download Large (2000 x 1333)" at bounding box center [1318, 108] width 134 height 15
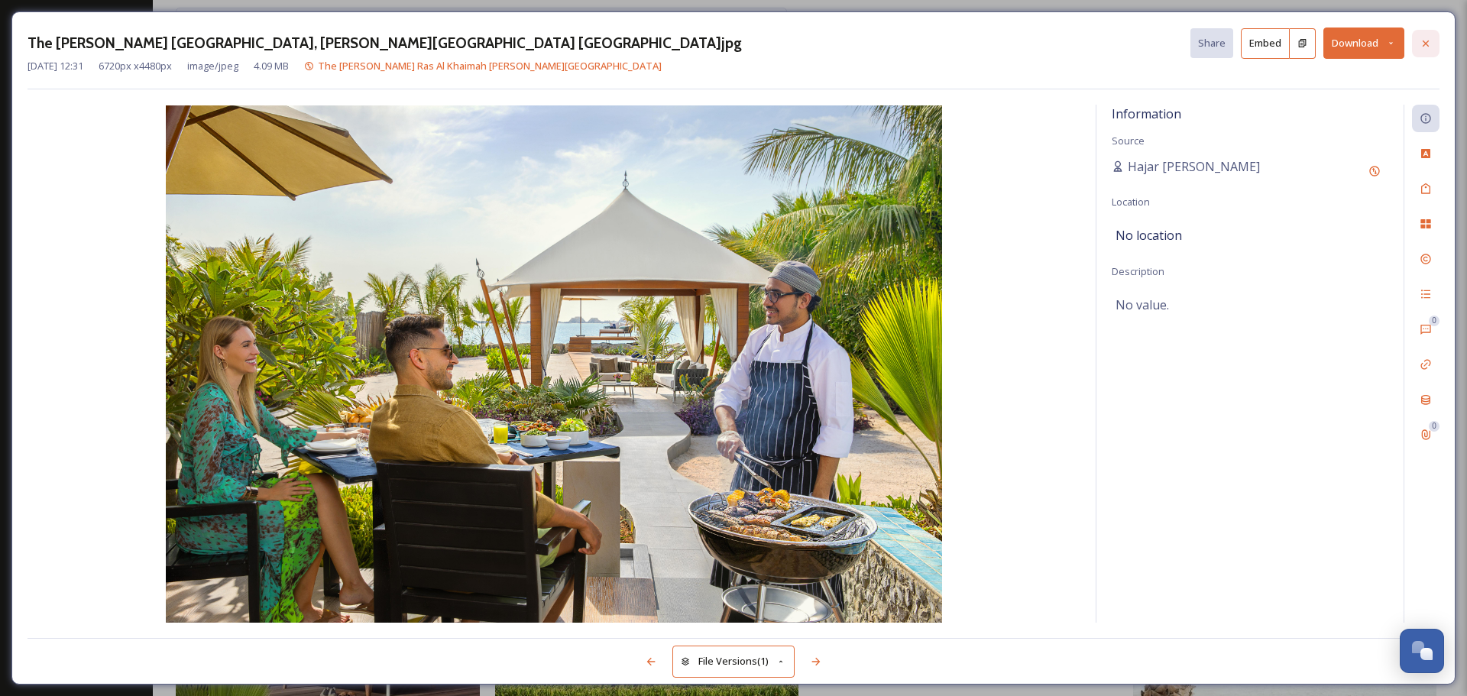
click at [1425, 45] on icon at bounding box center [1426, 43] width 12 height 12
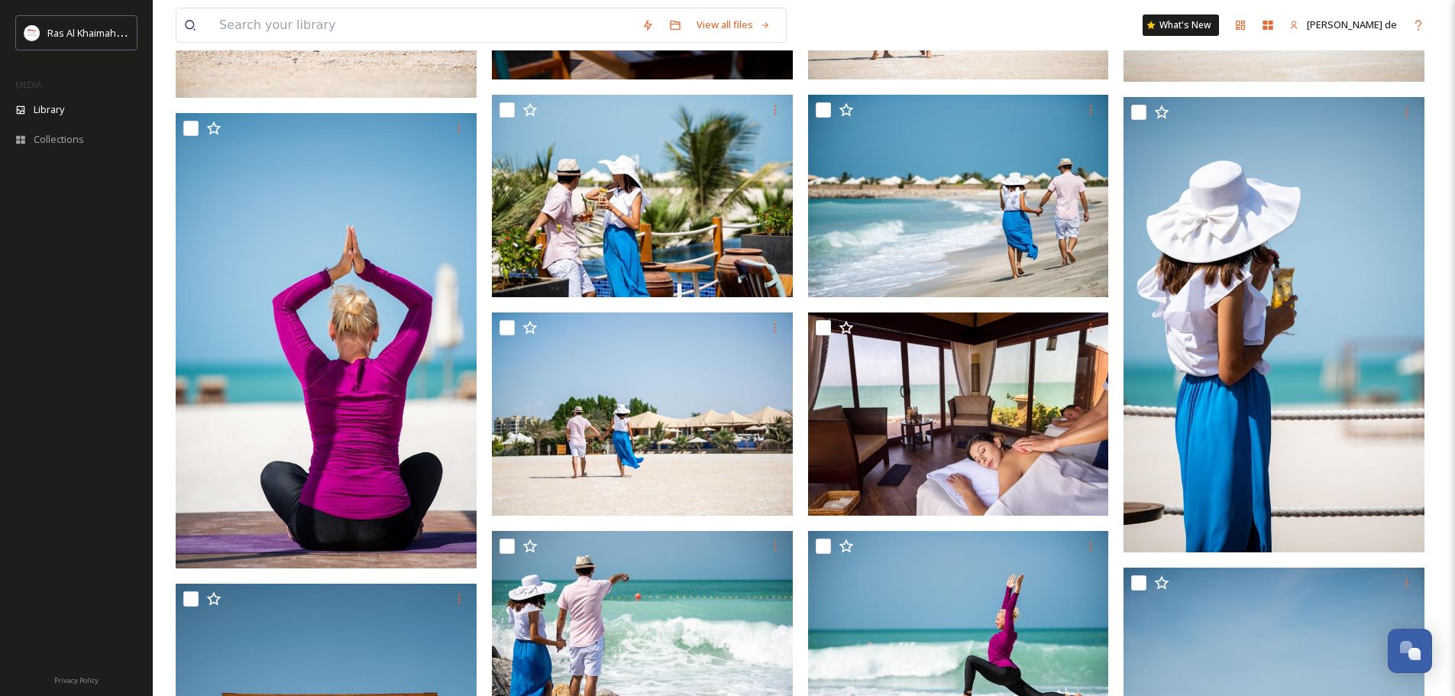
scroll to position [15818, 0]
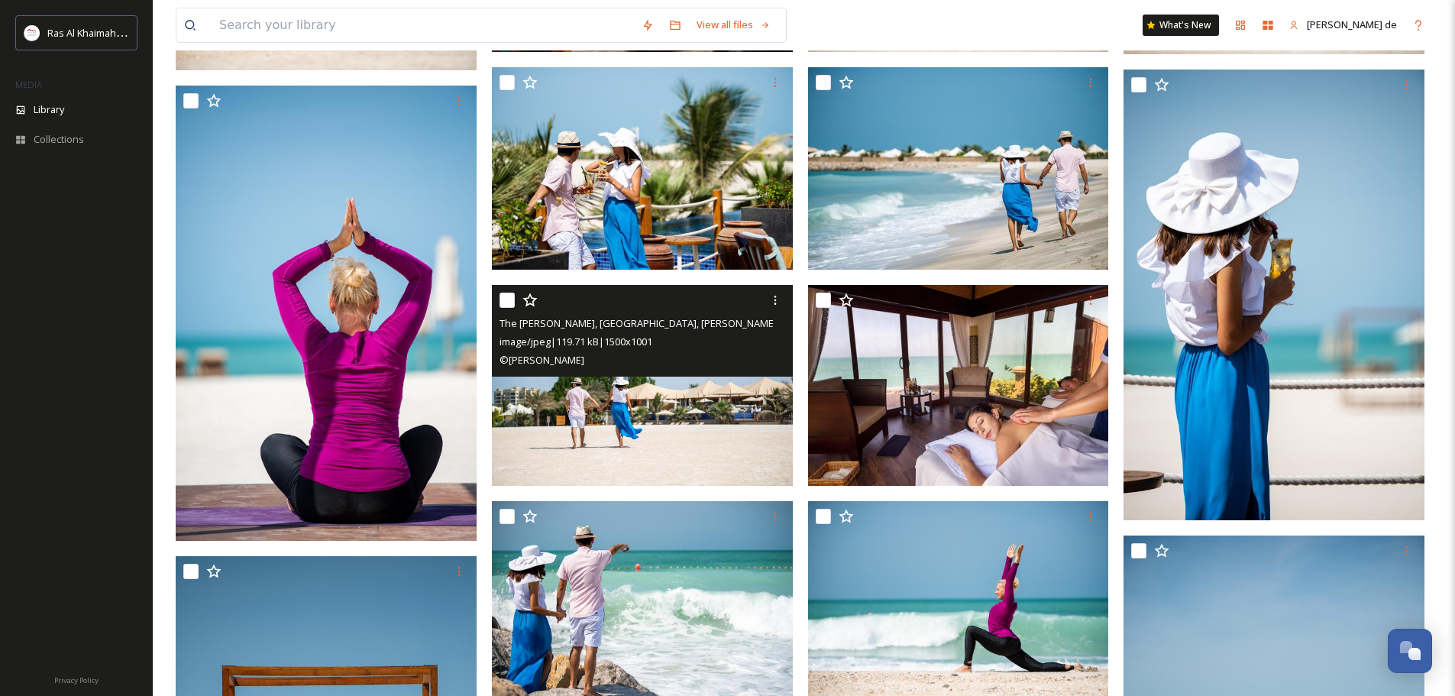
click at [717, 437] on img at bounding box center [642, 385] width 301 height 201
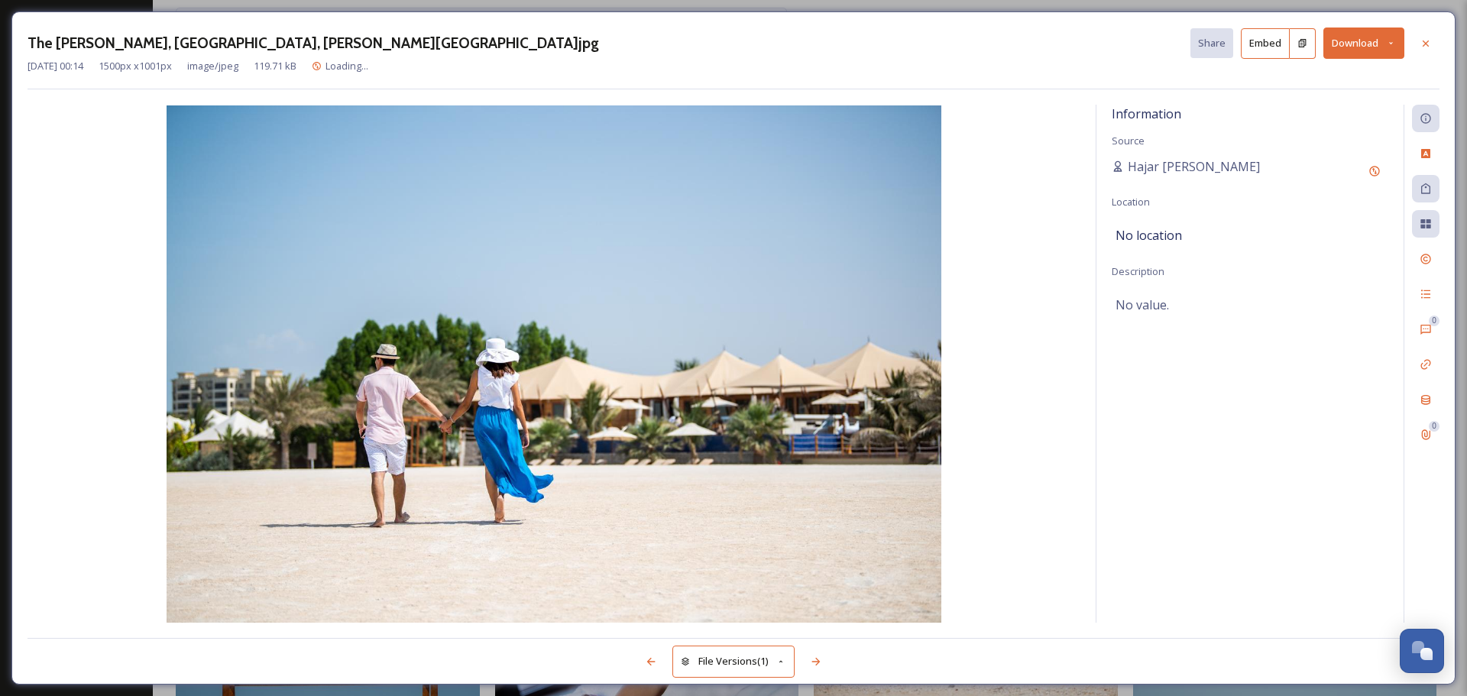
click at [1378, 40] on button "Download" at bounding box center [1363, 43] width 81 height 31
click at [1320, 86] on span "Download Original (1500 x 1001)" at bounding box center [1323, 78] width 144 height 15
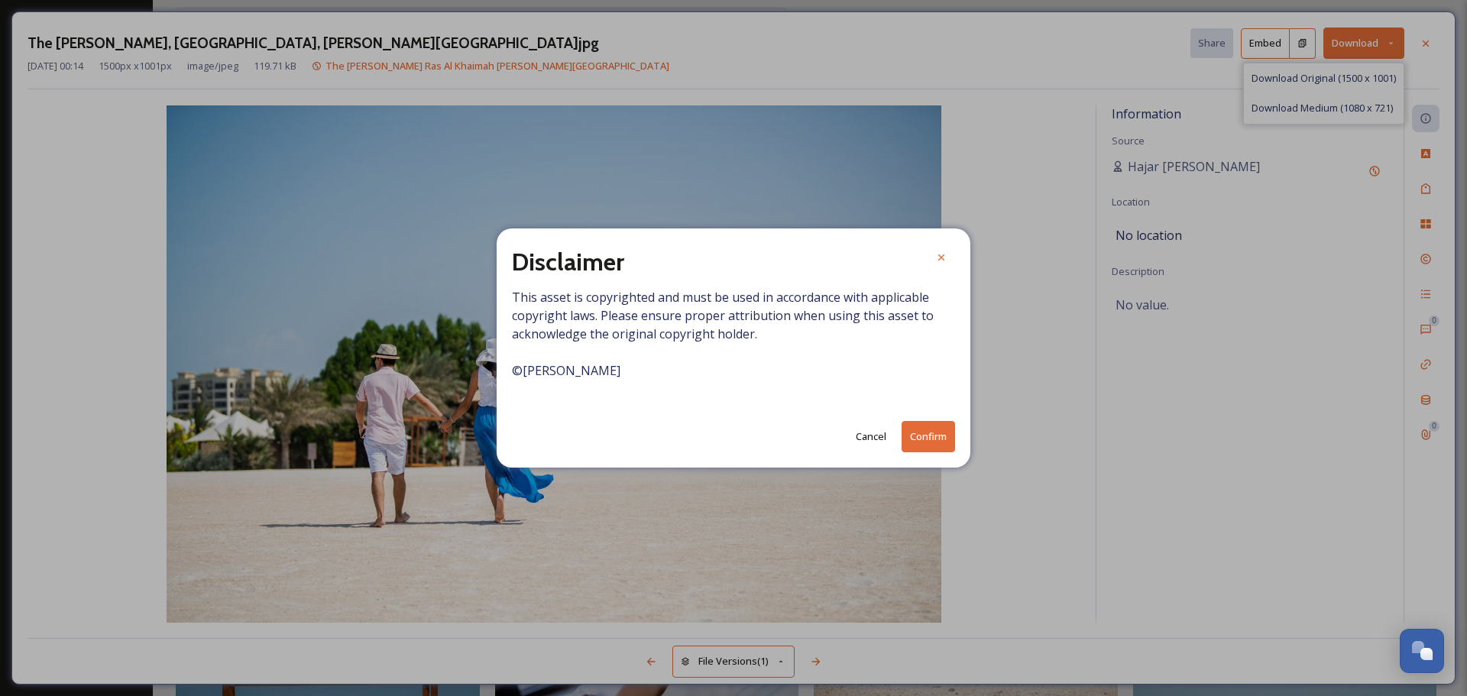
click at [935, 429] on button "Confirm" at bounding box center [928, 436] width 53 height 31
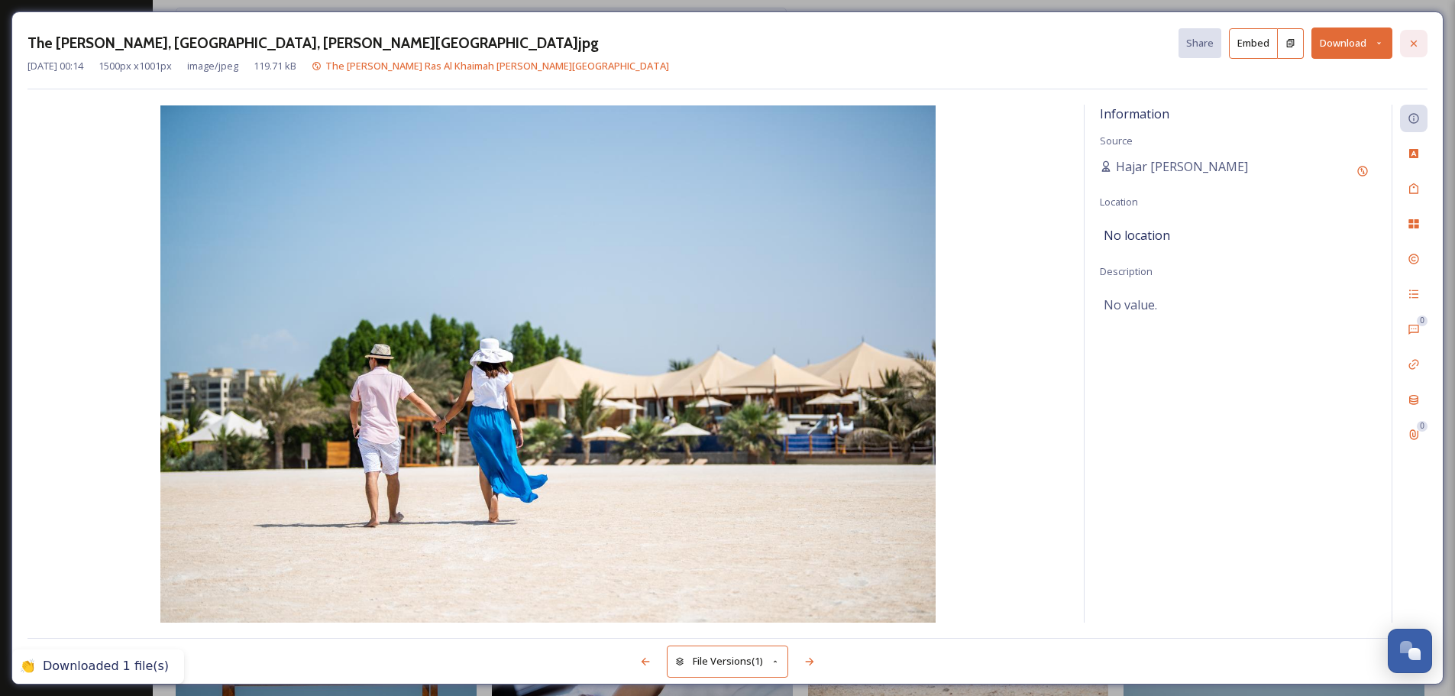
click at [1424, 35] on div at bounding box center [1414, 44] width 28 height 28
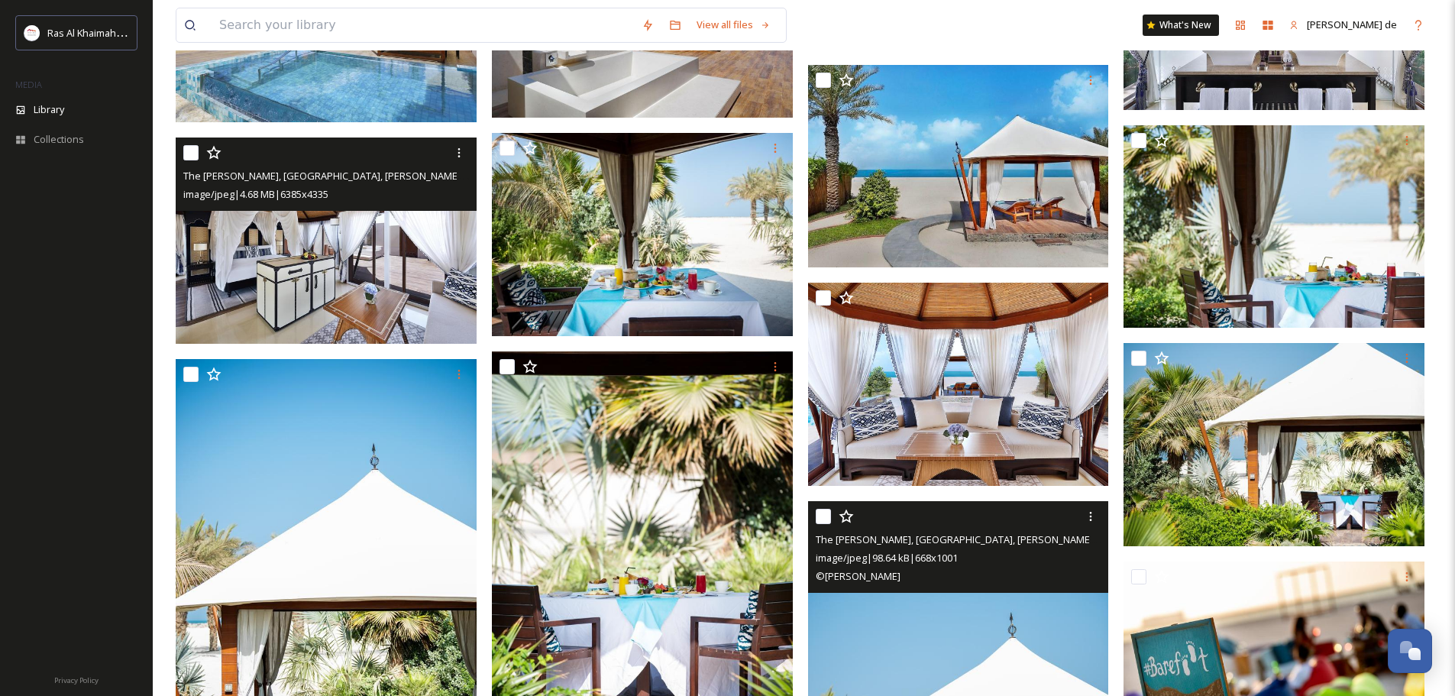
scroll to position [4204, 0]
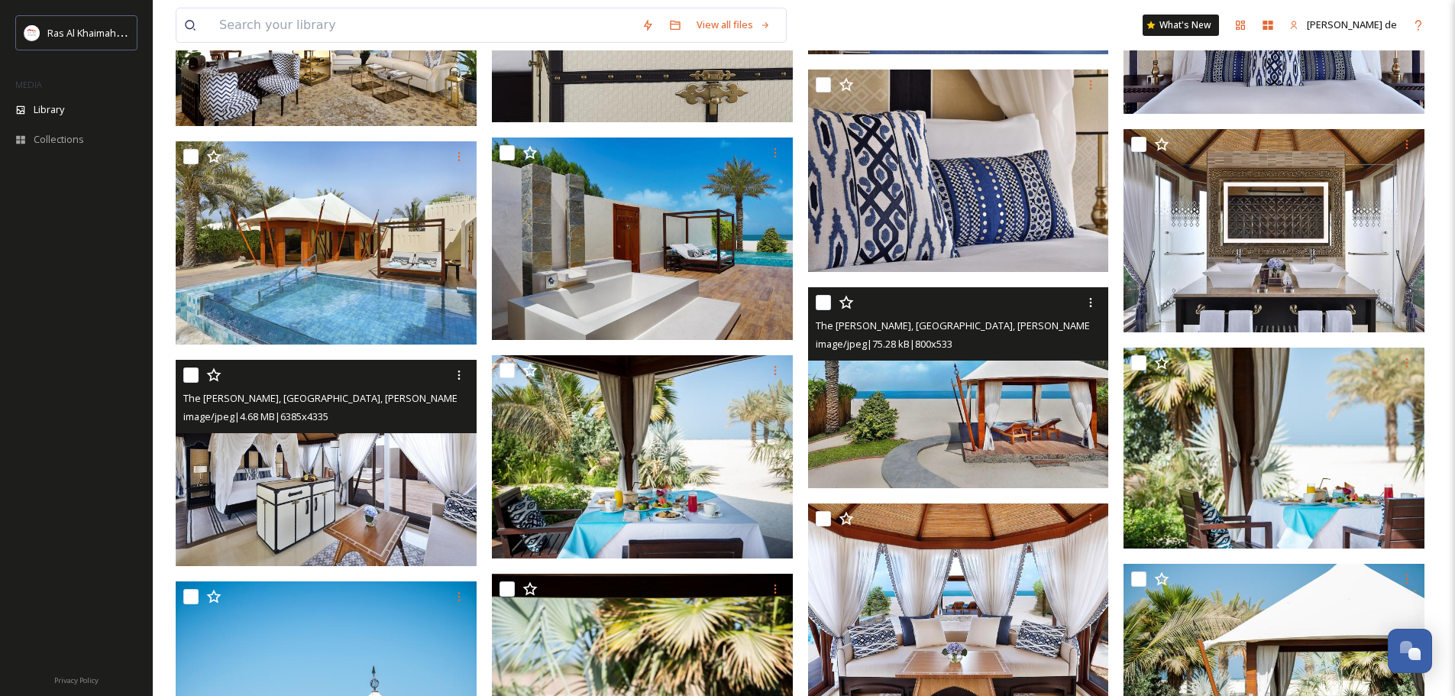
click at [1036, 426] on img at bounding box center [958, 387] width 301 height 200
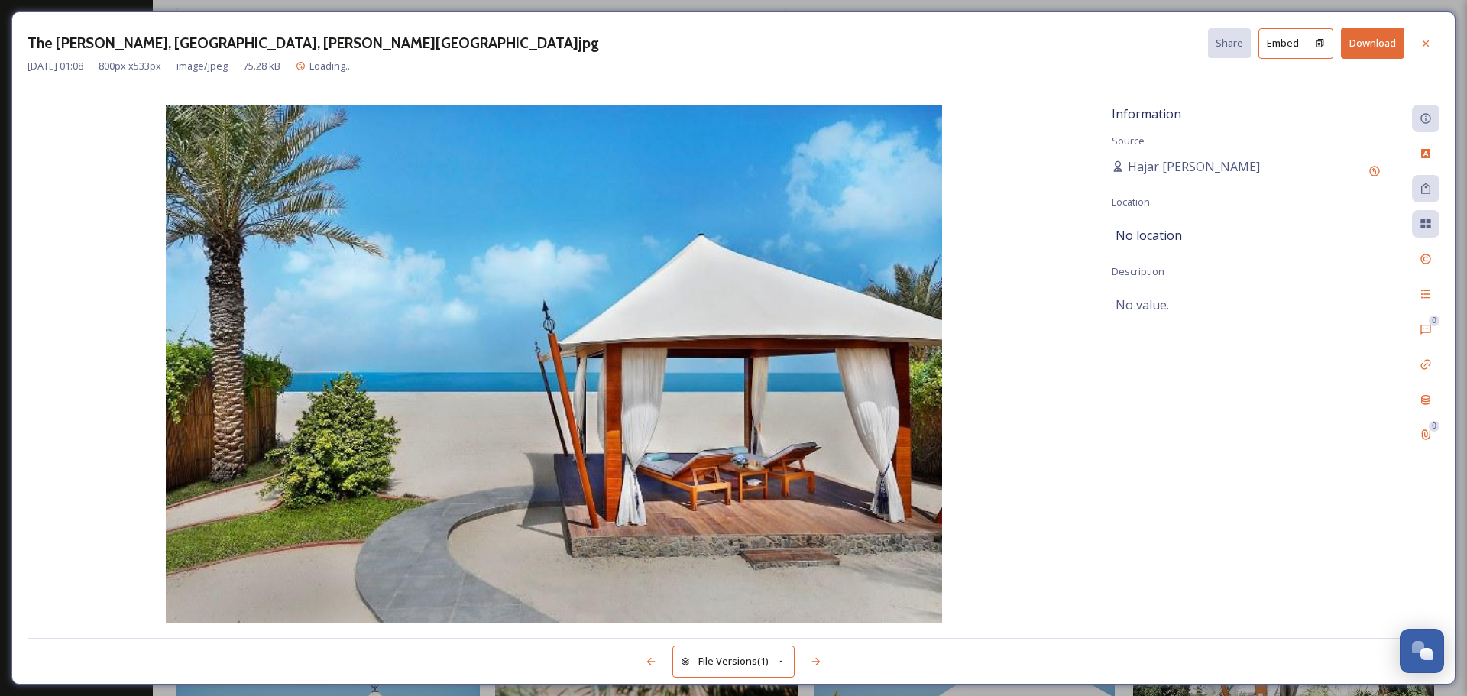
click at [1357, 35] on button "Download" at bounding box center [1372, 43] width 63 height 31
click at [1361, 40] on button "Download" at bounding box center [1372, 43] width 63 height 31
click at [1381, 54] on button "Download" at bounding box center [1372, 43] width 63 height 31
click at [1421, 37] on icon at bounding box center [1426, 43] width 12 height 12
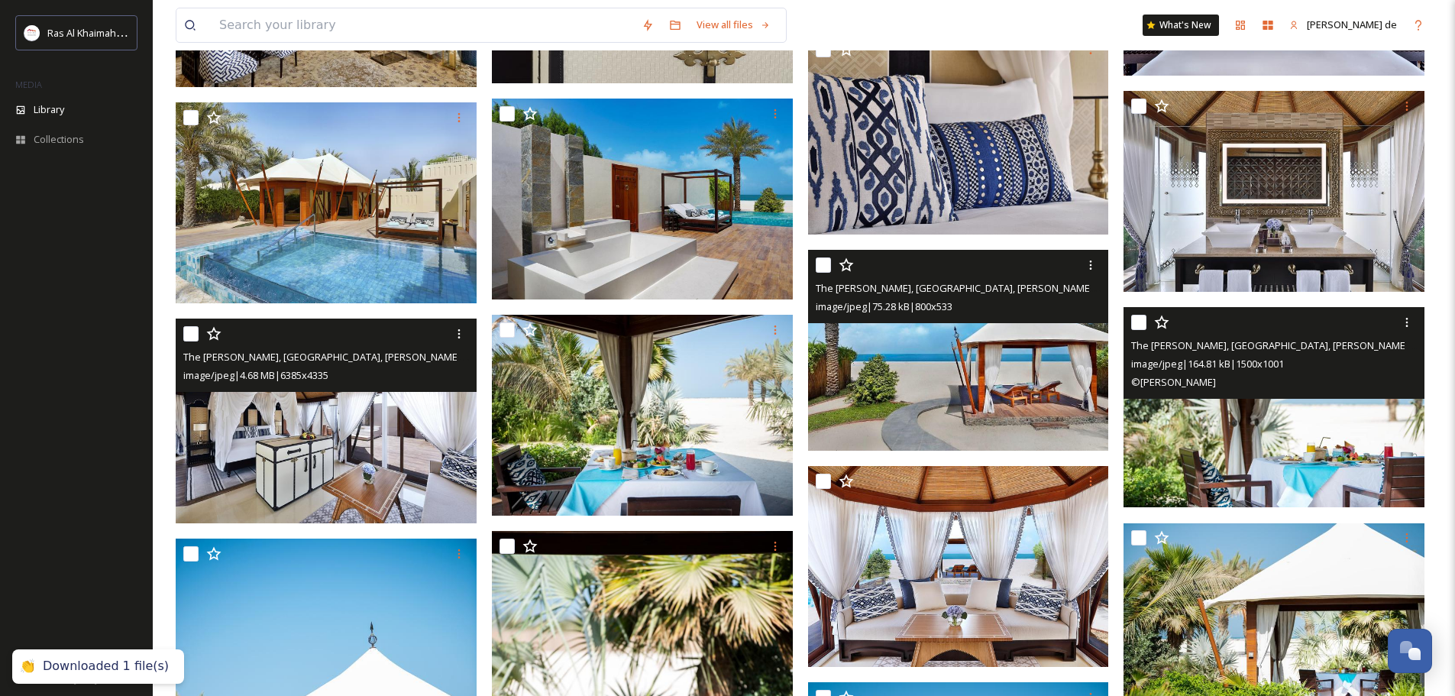
scroll to position [3746, 0]
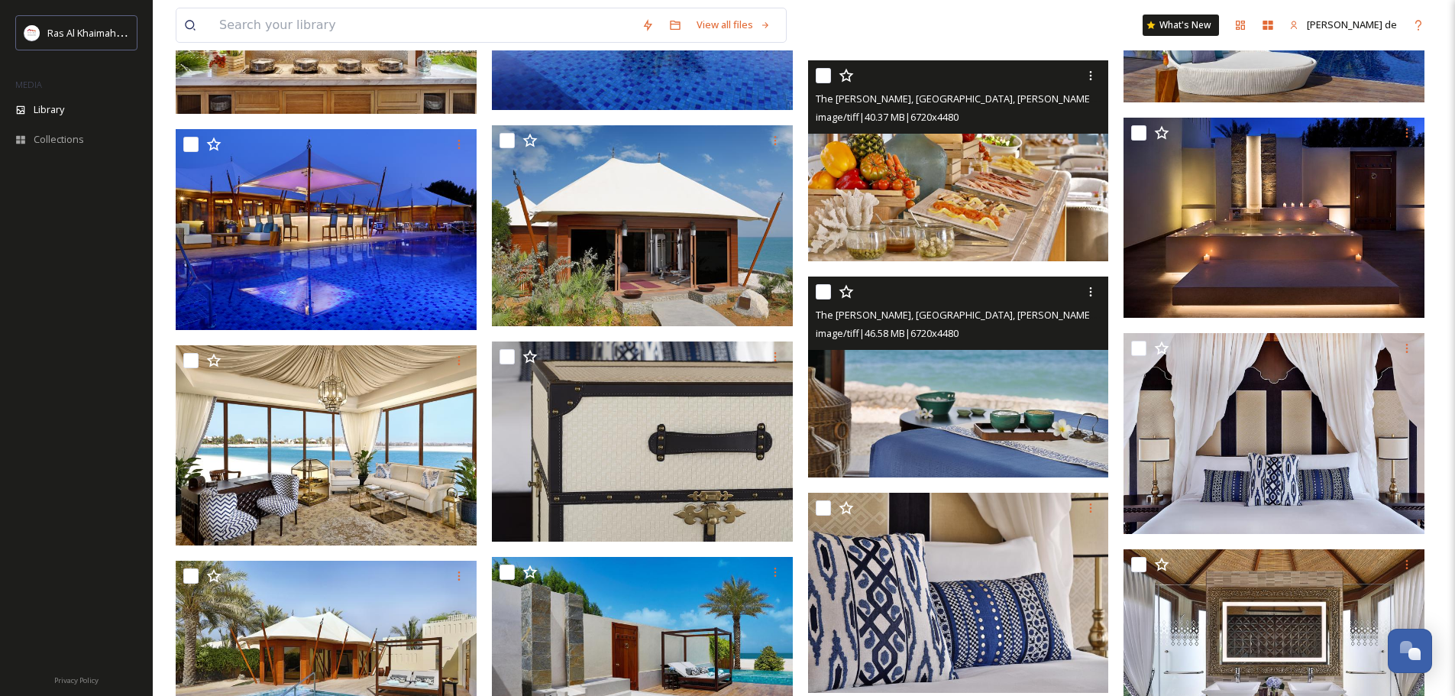
click at [1028, 394] on img at bounding box center [958, 377] width 301 height 201
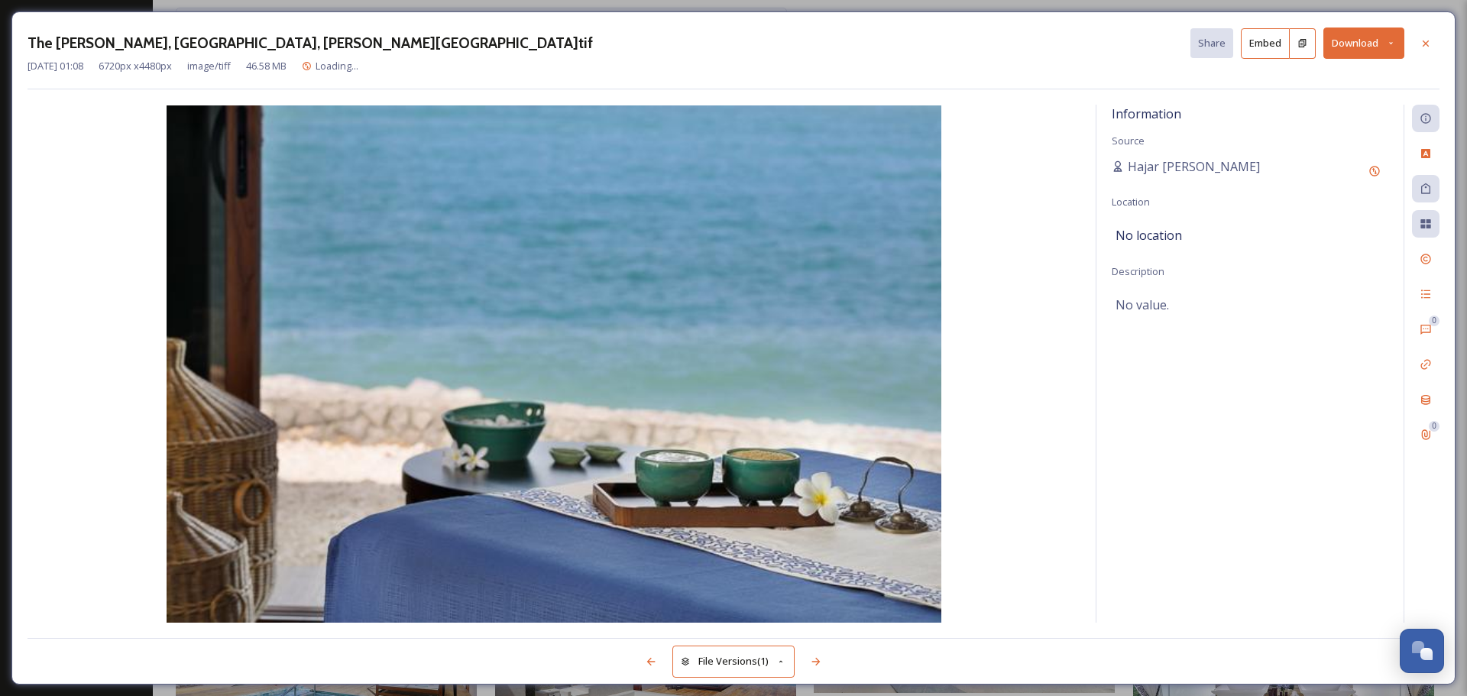
click at [1360, 34] on button "Download" at bounding box center [1363, 43] width 81 height 31
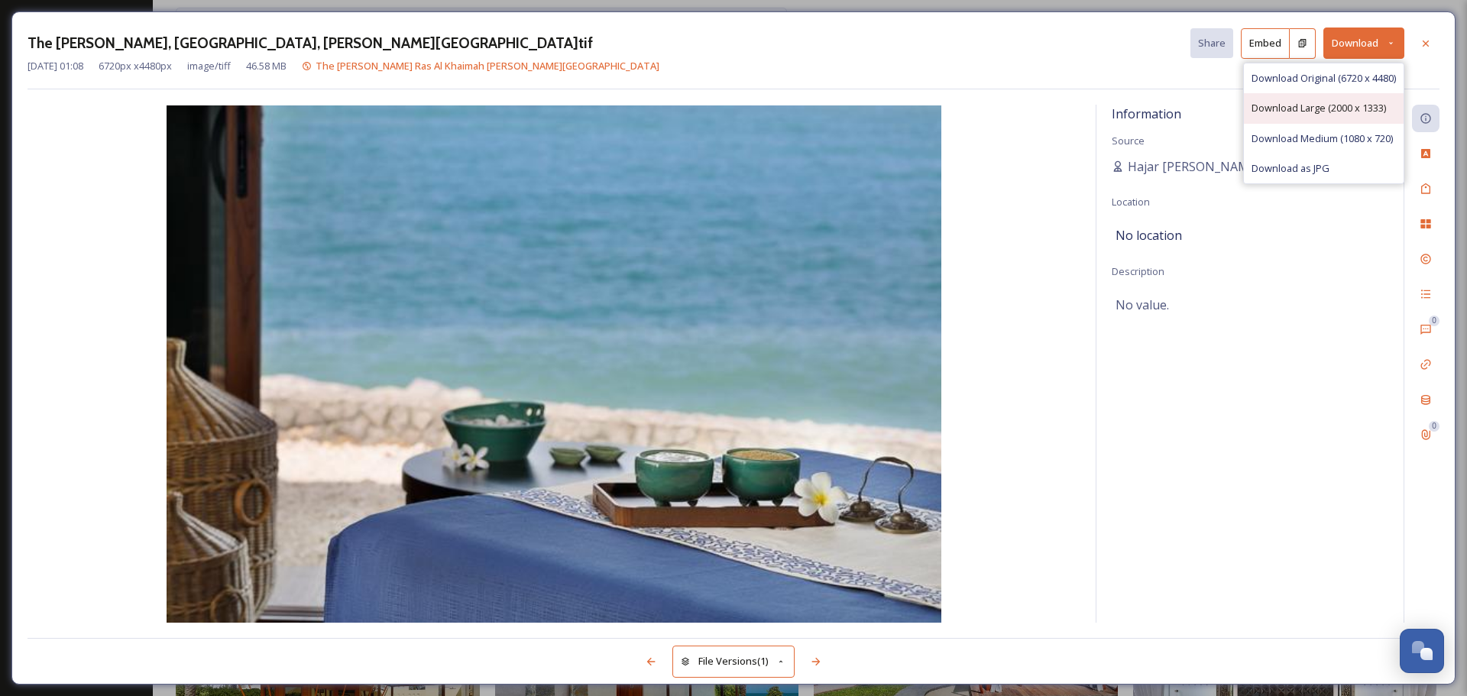
click at [1319, 108] on span "Download Large (2000 x 1333)" at bounding box center [1318, 108] width 134 height 15
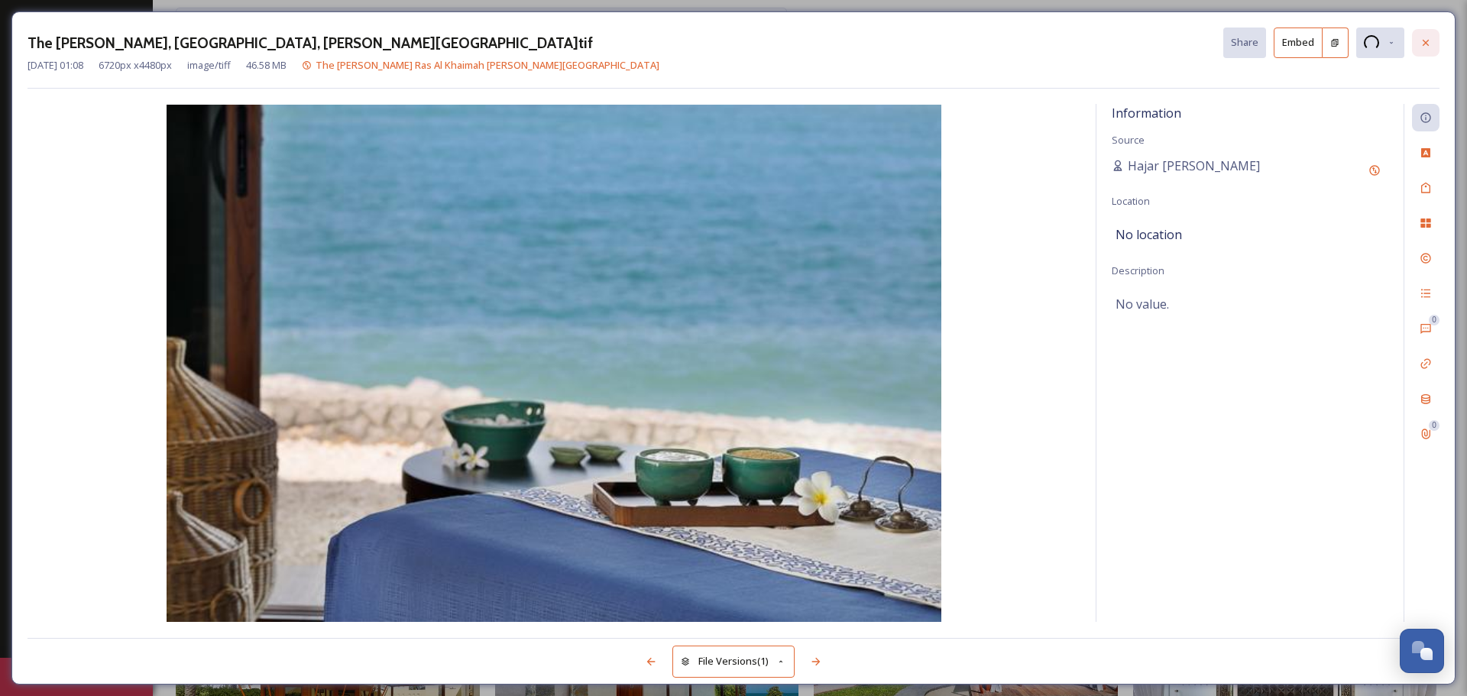
click at [1427, 40] on icon at bounding box center [1426, 43] width 12 height 12
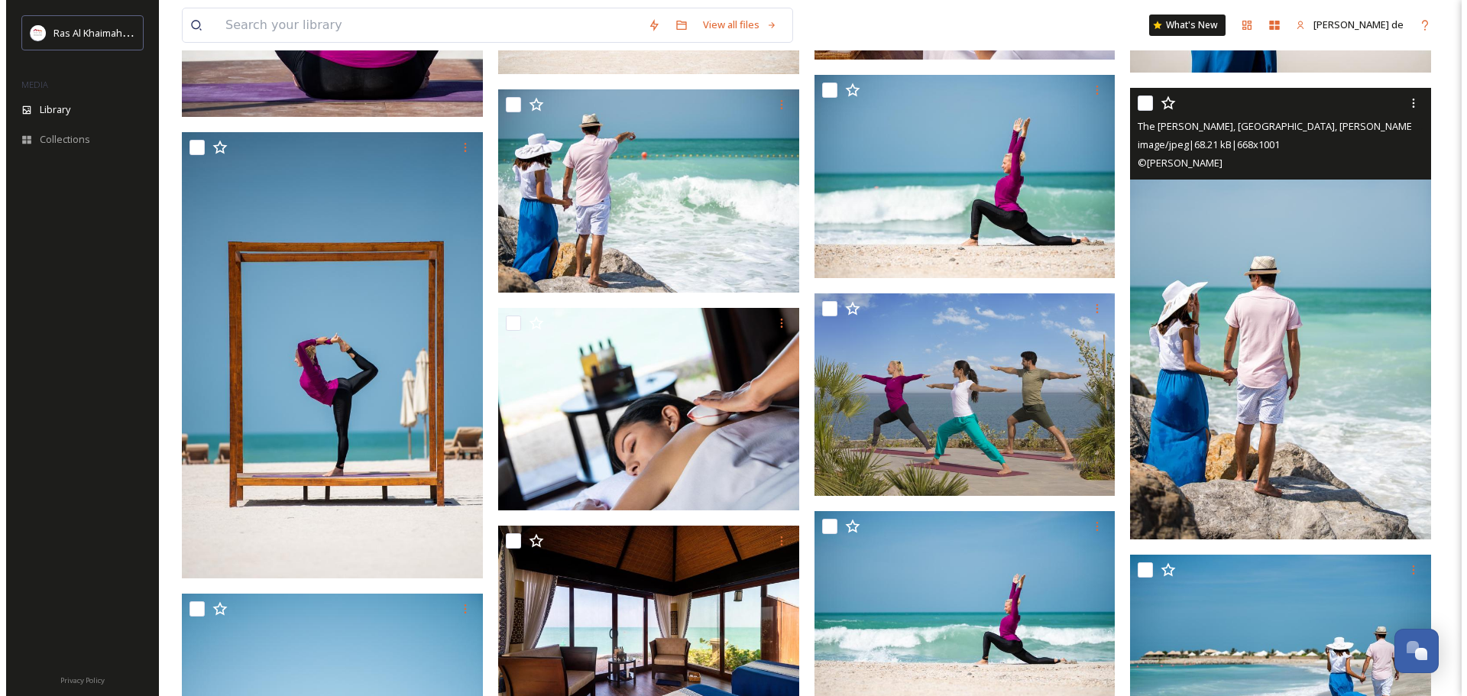
scroll to position [16229, 0]
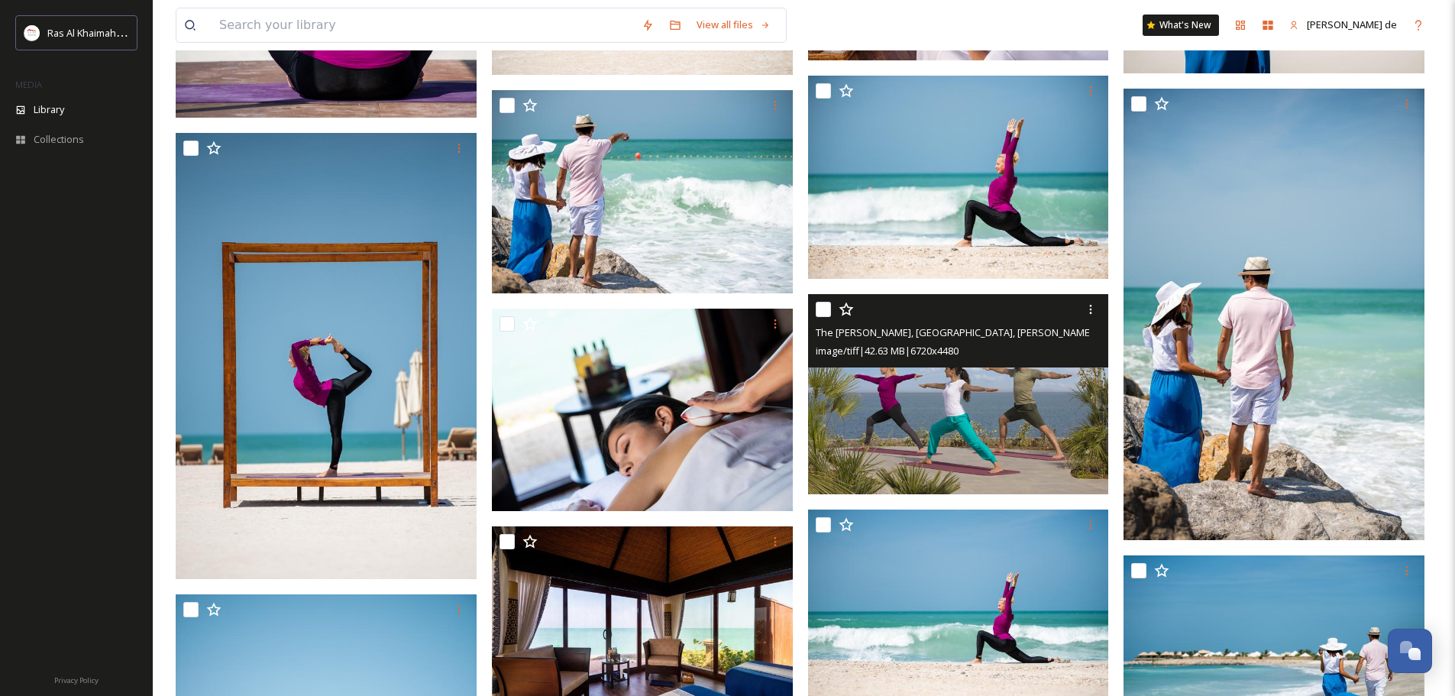
click at [970, 440] on img at bounding box center [958, 393] width 301 height 201
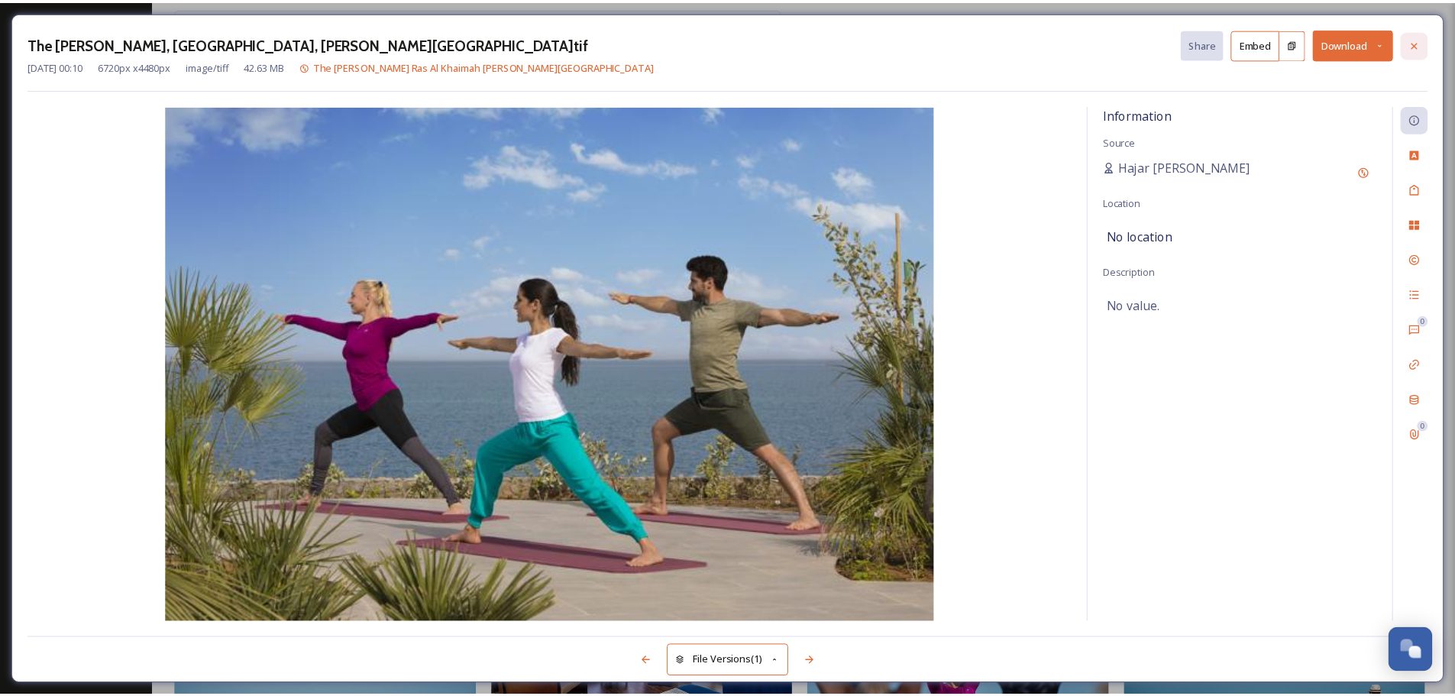
scroll to position [16241, 0]
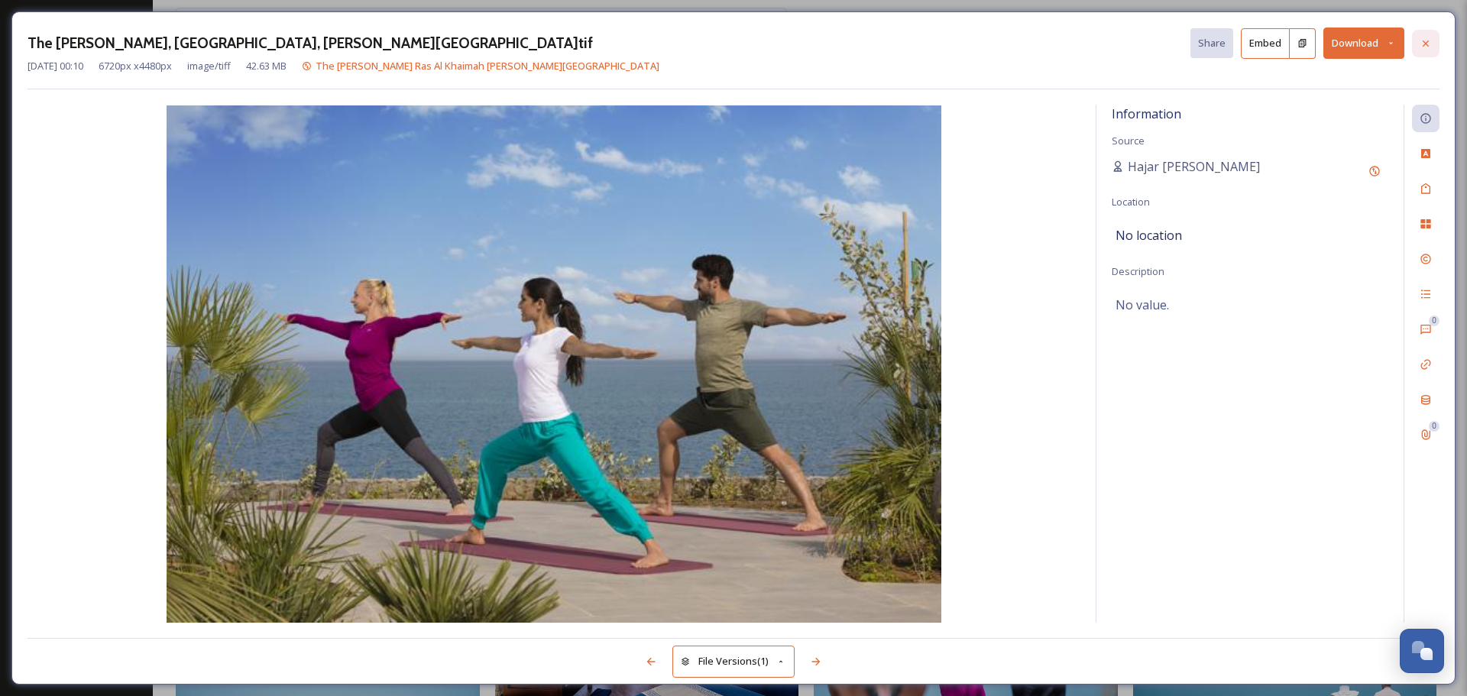
click at [1423, 35] on div at bounding box center [1426, 44] width 28 height 28
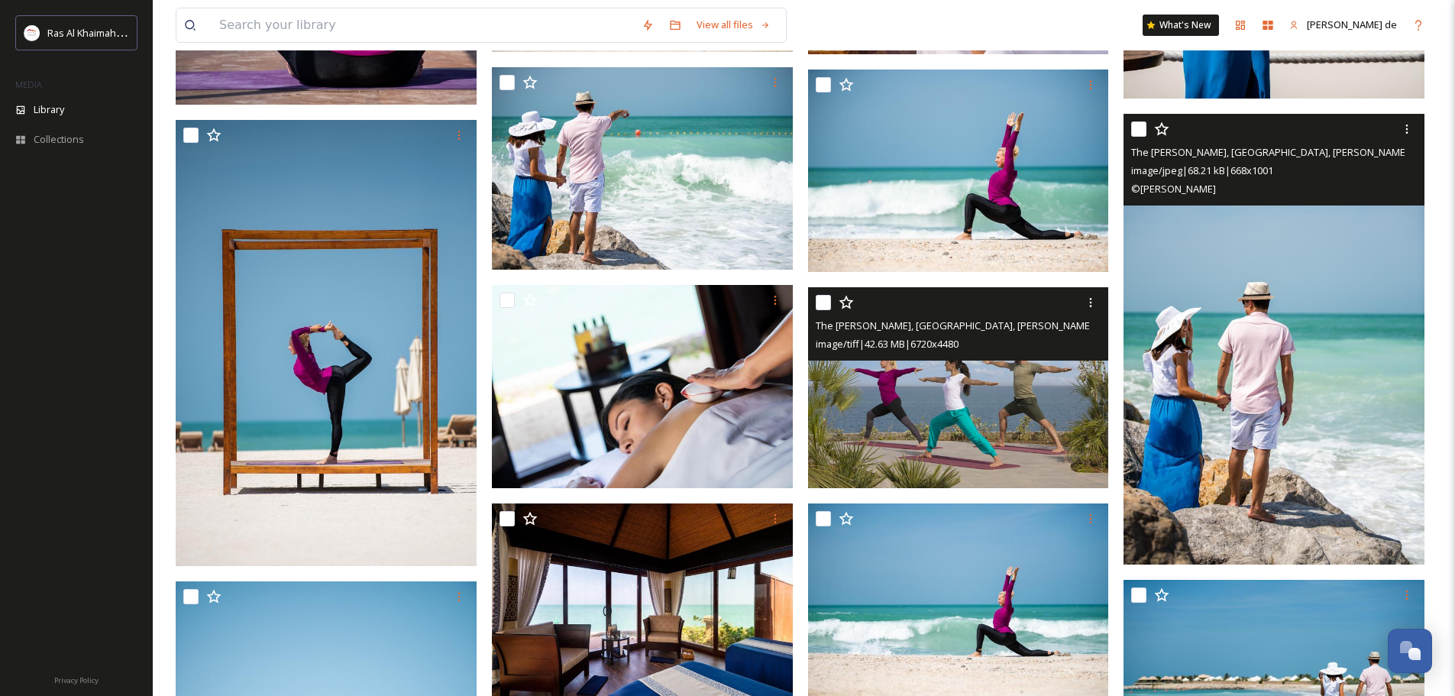
scroll to position [16241, 0]
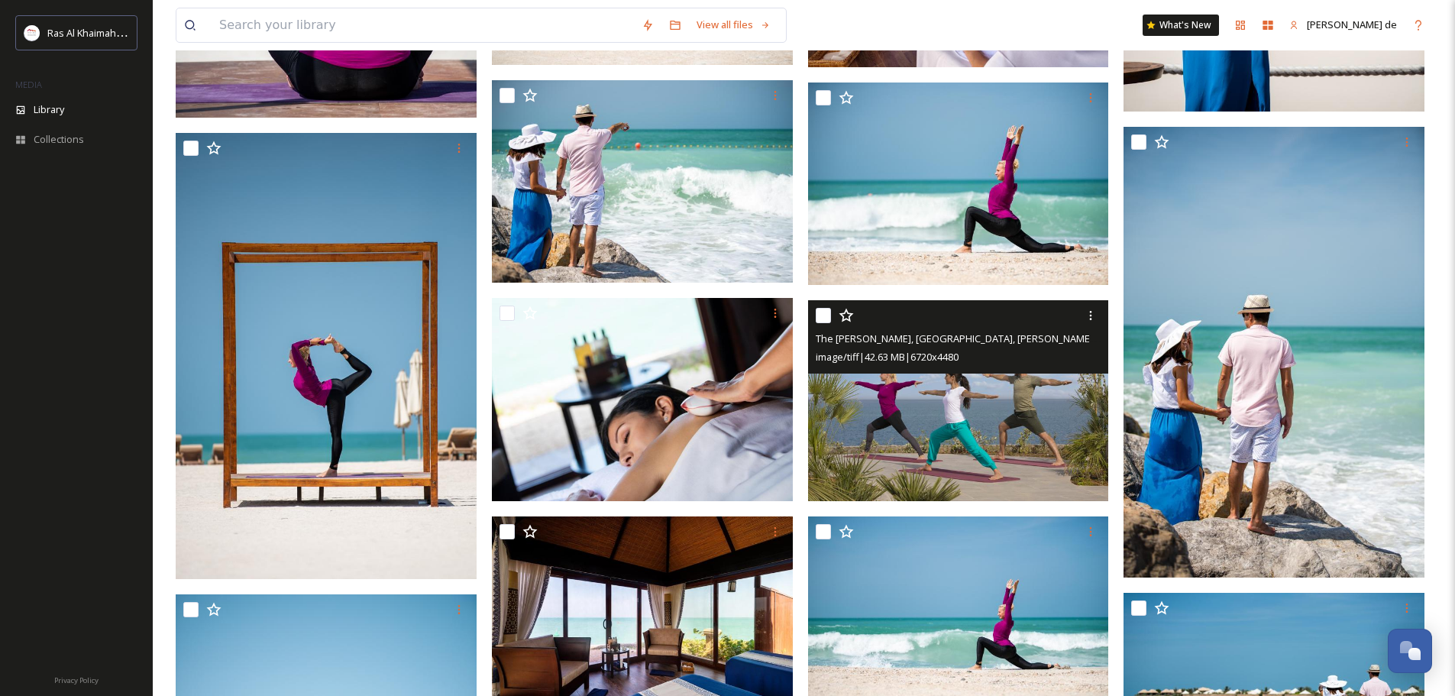
click at [956, 428] on img at bounding box center [958, 400] width 301 height 201
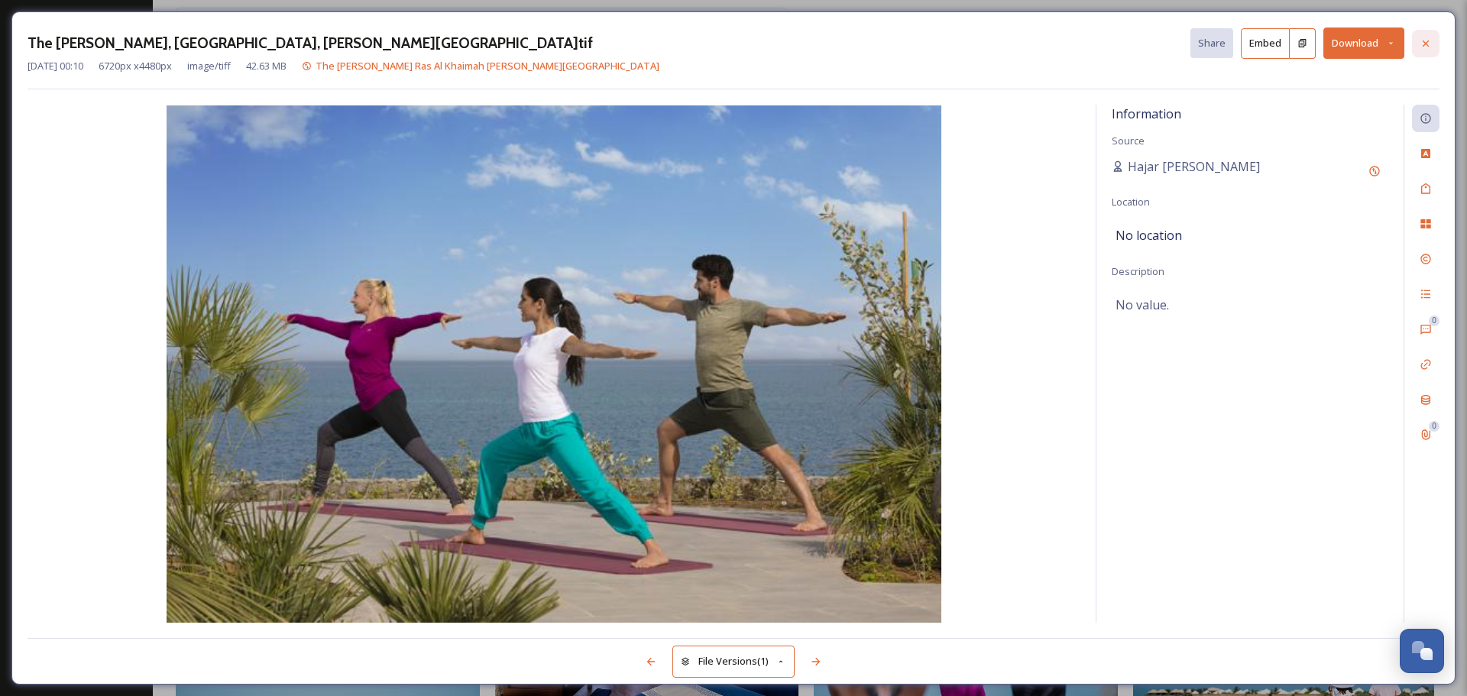
click at [1430, 37] on icon at bounding box center [1426, 43] width 12 height 12
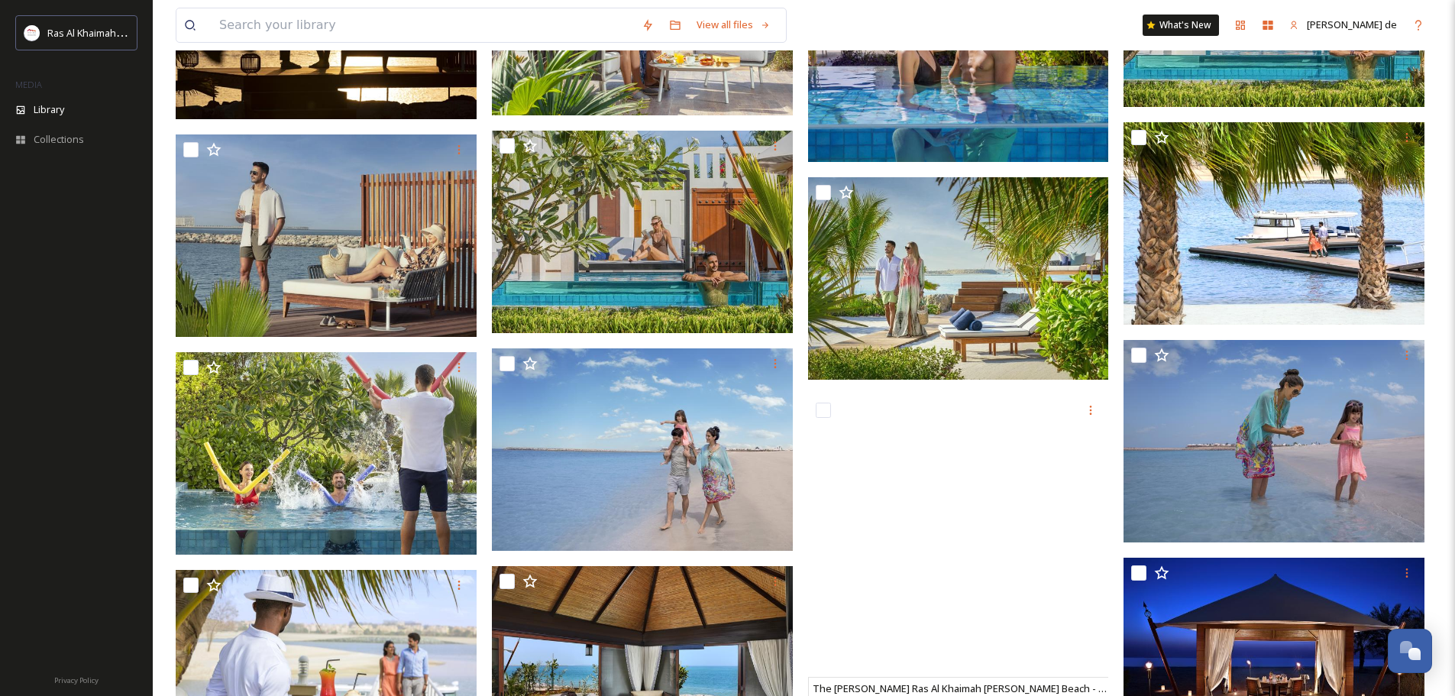
scroll to position [2372, 0]
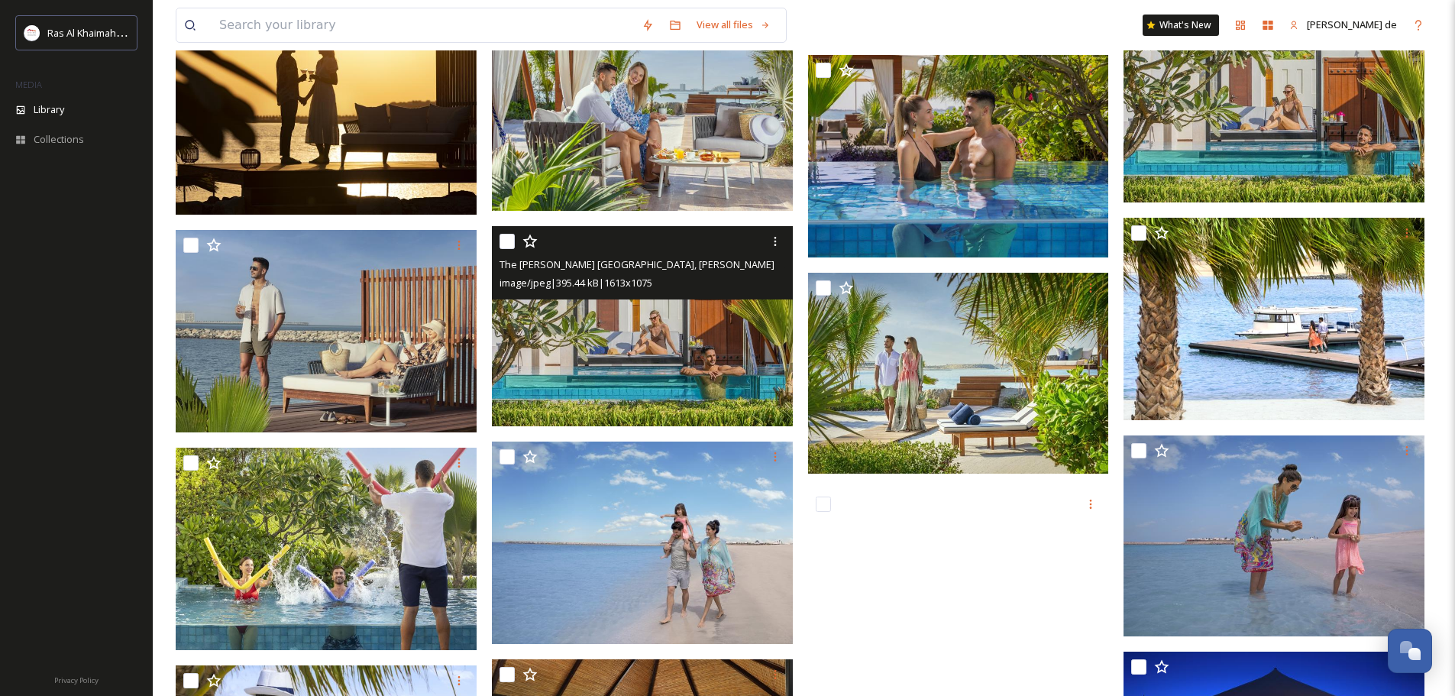
click at [733, 368] on img at bounding box center [642, 325] width 301 height 201
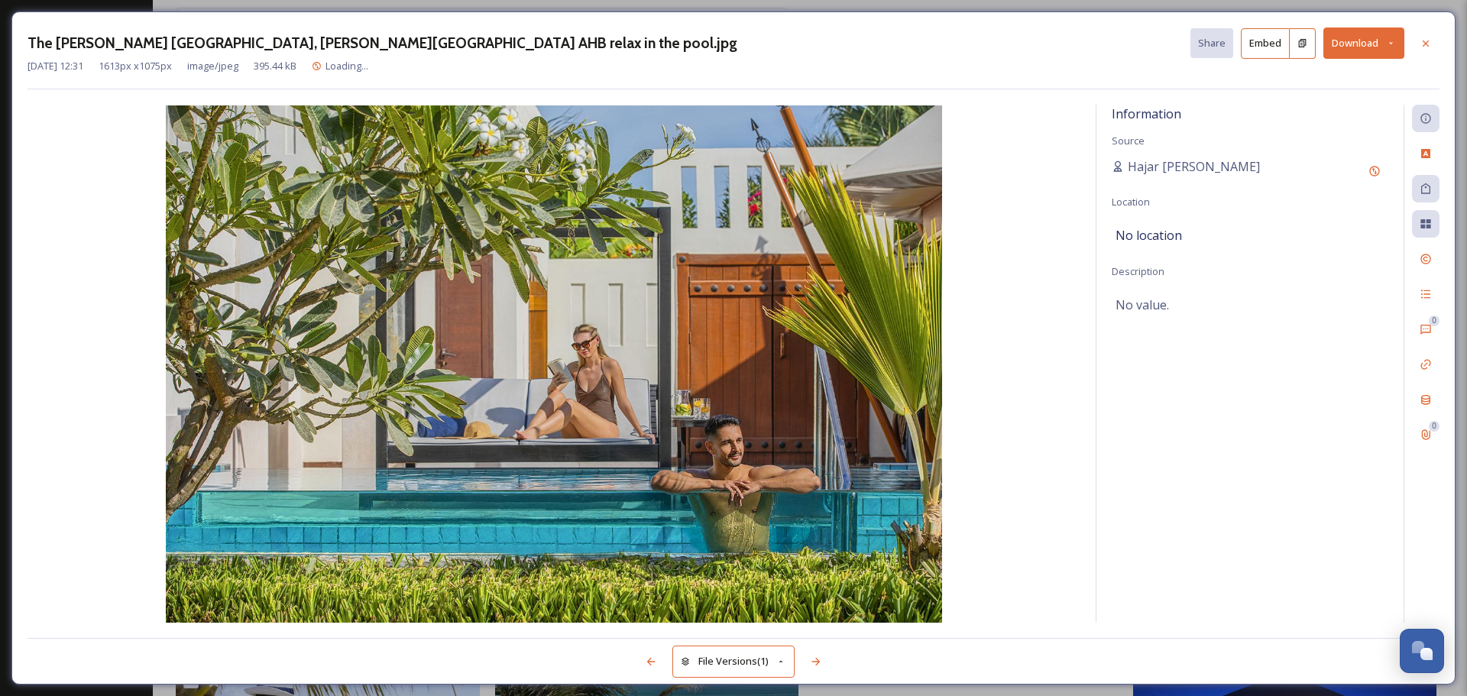
click at [1355, 34] on button "Download" at bounding box center [1363, 43] width 81 height 31
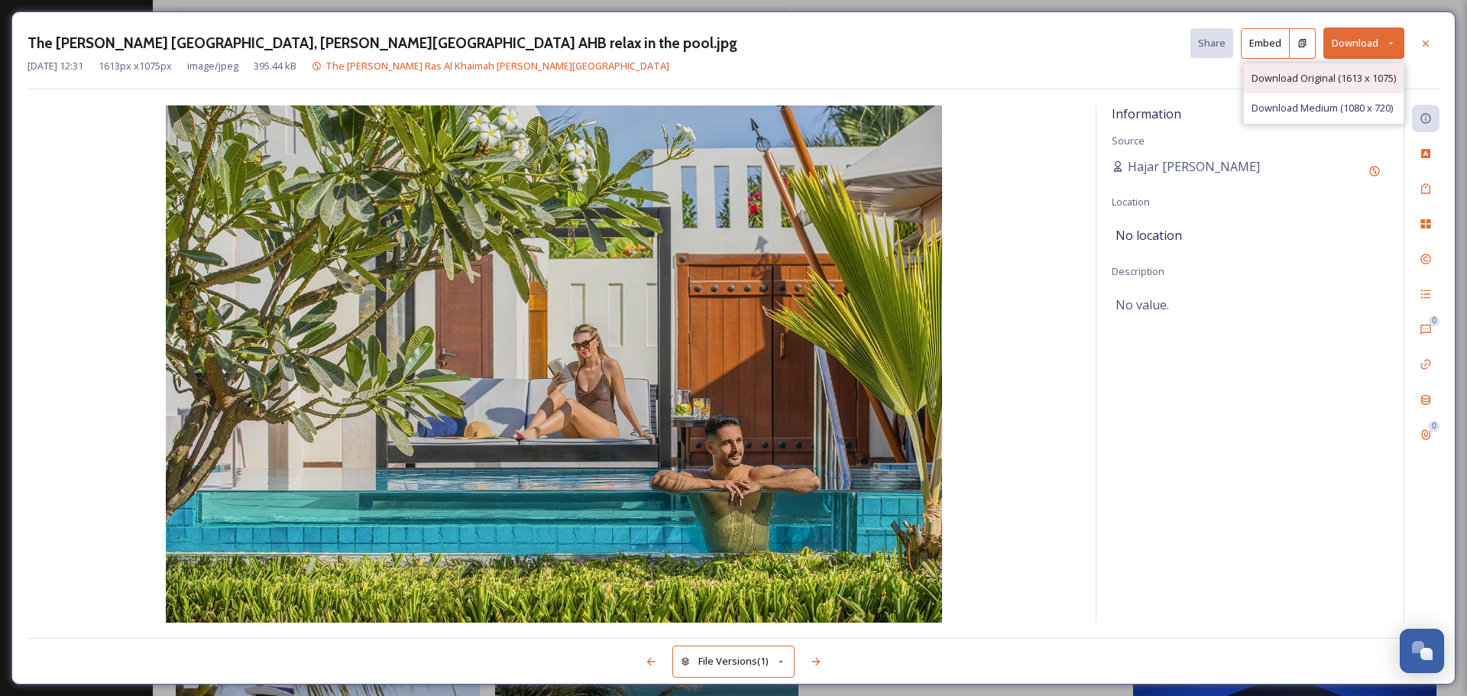
click at [1308, 73] on span "Download Original (1613 x 1075)" at bounding box center [1323, 78] width 144 height 15
click at [1347, 45] on button "Download" at bounding box center [1363, 43] width 81 height 31
click at [1297, 108] on span "Download Medium (1080 x 720)" at bounding box center [1321, 108] width 141 height 15
click at [1427, 31] on div at bounding box center [1426, 44] width 28 height 28
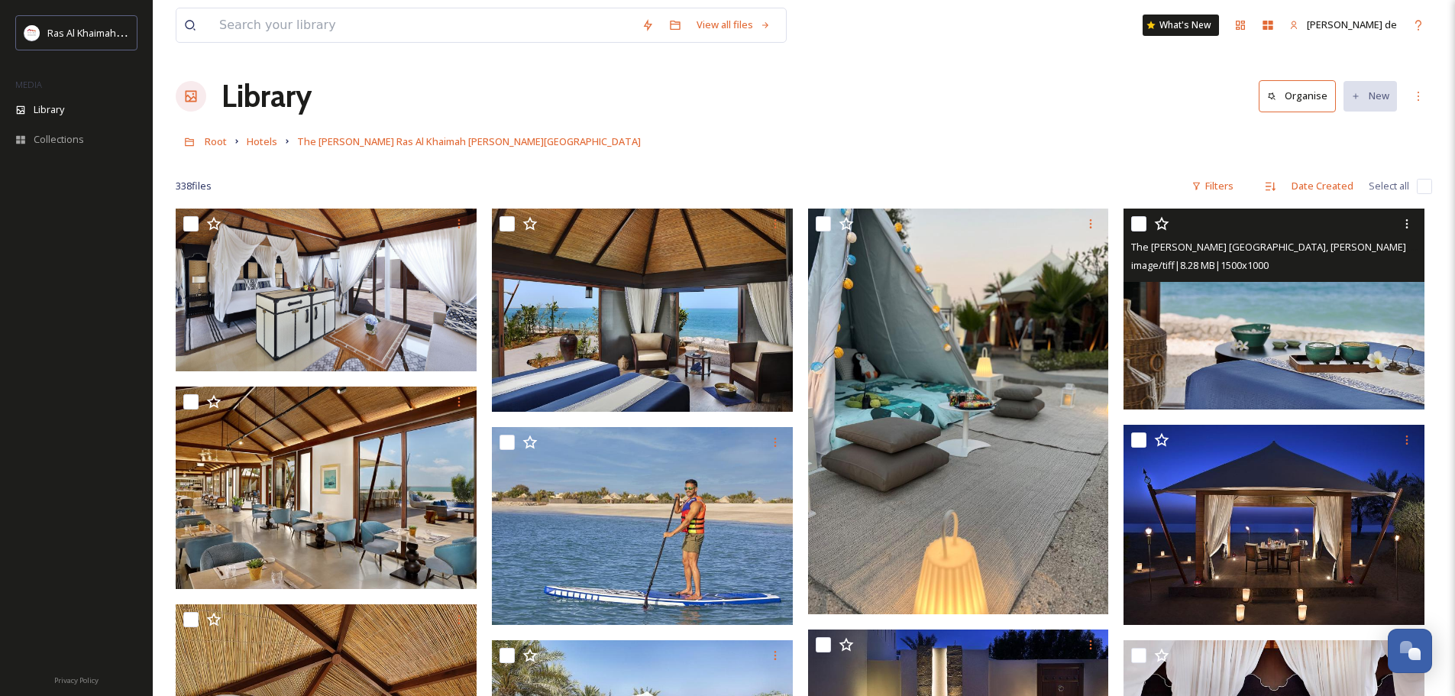
click at [1275, 353] on img at bounding box center [1274, 309] width 301 height 201
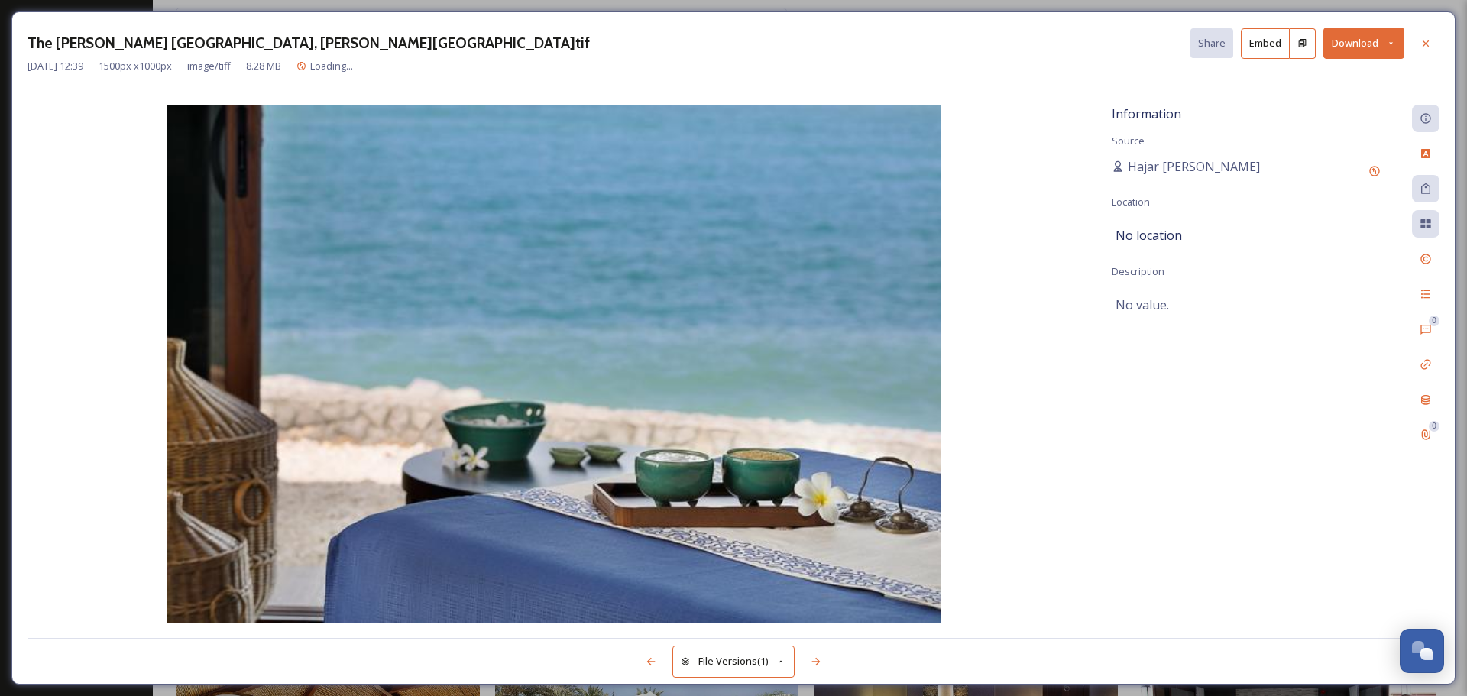
click at [1362, 40] on button "Download" at bounding box center [1363, 43] width 81 height 31
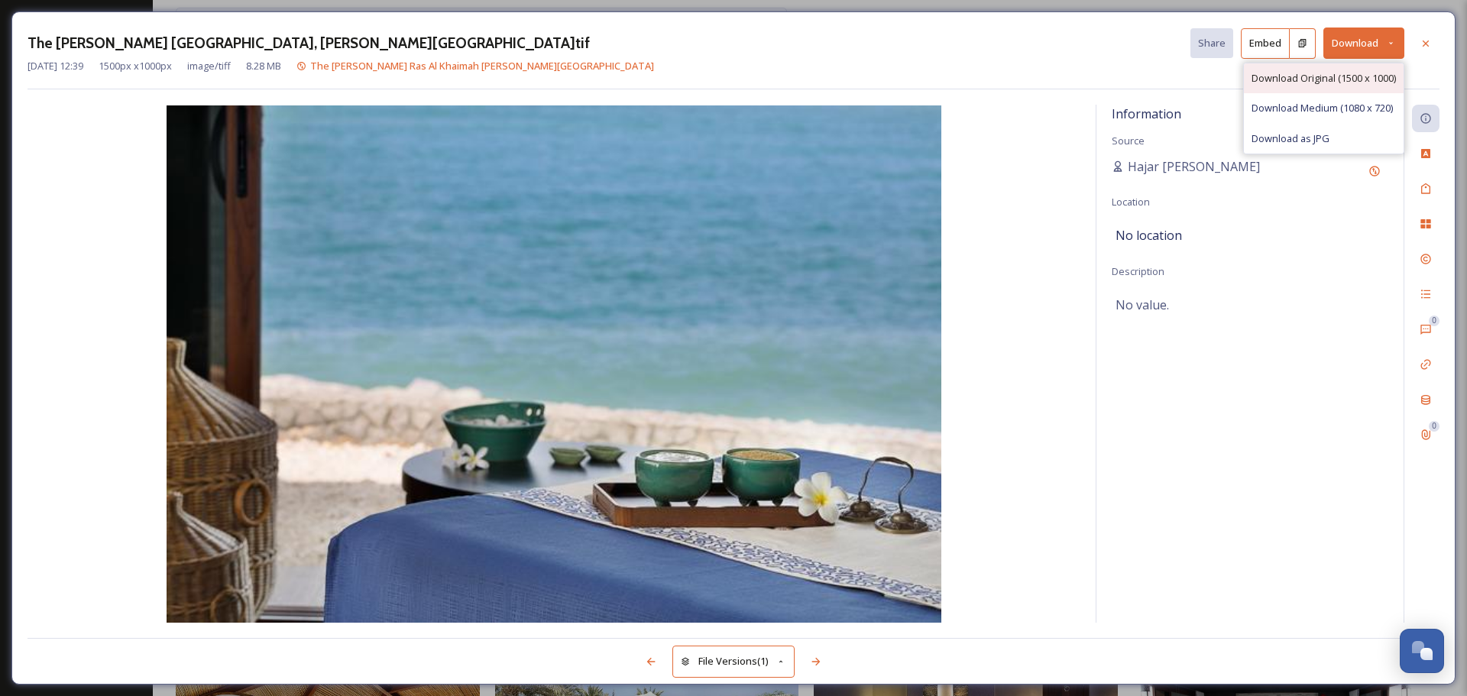
click at [1319, 76] on span "Download Original (1500 x 1000)" at bounding box center [1323, 78] width 144 height 15
click at [1363, 48] on button "Download" at bounding box center [1363, 43] width 81 height 31
click at [1310, 137] on span "Download as JPG" at bounding box center [1290, 138] width 78 height 15
click at [1420, 42] on icon at bounding box center [1426, 43] width 12 height 12
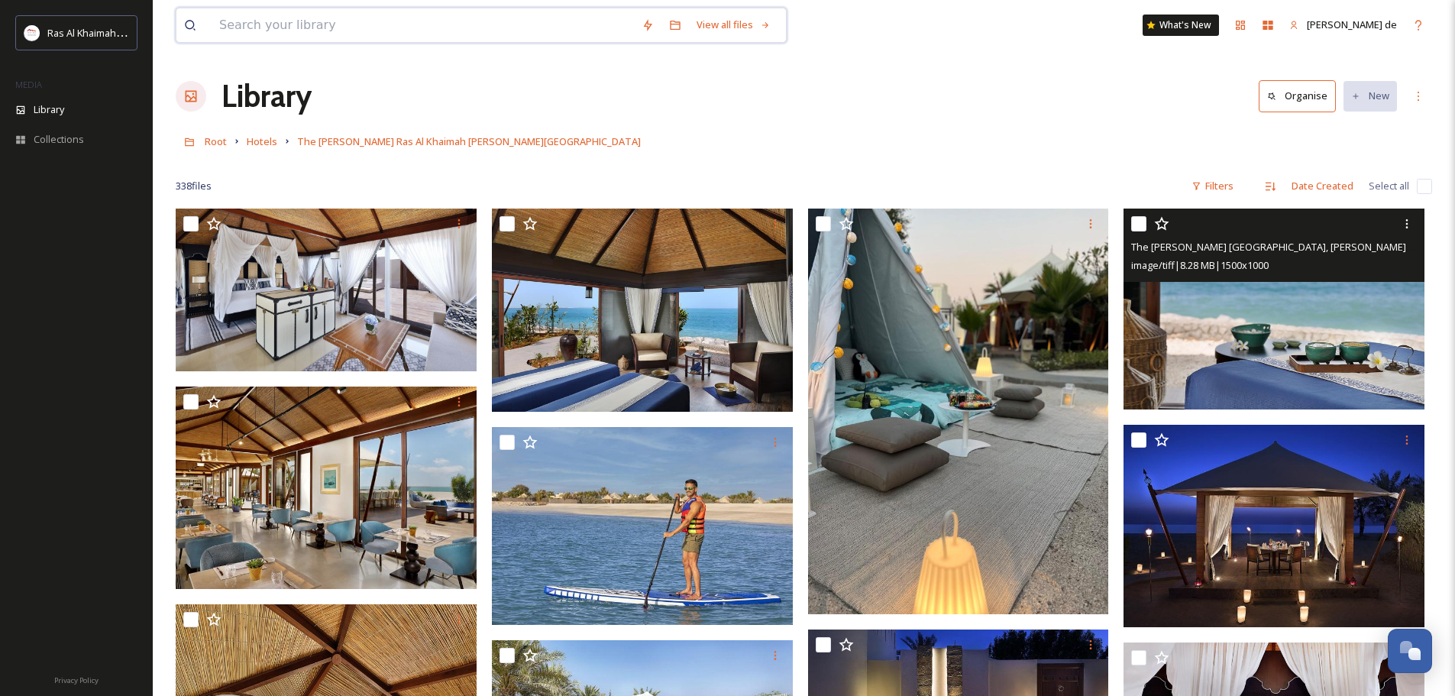
click at [322, 31] on input at bounding box center [423, 25] width 423 height 34
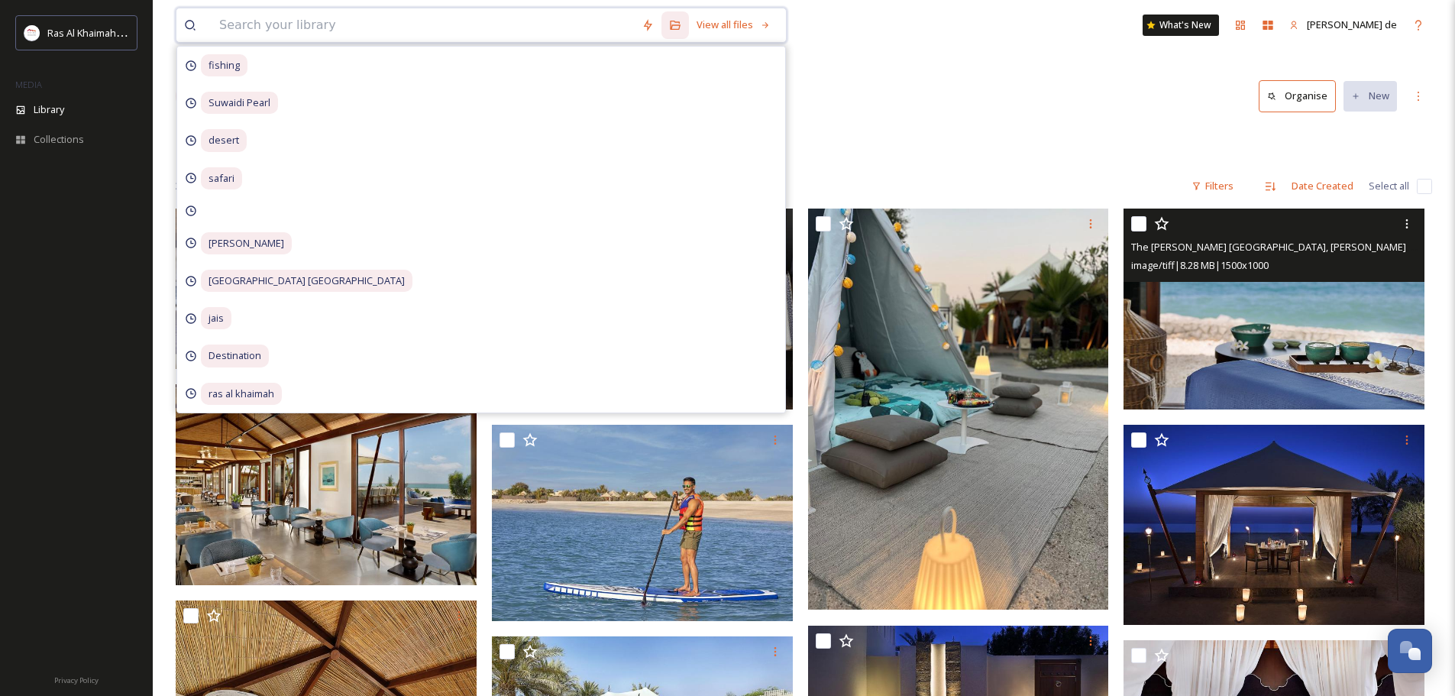
paste input "As the desert evenings grow cooler, there’s no better time to embrace the tranq…"
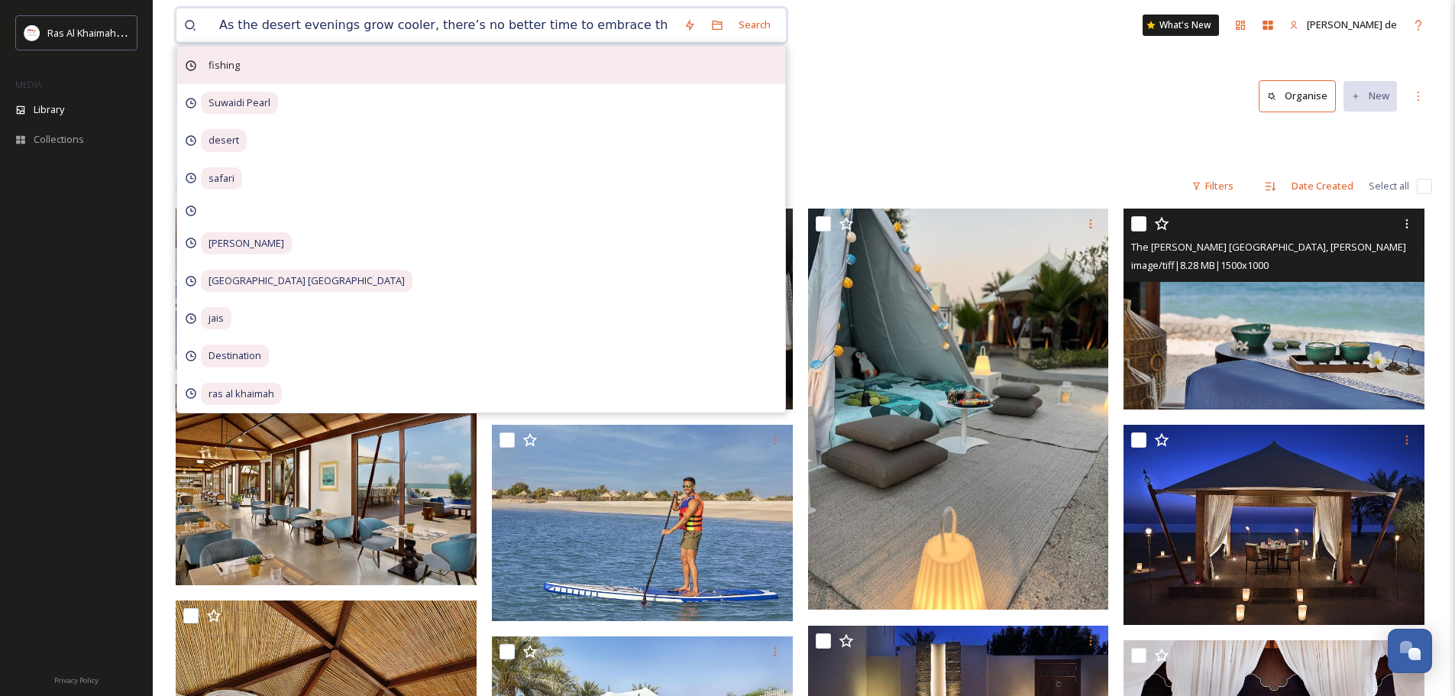
scroll to position [0, 1886]
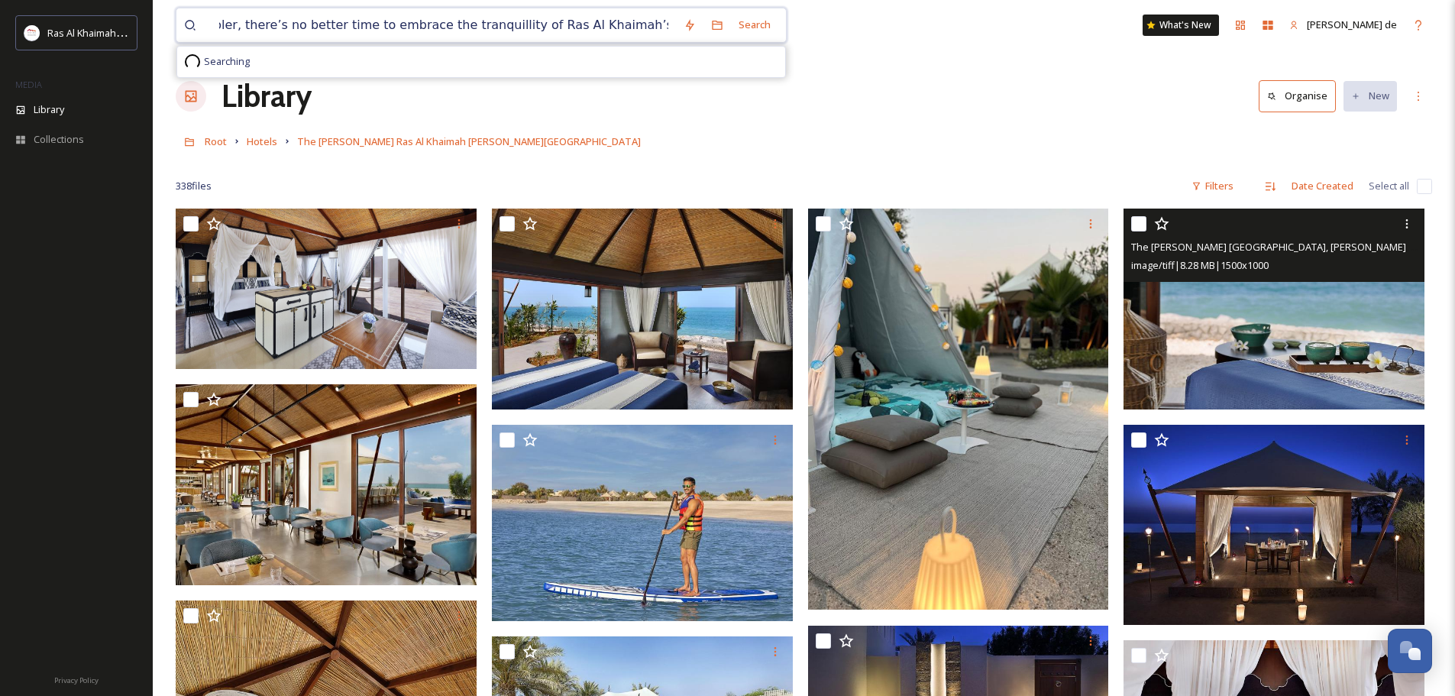
drag, startPoint x: 659, startPoint y: 24, endPoint x: 83, endPoint y: -1, distance: 575.9
type input "As the desee."
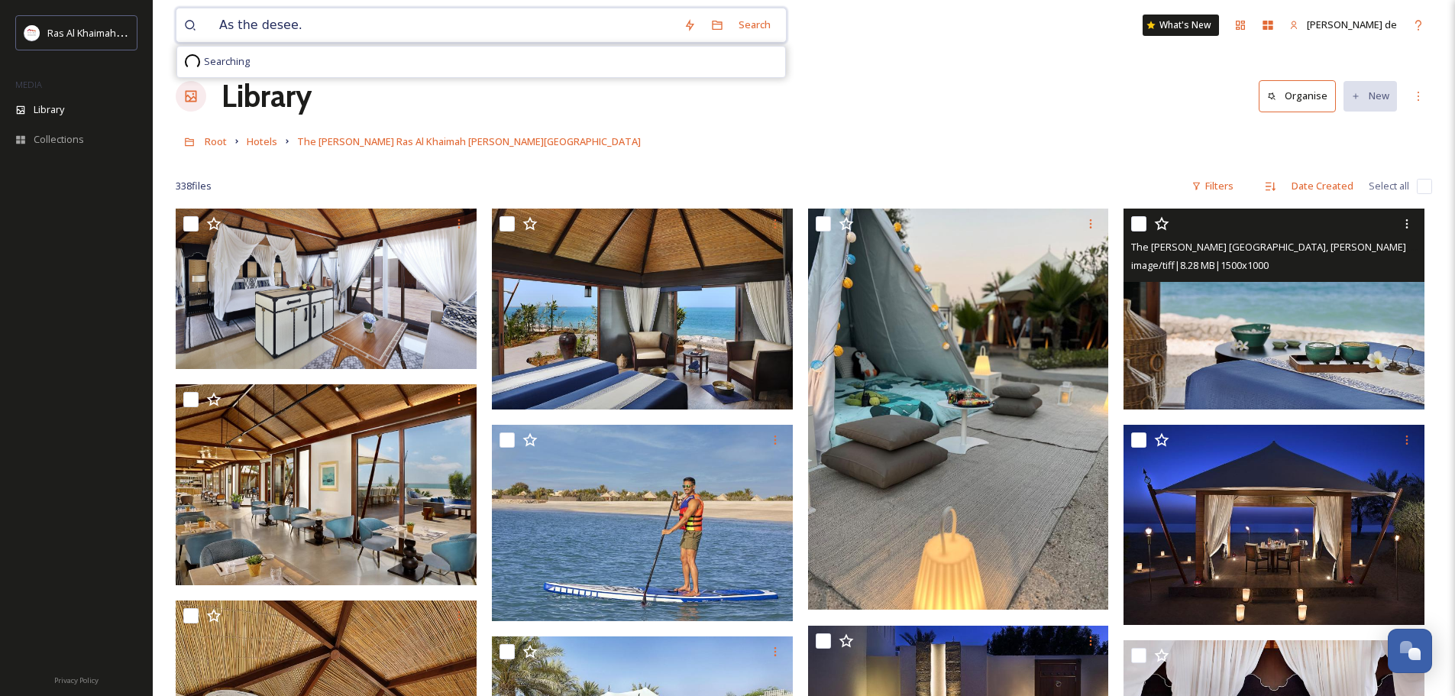
drag, startPoint x: 464, startPoint y: 18, endPoint x: 112, endPoint y: -11, distance: 352.6
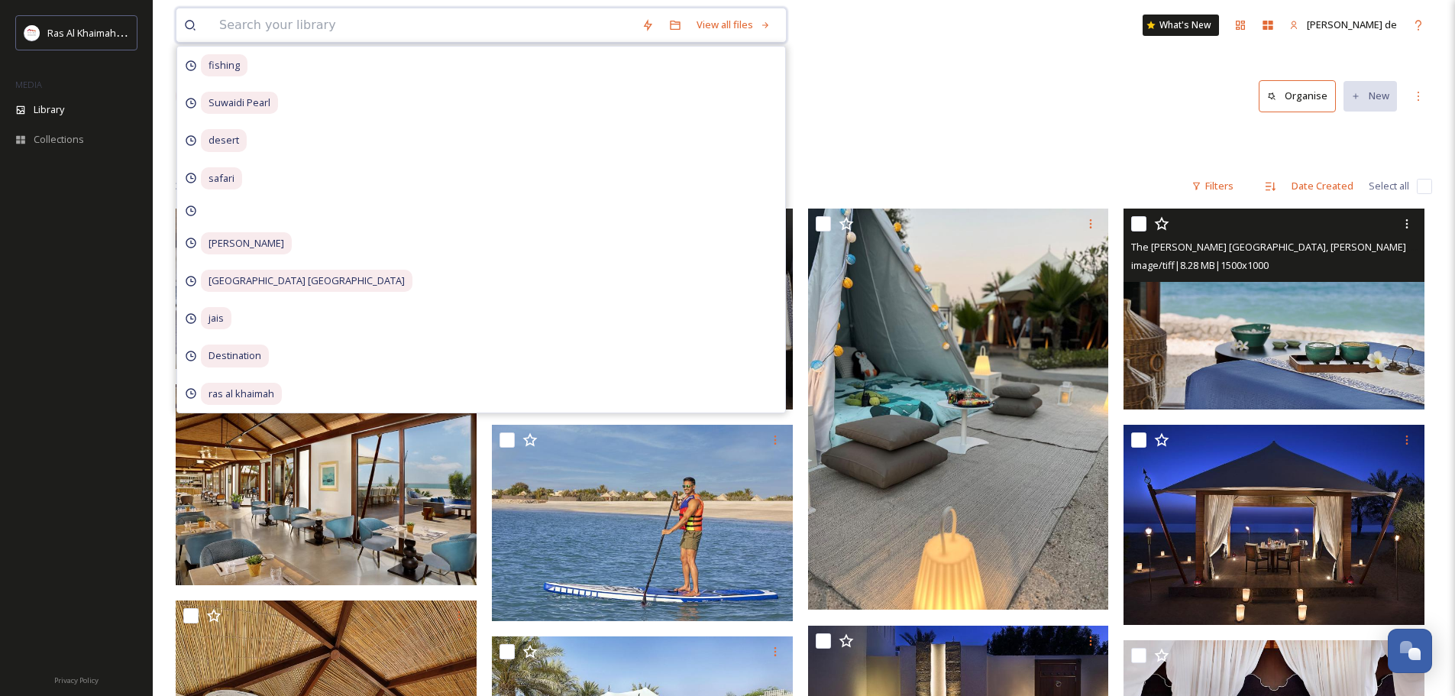
drag, startPoint x: 473, startPoint y: 29, endPoint x: 172, endPoint y: 46, distance: 301.5
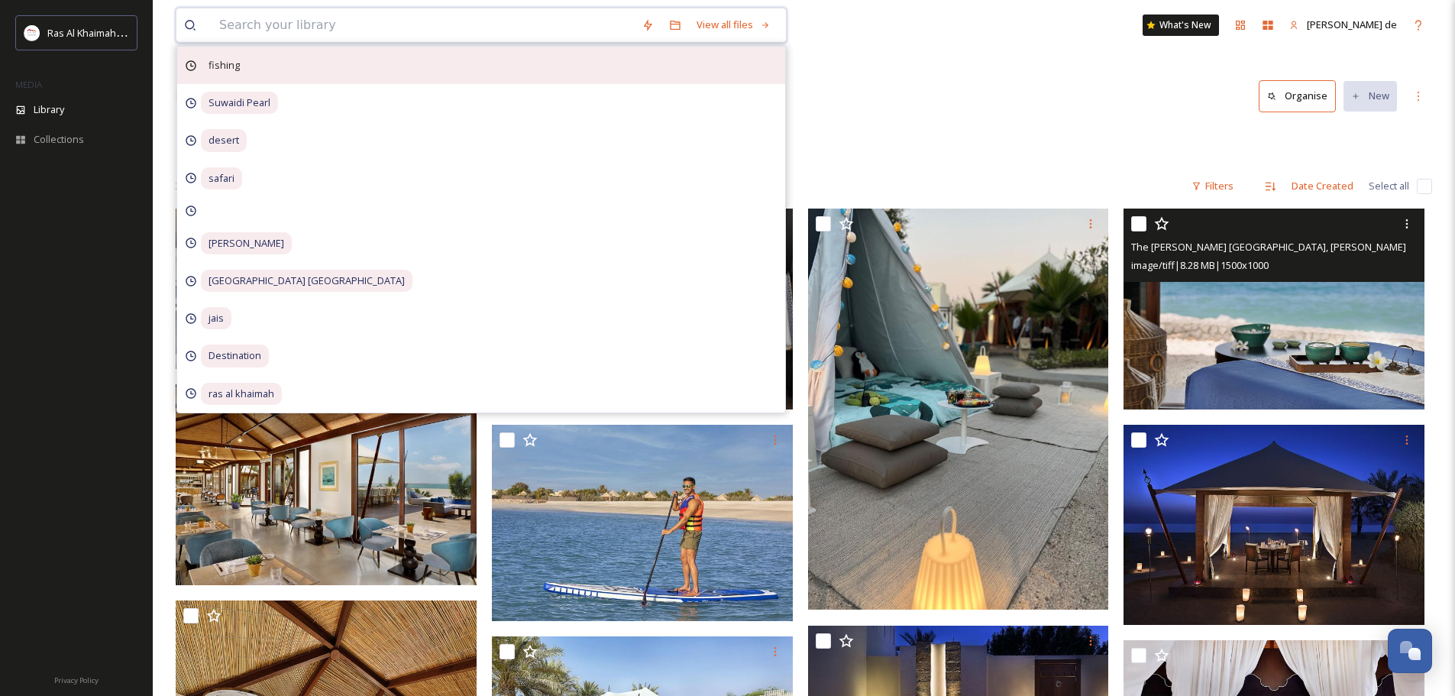
paste input "The [PERSON_NAME] [GEOGRAPHIC_DATA], [GEOGRAPHIC_DATA]"
type input "The [PERSON_NAME] [GEOGRAPHIC_DATA], [GEOGRAPHIC_DATA]"
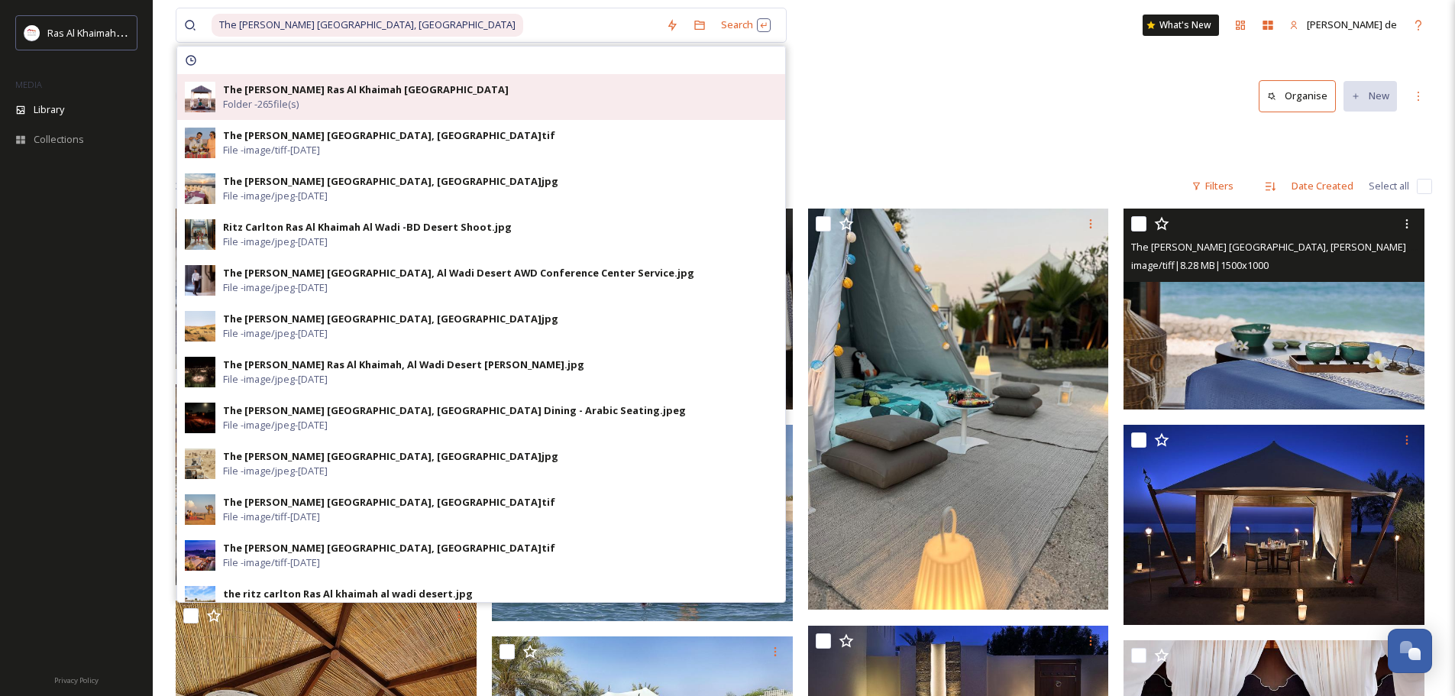
click at [278, 100] on span "Folder - 265 file(s)" at bounding box center [261, 104] width 76 height 15
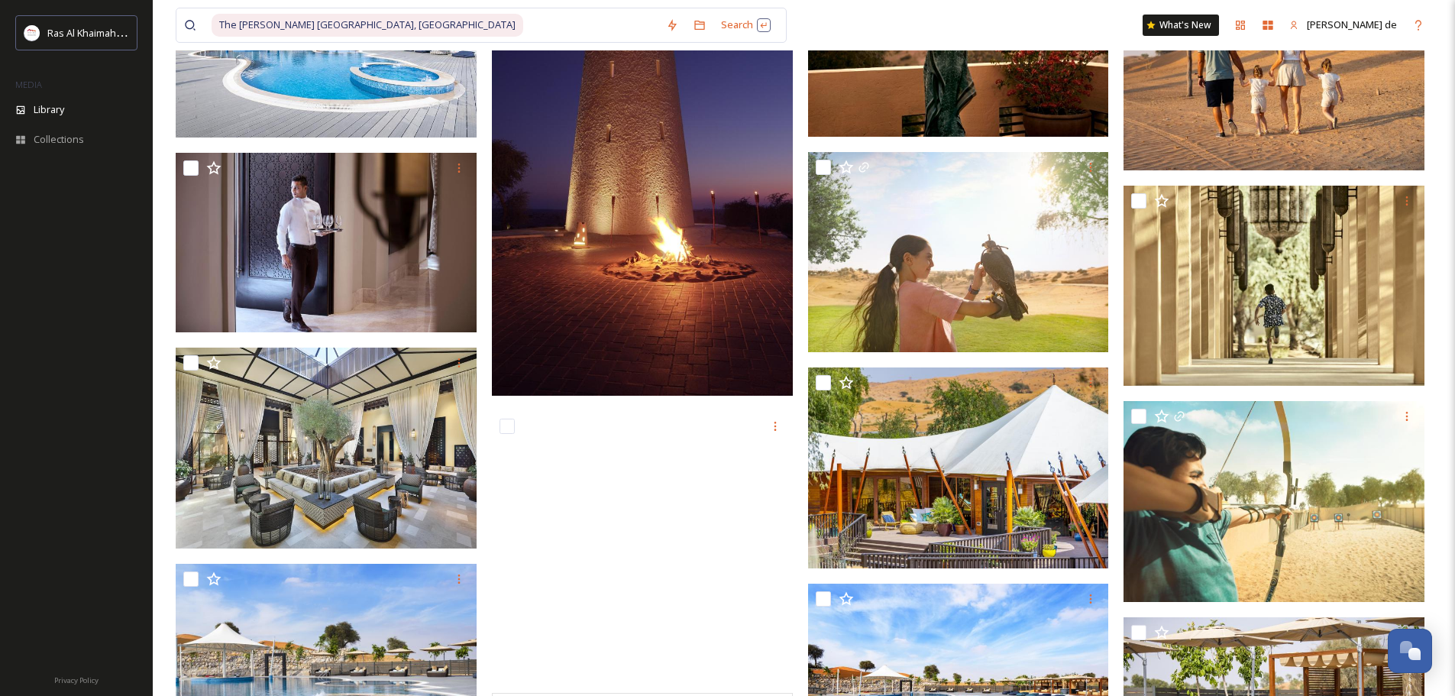
scroll to position [1146, 0]
